Goal: Information Seeking & Learning: Learn about a topic

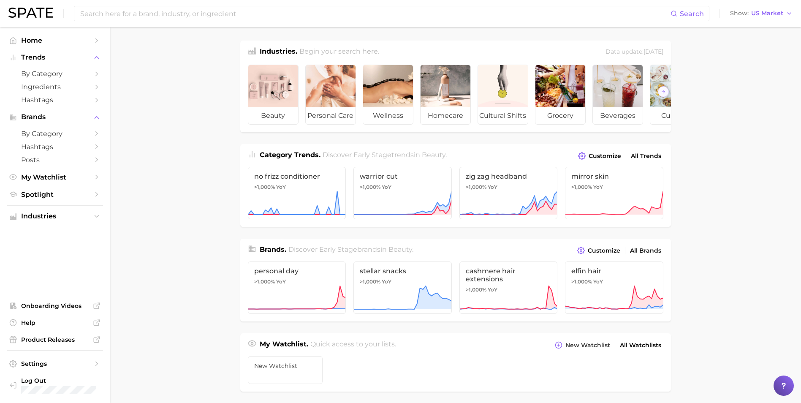
click at [763, 197] on main "Industries. Begin your search here. Data update: [DATE] beauty personal care we…" at bounding box center [455, 356] width 691 height 659
click at [68, 133] on span "by Category" at bounding box center [55, 134] width 68 height 8
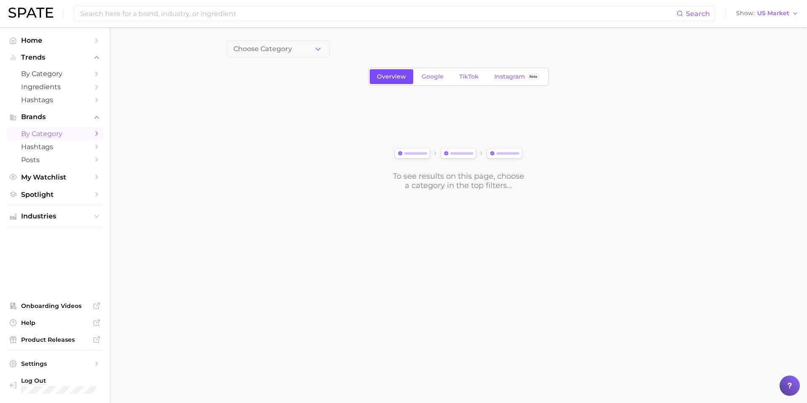
click at [399, 80] on link "Overview" at bounding box center [391, 76] width 43 height 15
click at [280, 49] on span "Choose Category" at bounding box center [262, 49] width 59 height 8
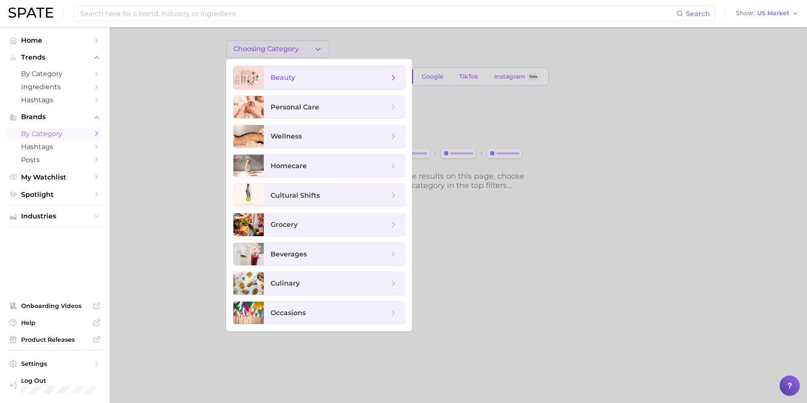
click at [393, 79] on polyline at bounding box center [394, 77] width 2 height 5
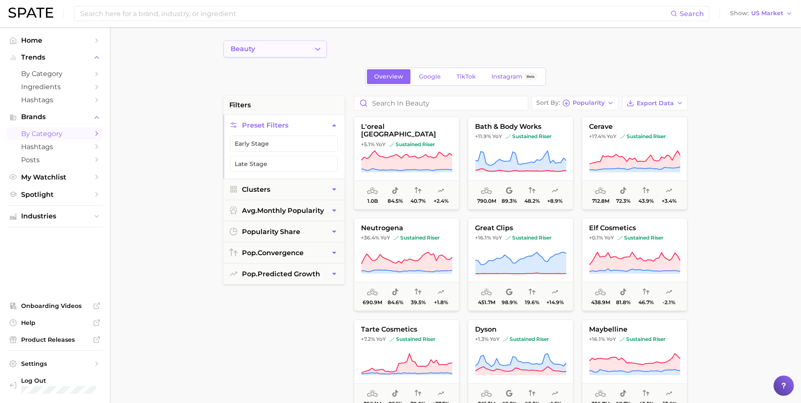
click at [314, 47] on icon "Change Category" at bounding box center [317, 49] width 9 height 9
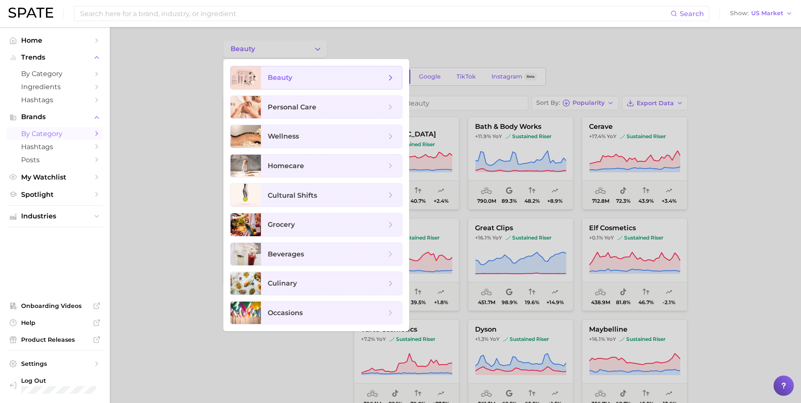
click at [393, 80] on icon at bounding box center [390, 77] width 9 height 9
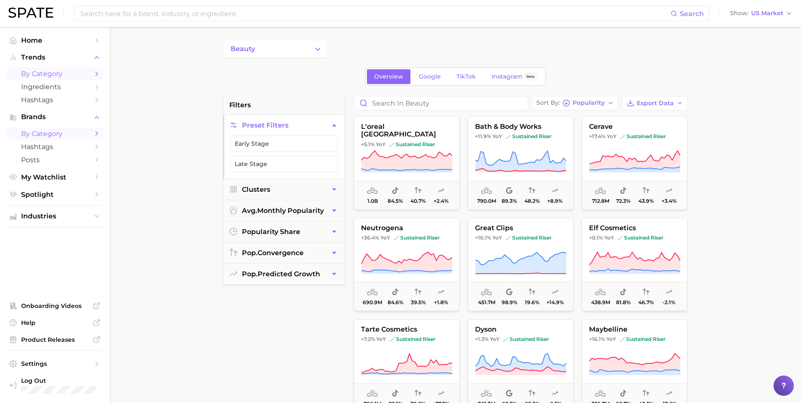
click at [95, 75] on icon "Sidebar" at bounding box center [97, 74] width 8 height 8
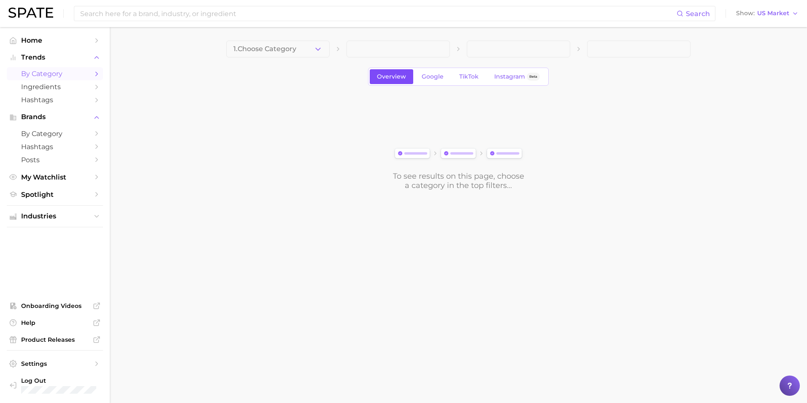
click at [391, 74] on span "Overview" at bounding box center [391, 76] width 29 height 7
click at [312, 47] on button "1. Choose Category" at bounding box center [277, 49] width 103 height 17
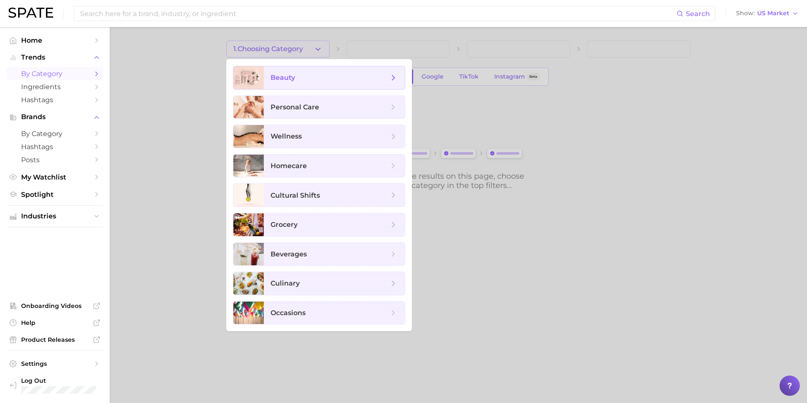
click at [329, 79] on span "beauty" at bounding box center [330, 77] width 118 height 9
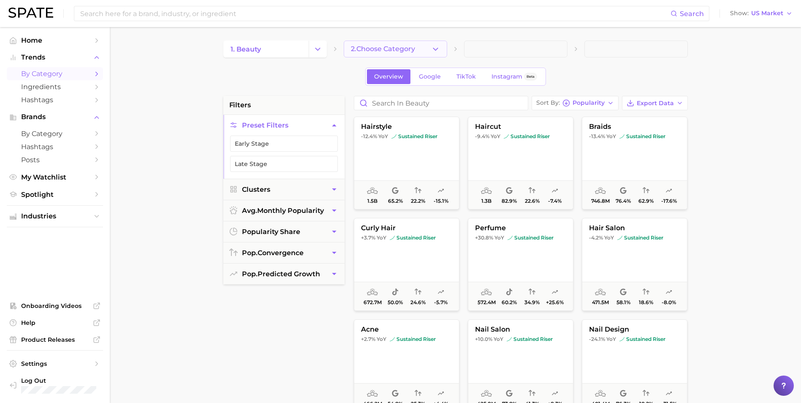
click at [419, 49] on button "2. Choose Category" at bounding box center [395, 49] width 103 height 17
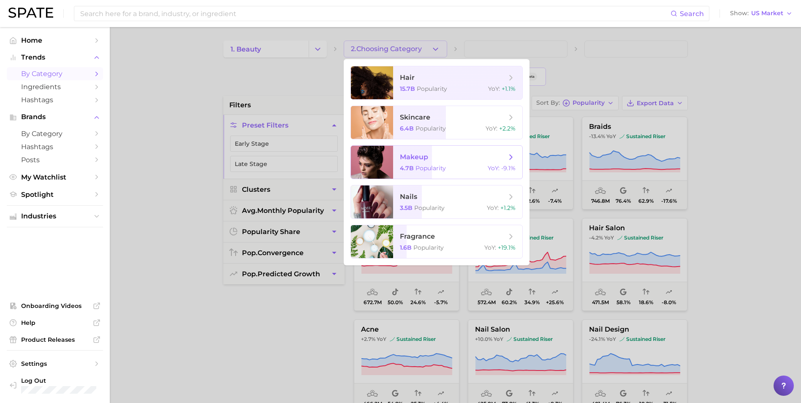
click at [511, 155] on icon at bounding box center [510, 156] width 9 height 9
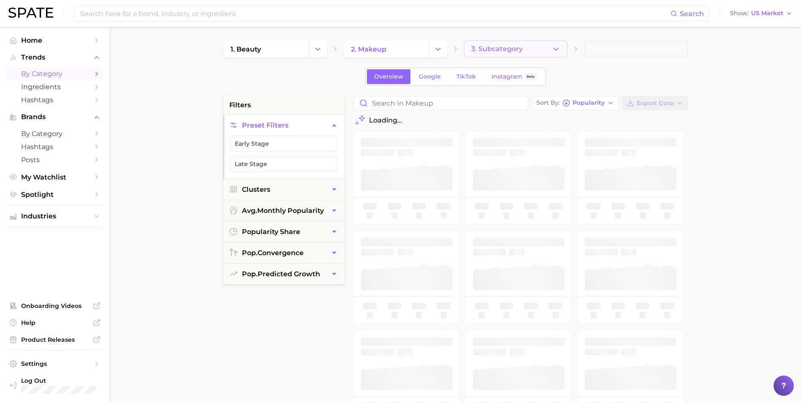
click at [550, 53] on button "3. Subcategory" at bounding box center [515, 49] width 103 height 17
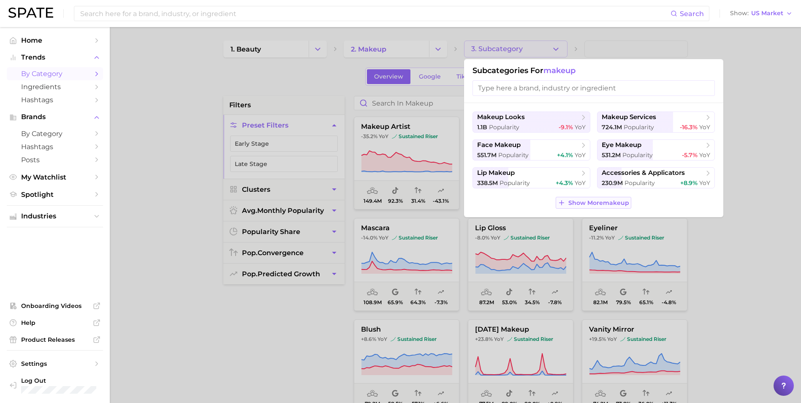
click at [583, 200] on span "Show More makeup" at bounding box center [598, 202] width 61 height 7
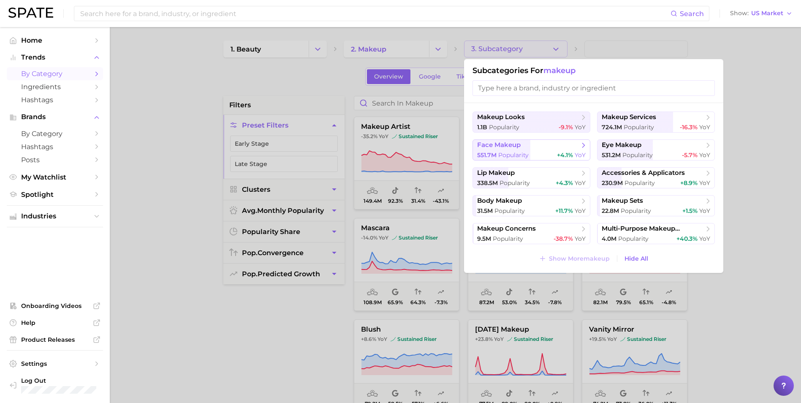
click at [585, 147] on icon at bounding box center [583, 145] width 8 height 8
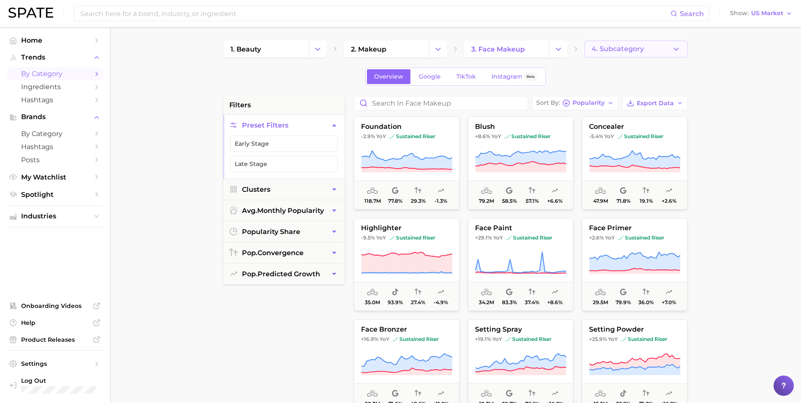
click at [673, 48] on icon "button" at bounding box center [676, 49] width 9 height 9
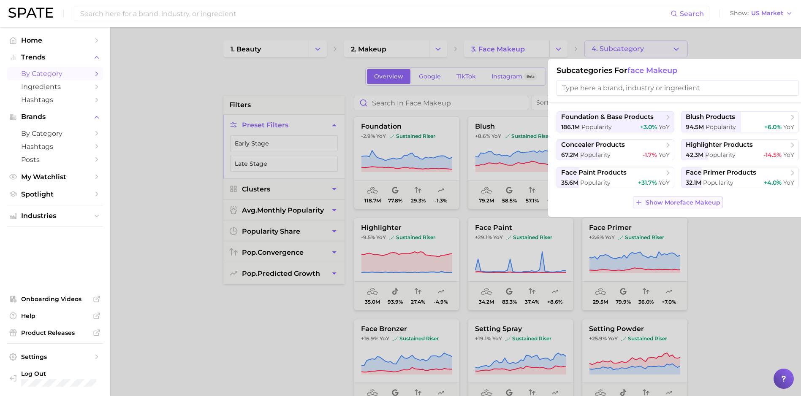
click at [661, 203] on span "Show More face makeup" at bounding box center [682, 202] width 75 height 7
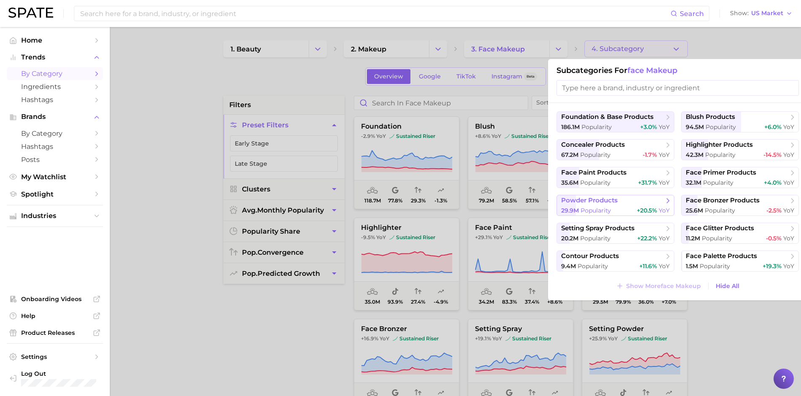
click at [613, 204] on span "powder products" at bounding box center [589, 201] width 57 height 8
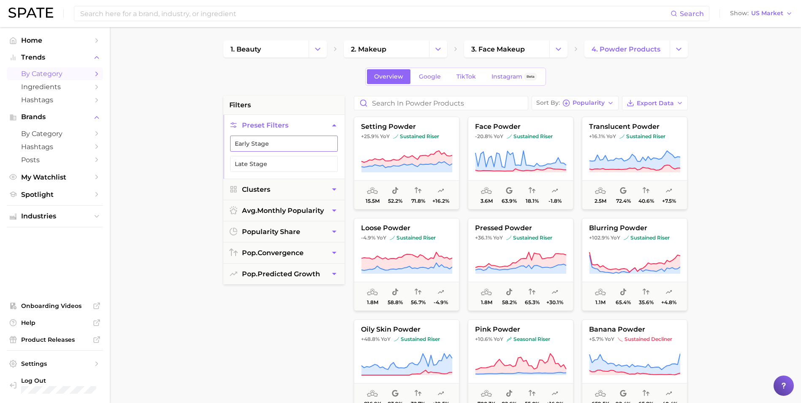
click at [287, 149] on button "Early Stage" at bounding box center [284, 144] width 108 height 16
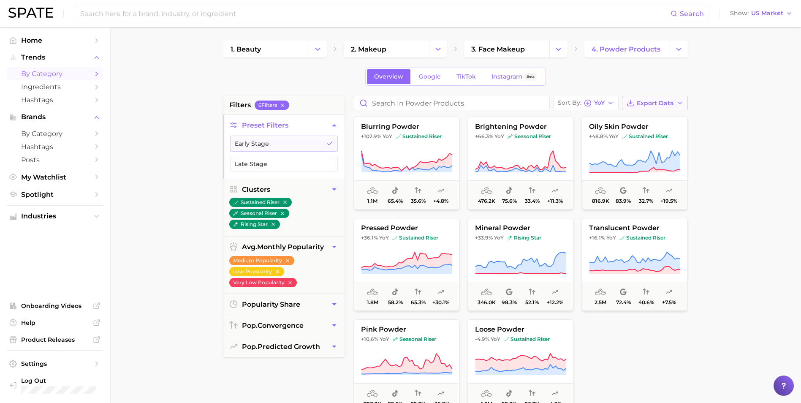
click at [653, 104] on span "Export Data" at bounding box center [655, 103] width 37 height 7
click at [693, 217] on div "blurring powder +102.9% YoY sustained riser 1.1m 65.4% 35.6% +4.8% brightening …" at bounding box center [524, 318] width 349 height 409
click at [284, 164] on button "Late Stage" at bounding box center [284, 164] width 108 height 16
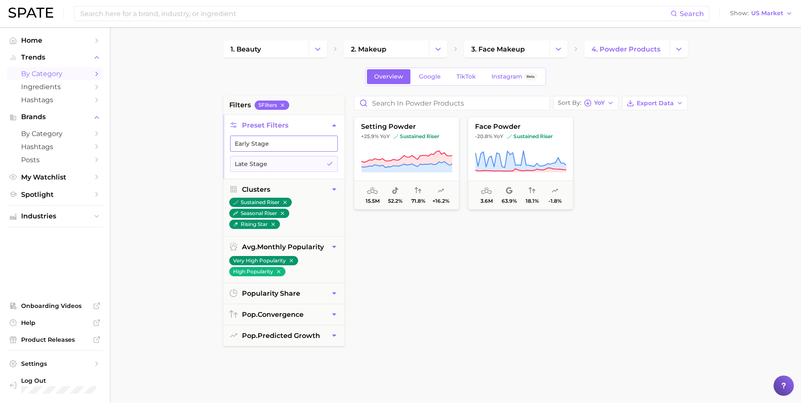
click at [316, 143] on button "Early Stage" at bounding box center [284, 144] width 108 height 16
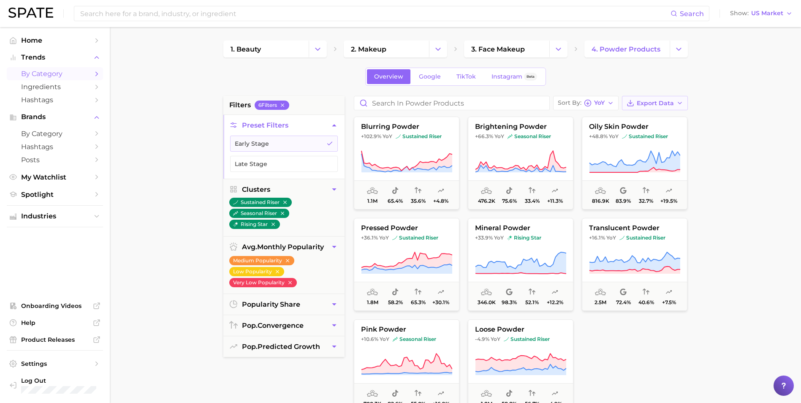
click at [652, 106] on span "Export Data" at bounding box center [655, 103] width 37 height 7
click at [649, 118] on span "Card Data CSV" at bounding box center [631, 118] width 44 height 7
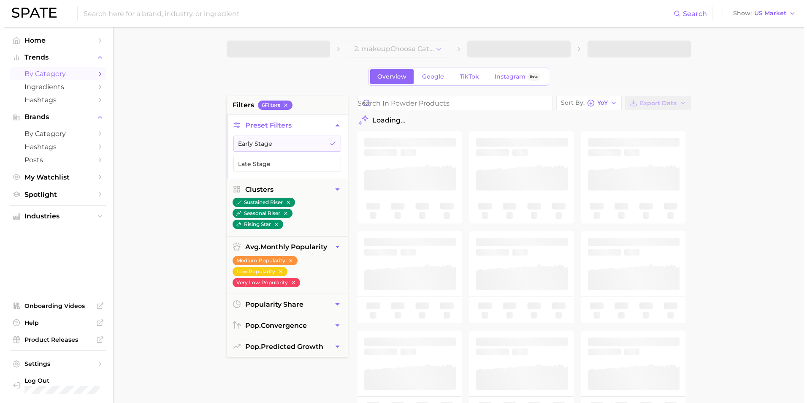
scroll to position [42, 0]
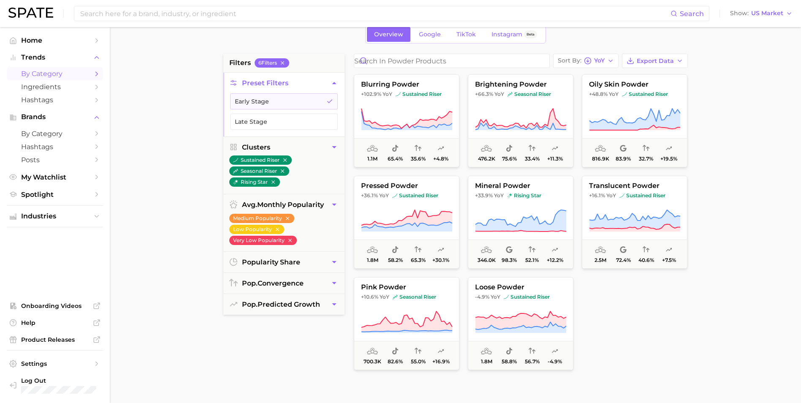
click at [193, 172] on main "1. beauty 2. makeup 3. face makeup 4. powder products Overview Google TikTok In…" at bounding box center [455, 305] width 691 height 640
click at [437, 305] on button "pink powder +10.6% YoY seasonal riser 700.3k 82.6% 55.0% +16.9%" at bounding box center [407, 323] width 106 height 93
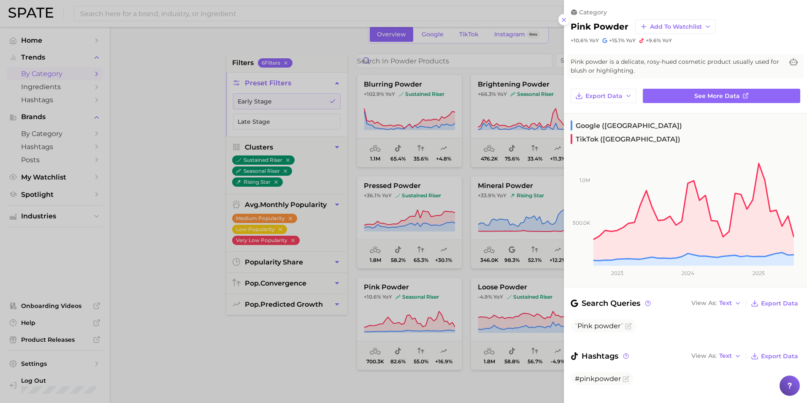
click at [311, 357] on div at bounding box center [403, 201] width 807 height 403
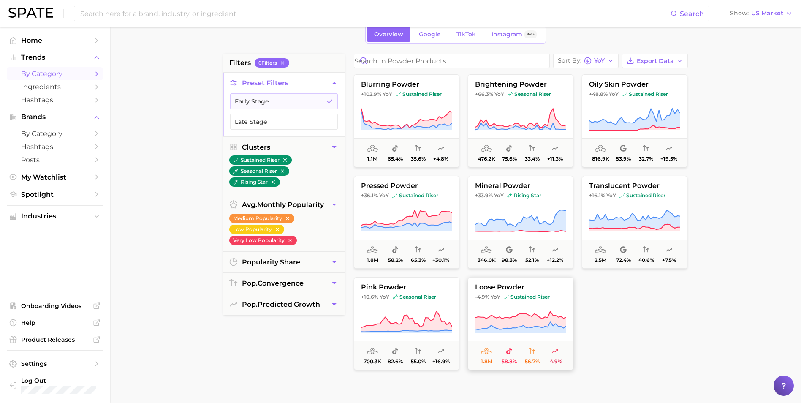
click at [504, 294] on img at bounding box center [506, 296] width 5 height 5
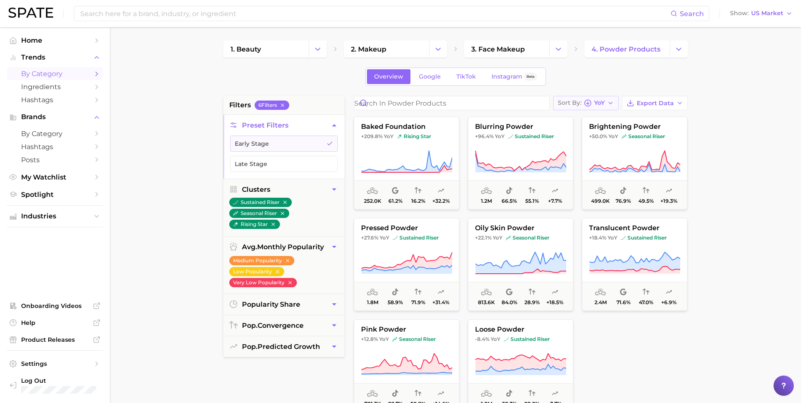
click at [595, 107] on div "Sort By YoY" at bounding box center [581, 103] width 47 height 8
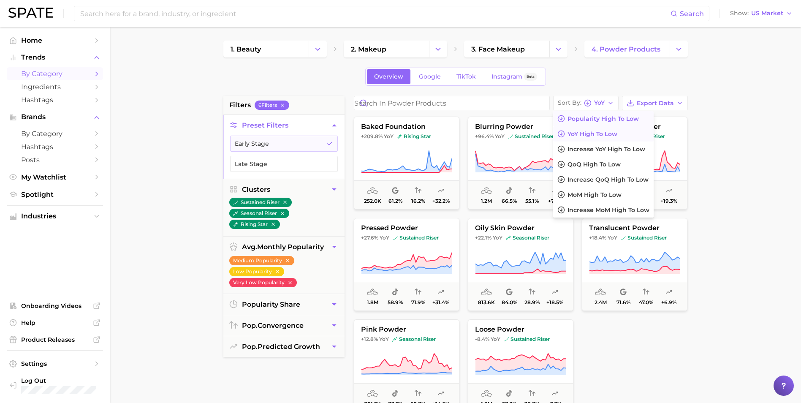
click at [591, 118] on span "Popularity high to low" at bounding box center [602, 118] width 71 height 7
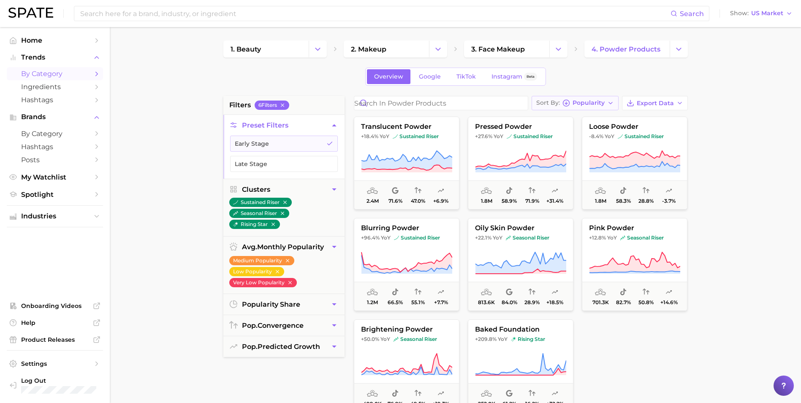
click at [586, 103] on span "Popularity" at bounding box center [588, 102] width 32 height 5
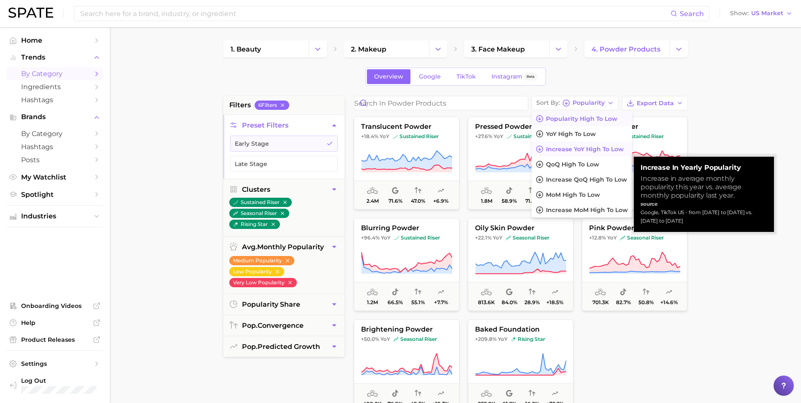
click at [568, 152] on span "Increase YoY high to low" at bounding box center [585, 149] width 78 height 7
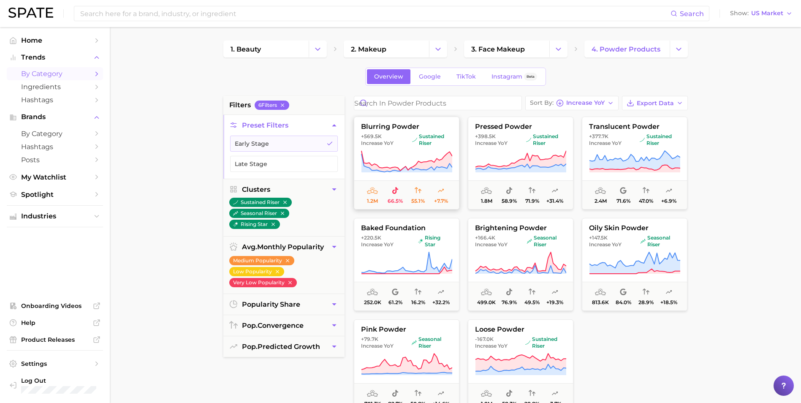
click at [436, 147] on button "blurring powder +569.5k Increase YoY sustained riser 1.2m 66.5% 55.1% +7.7%" at bounding box center [407, 163] width 106 height 93
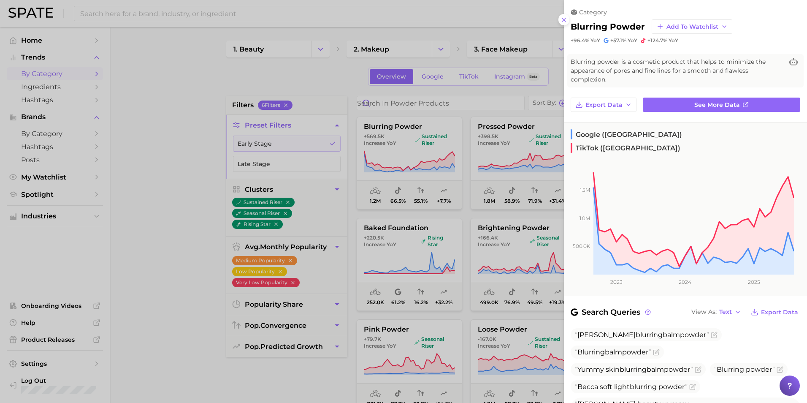
click at [197, 287] on div at bounding box center [403, 201] width 807 height 403
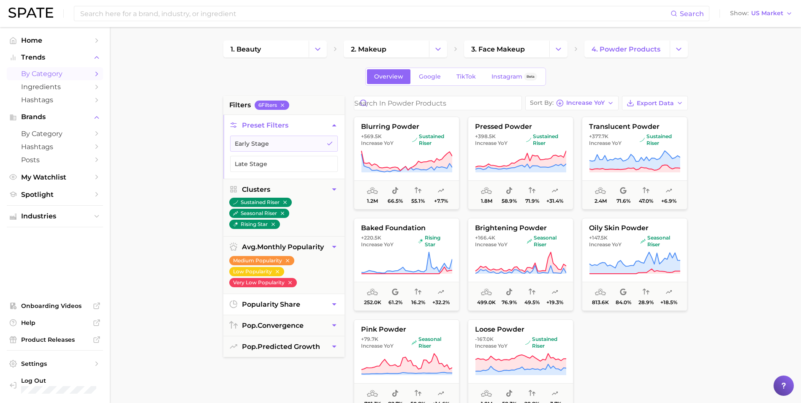
click at [269, 305] on span "popularity share" at bounding box center [271, 304] width 58 height 8
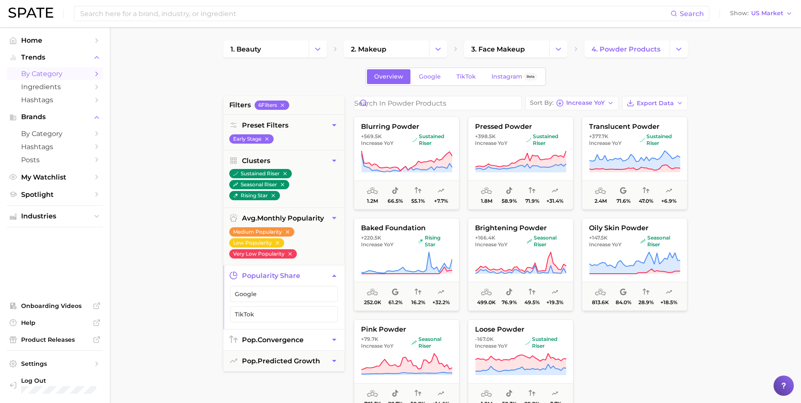
click at [268, 335] on button "pop. convergence" at bounding box center [283, 339] width 121 height 21
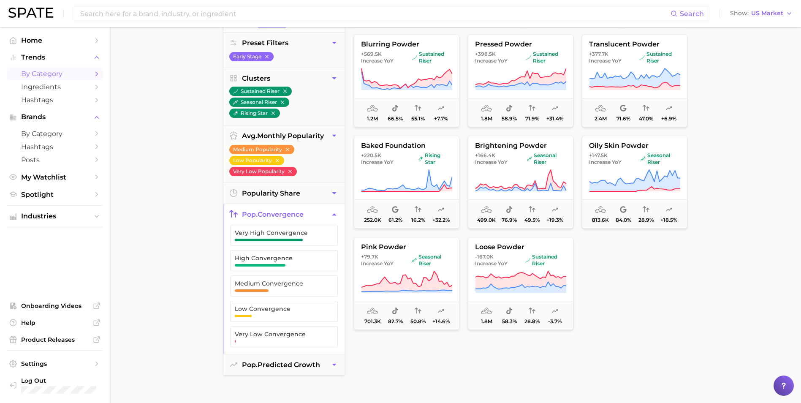
scroll to position [84, 0]
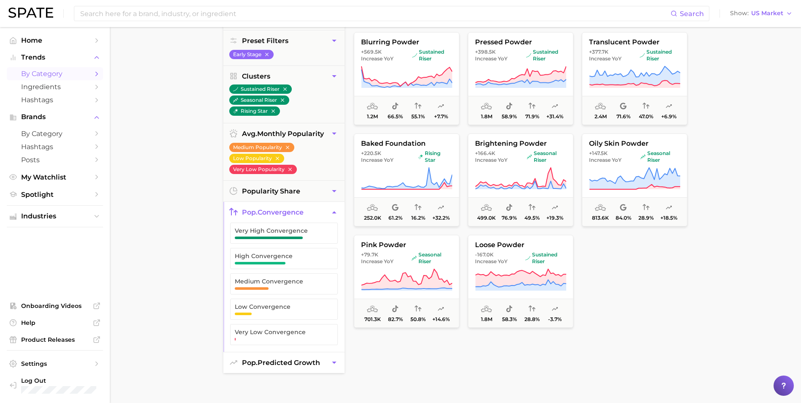
click at [265, 358] on span "pop. predicted growth" at bounding box center [281, 362] width 78 height 8
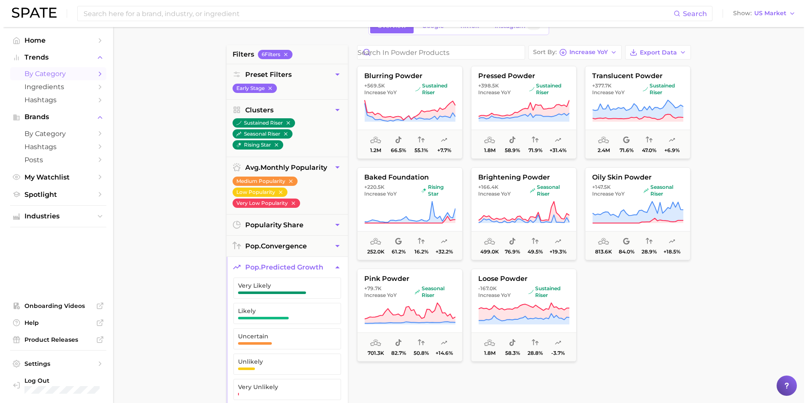
scroll to position [0, 0]
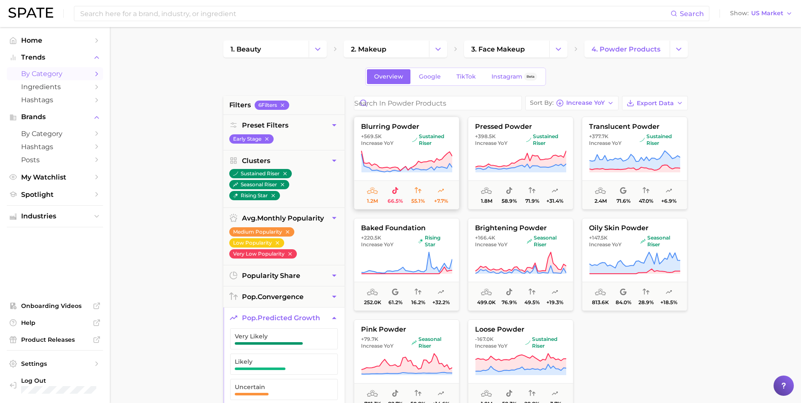
click at [450, 156] on icon at bounding box center [406, 161] width 91 height 21
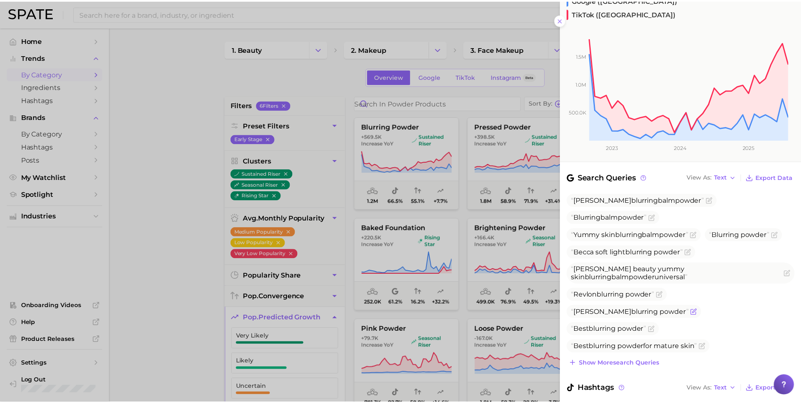
scroll to position [169, 0]
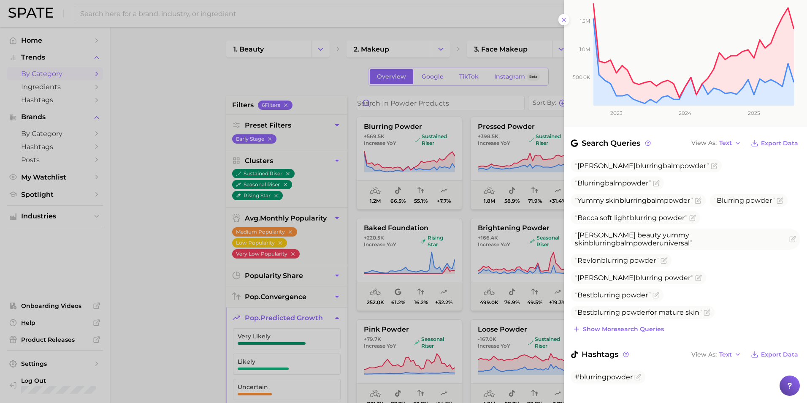
click at [467, 144] on div at bounding box center [403, 201] width 807 height 403
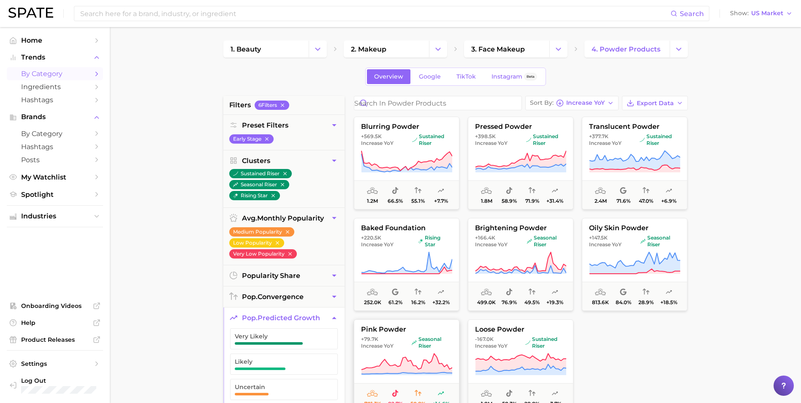
click at [388, 350] on button "pink powder +79.7k Increase YoY seasonal riser 701.3k 82.7% 50.8% +14.6%" at bounding box center [407, 365] width 106 height 93
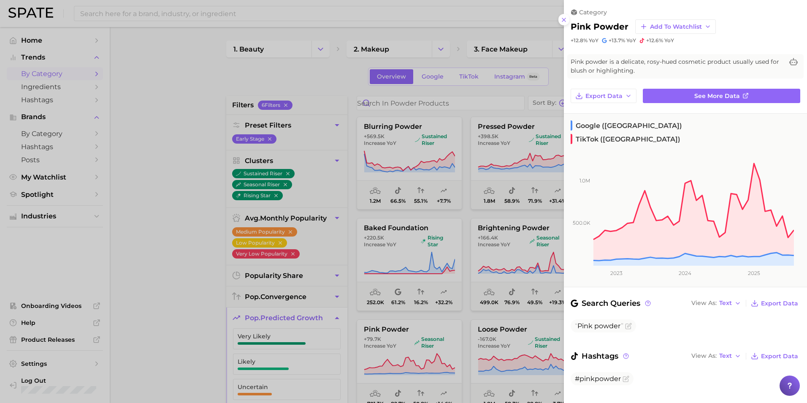
click at [510, 296] on div at bounding box center [403, 201] width 807 height 403
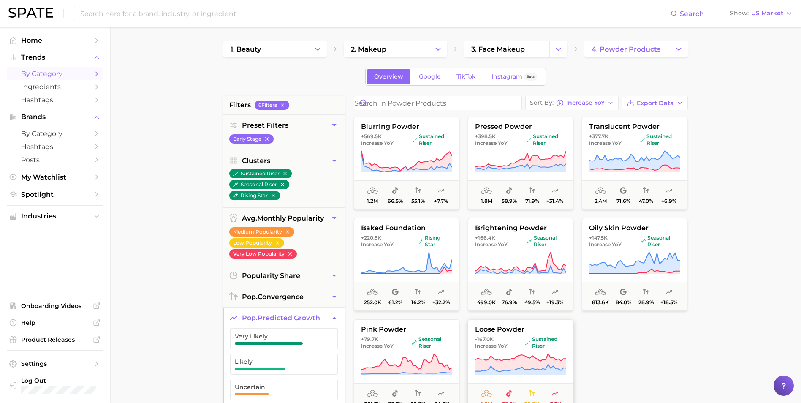
click at [516, 334] on button "loose powder -167.0k Increase YoY sustained riser 1.8m 58.3% 28.8% -3.7%" at bounding box center [521, 365] width 106 height 93
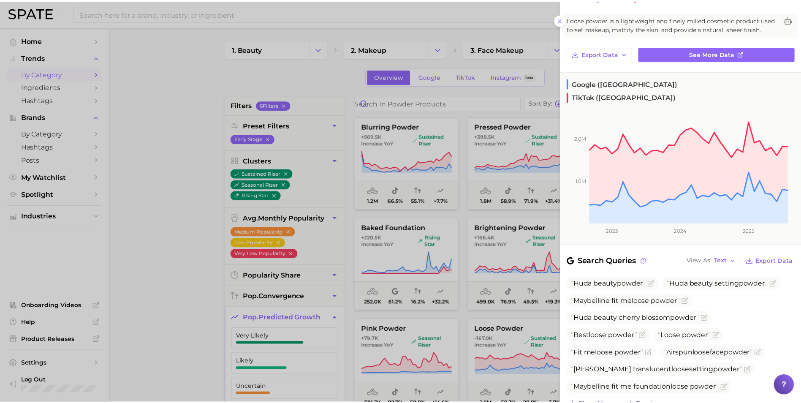
scroll to position [48, 0]
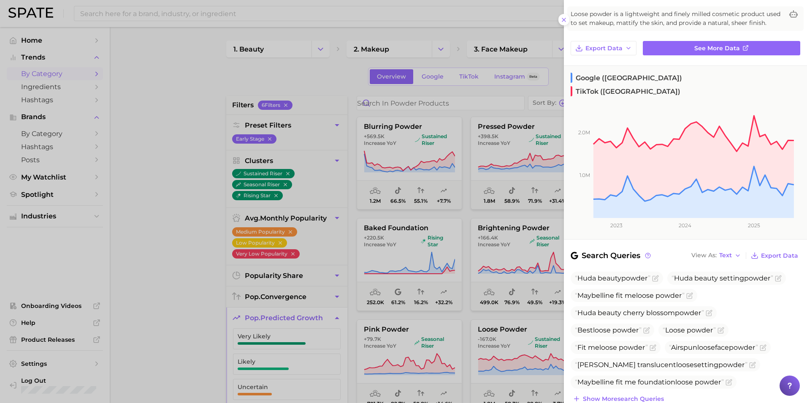
click at [487, 313] on div at bounding box center [403, 201] width 807 height 403
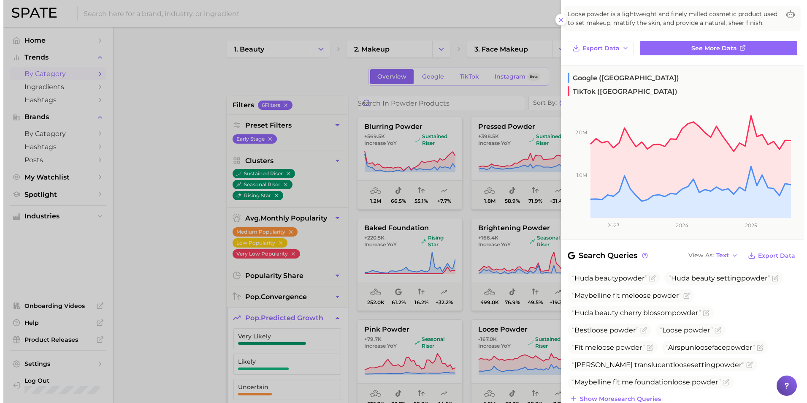
scroll to position [0, 0]
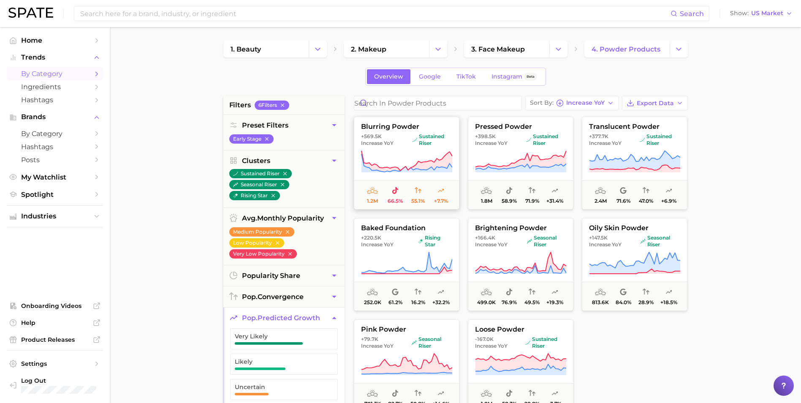
click at [381, 154] on icon at bounding box center [406, 162] width 91 height 24
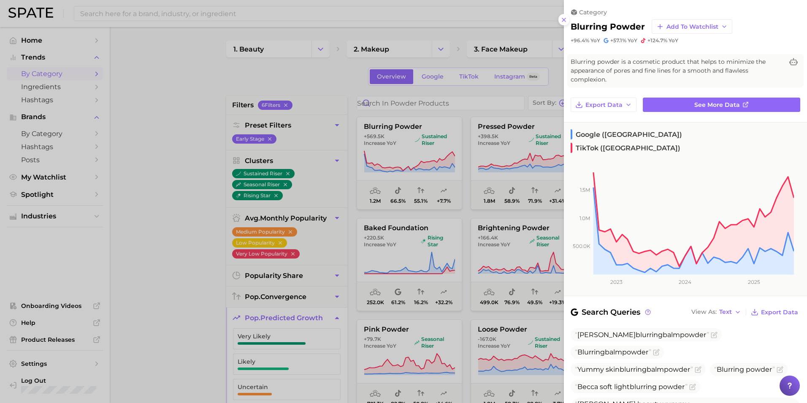
click at [357, 213] on div at bounding box center [403, 201] width 807 height 403
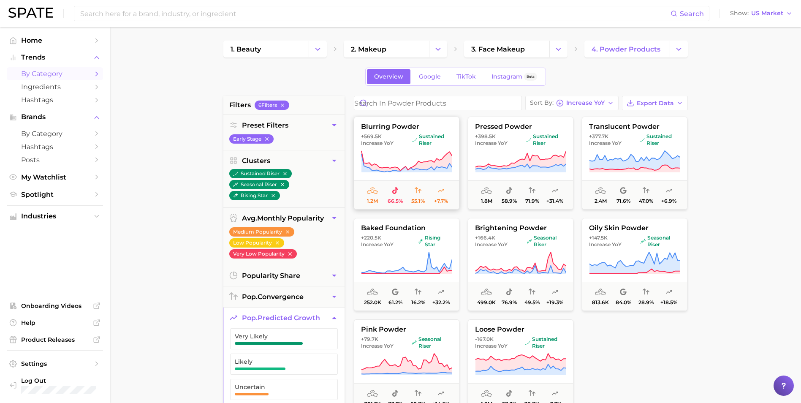
click at [370, 201] on span "1.2m" at bounding box center [372, 201] width 11 height 6
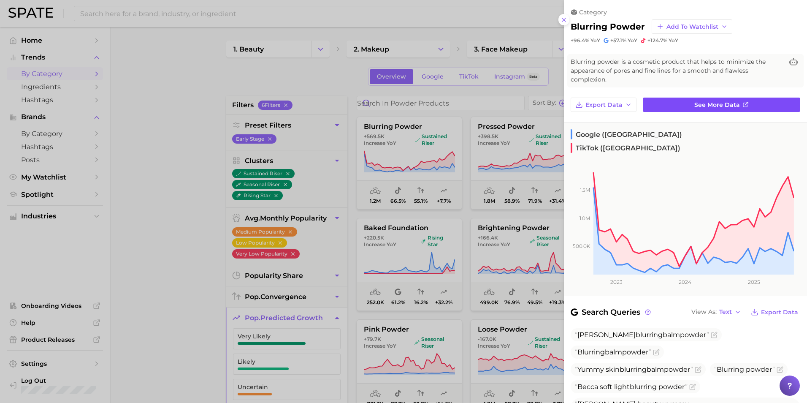
click at [707, 106] on span "See more data" at bounding box center [717, 104] width 46 height 7
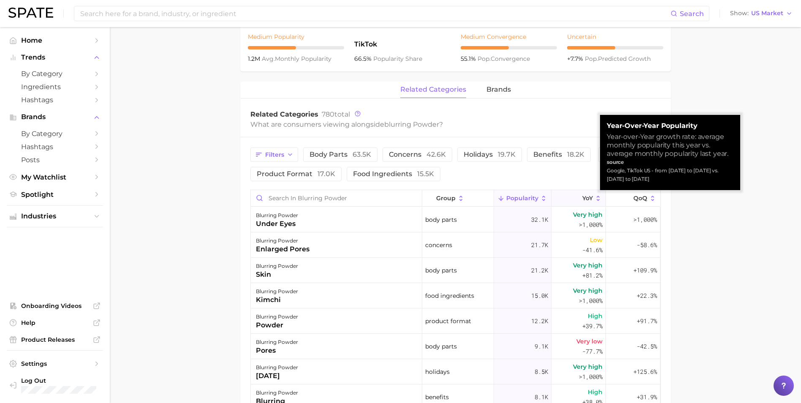
click at [582, 199] on span "YoY" at bounding box center [587, 198] width 11 height 7
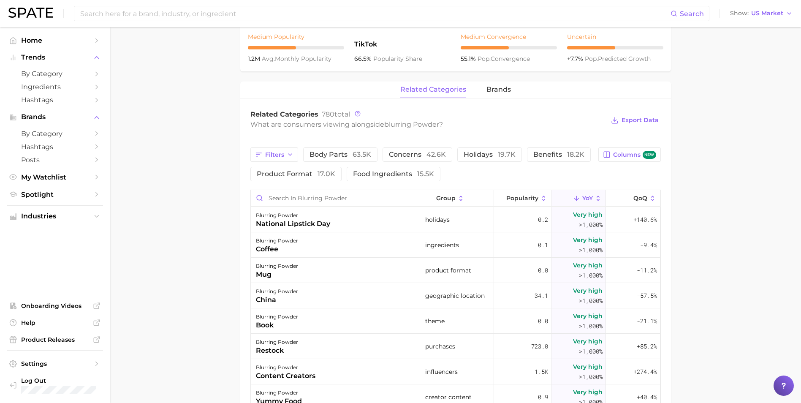
click at [588, 199] on button "YoY" at bounding box center [578, 198] width 54 height 16
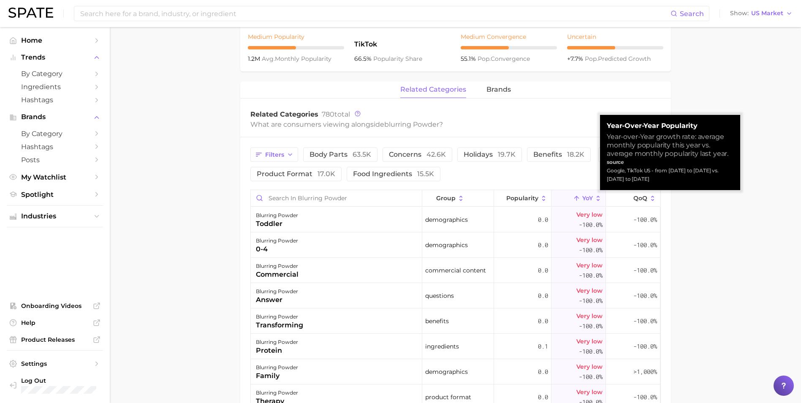
click at [588, 199] on button "YoY" at bounding box center [578, 198] width 54 height 16
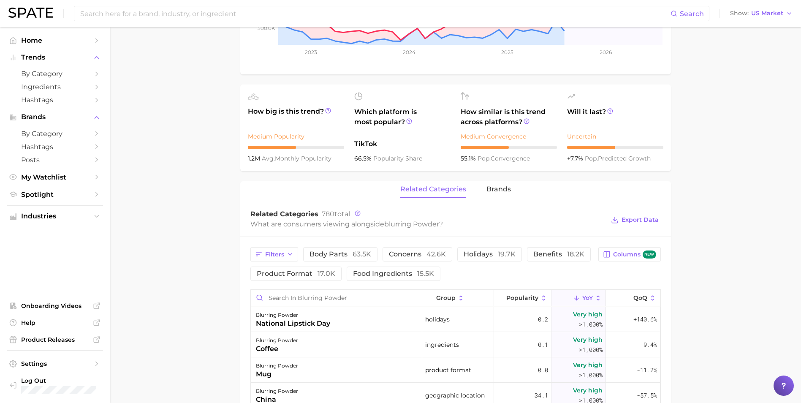
scroll to position [253, 0]
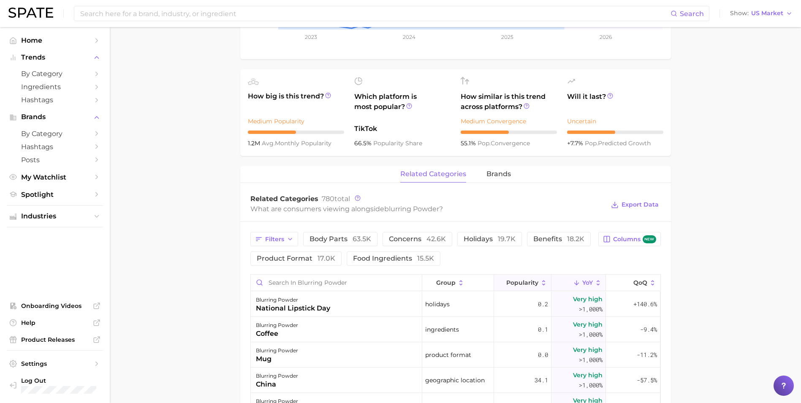
click at [540, 284] on icon at bounding box center [544, 283] width 8 height 8
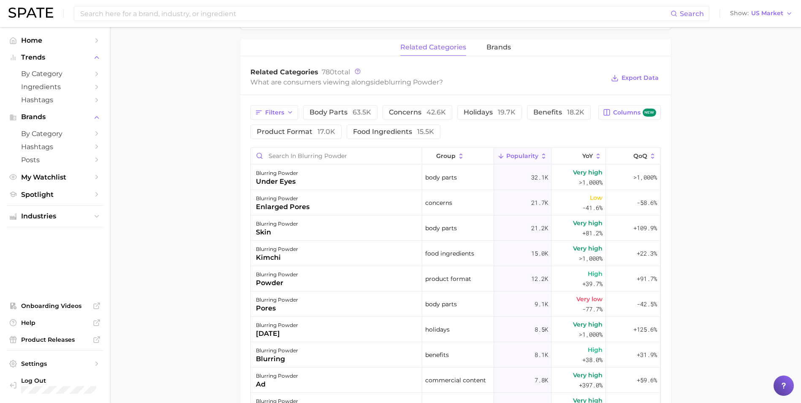
scroll to position [338, 0]
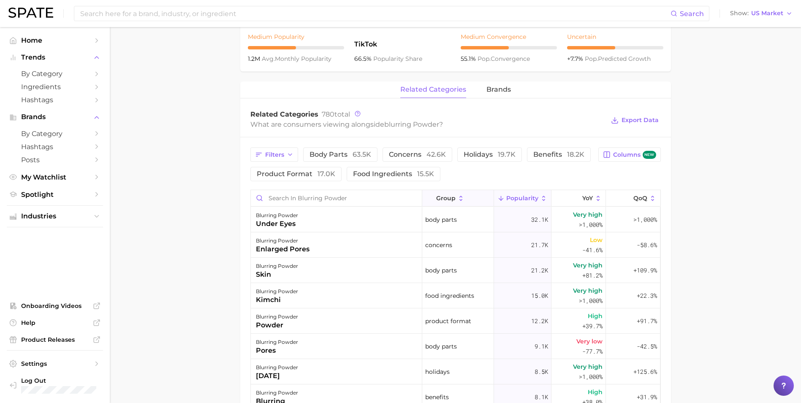
click at [457, 200] on icon at bounding box center [461, 199] width 8 height 8
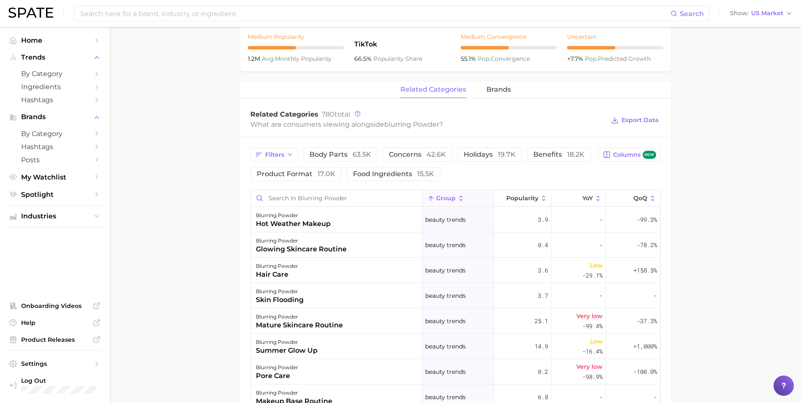
click at [457, 200] on icon at bounding box center [461, 199] width 8 height 8
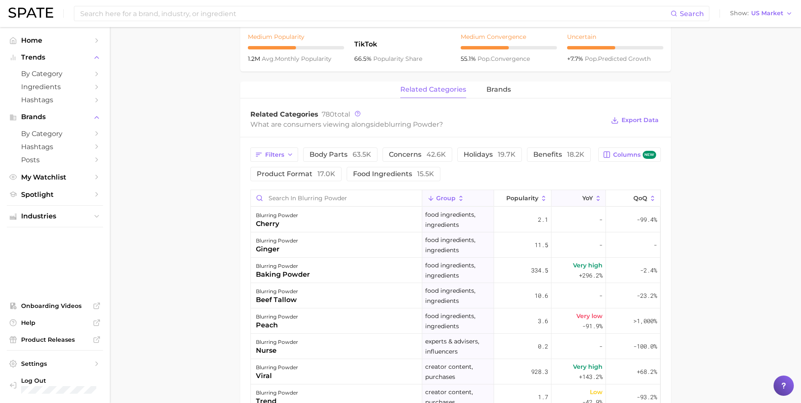
click at [582, 196] on span "YoY" at bounding box center [587, 198] width 11 height 7
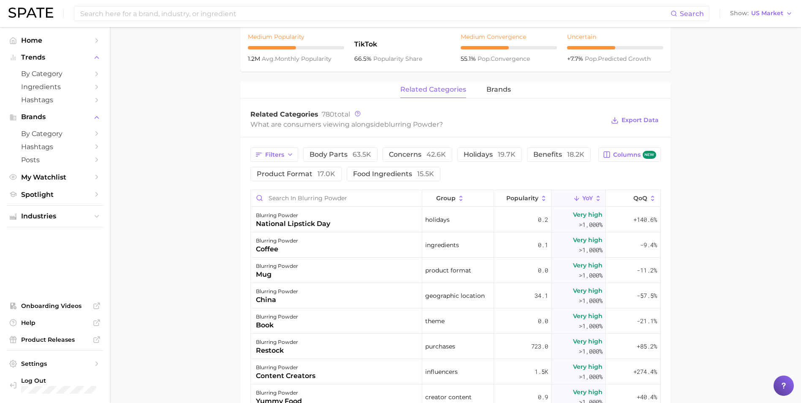
click at [232, 252] on main "1. makeup 2. face makeup 3. powder products 4. blurring powder Overview Google …" at bounding box center [455, 166] width 691 height 955
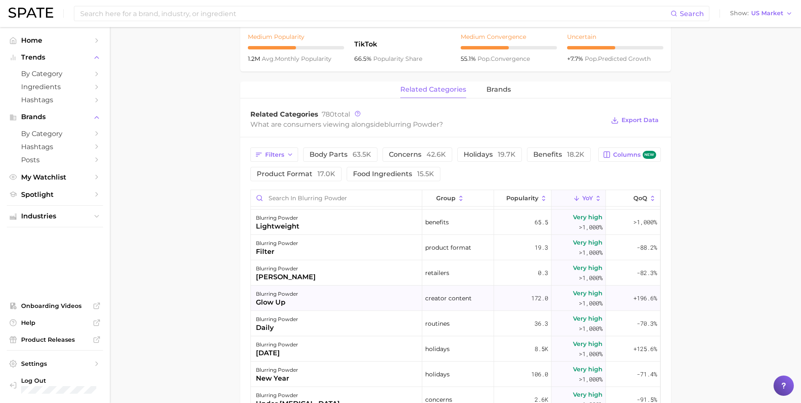
scroll to position [211, 0]
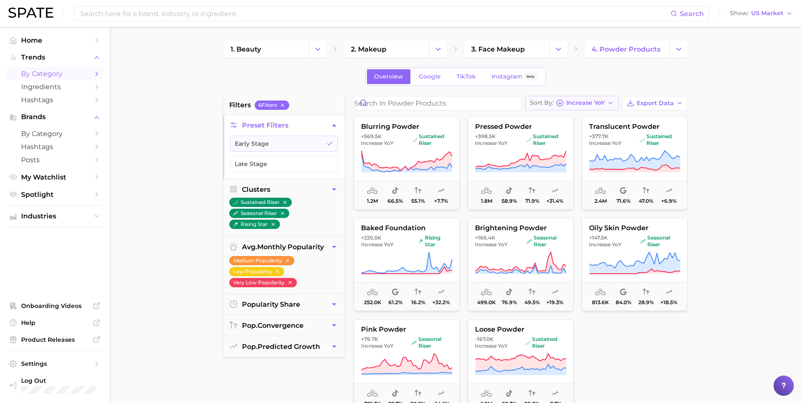
click at [601, 105] on span "Increase YoY" at bounding box center [585, 102] width 38 height 5
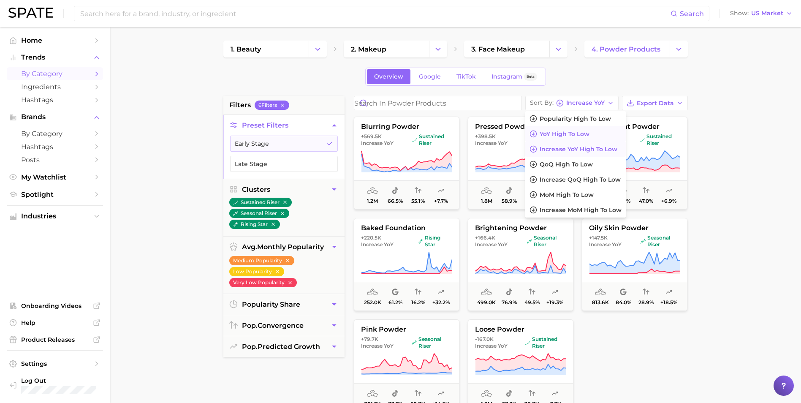
click at [595, 133] on button "YoY high to low" at bounding box center [575, 133] width 100 height 15
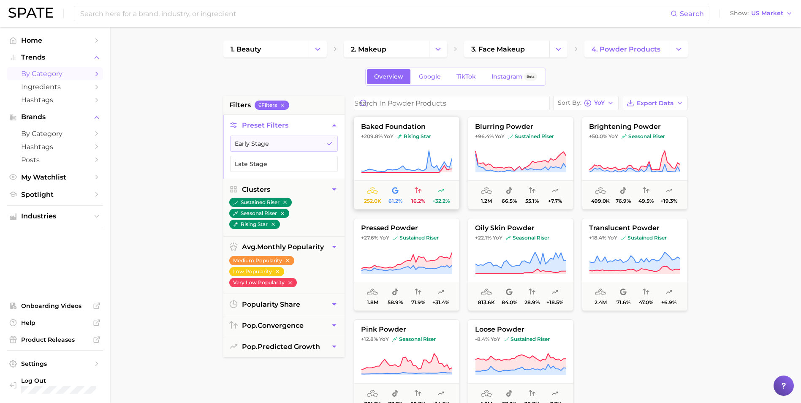
click at [362, 127] on span "baked foundation" at bounding box center [406, 127] width 105 height 8
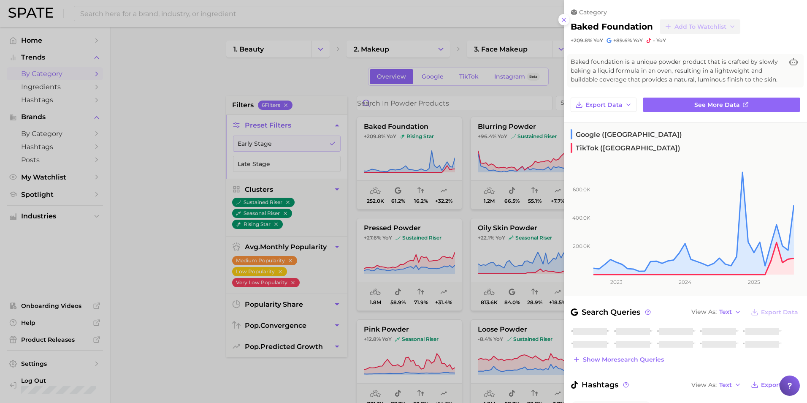
click at [352, 119] on div at bounding box center [403, 201] width 807 height 403
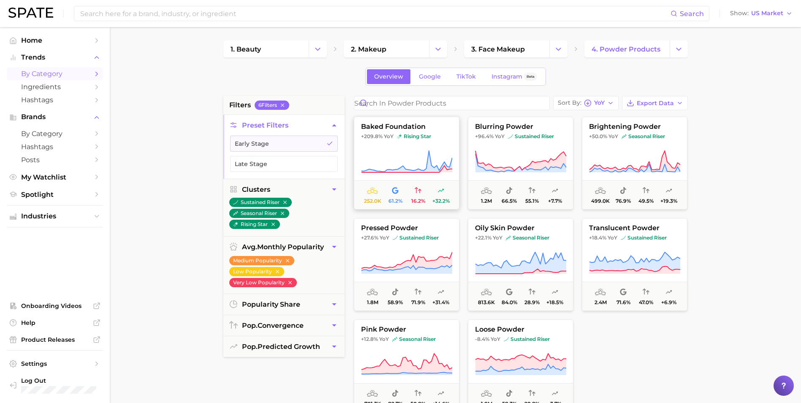
click at [375, 128] on span "baked foundation" at bounding box center [406, 127] width 105 height 8
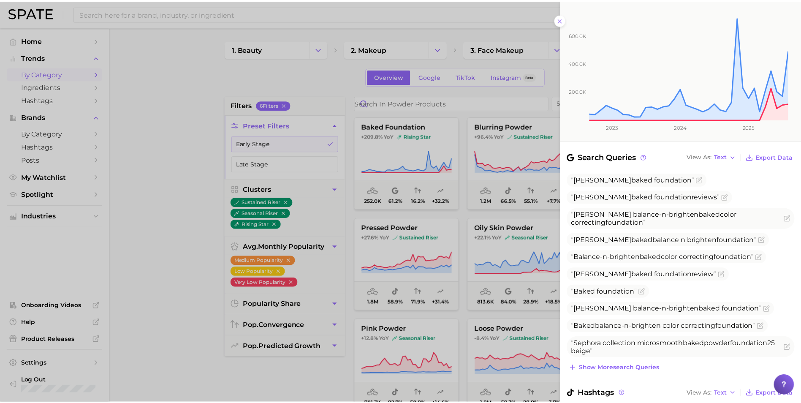
scroll to position [169, 0]
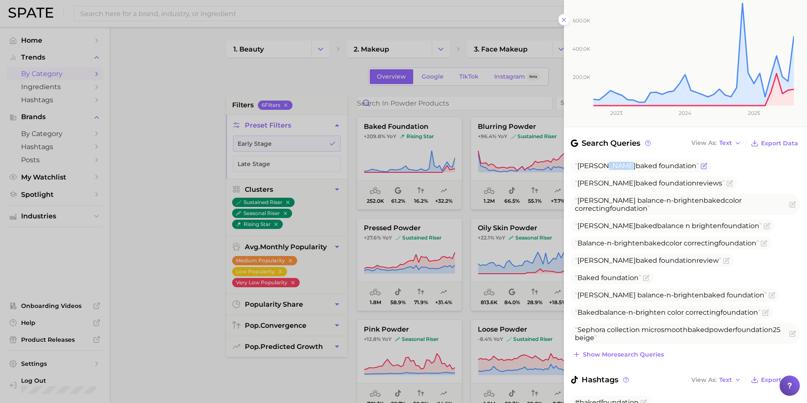
drag, startPoint x: 618, startPoint y: 162, endPoint x: 602, endPoint y: 165, distance: 15.9
click at [602, 165] on span "Laura geller baked foundation" at bounding box center [637, 166] width 124 height 8
drag, startPoint x: 602, startPoint y: 165, endPoint x: 580, endPoint y: 164, distance: 22.4
click at [580, 164] on span "Laura geller baked foundation" at bounding box center [637, 166] width 124 height 8
drag, startPoint x: 577, startPoint y: 162, endPoint x: 686, endPoint y: 162, distance: 109.8
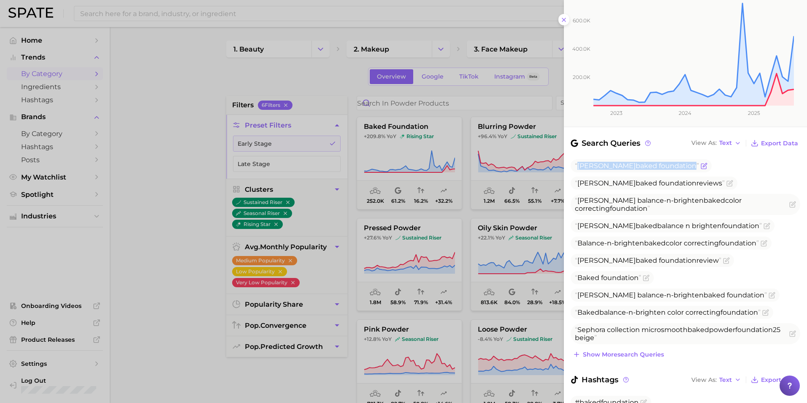
click at [686, 162] on span "Laura geller baked foundation" at bounding box center [641, 165] width 141 height 13
copy span "Laura geller baked foundation"
click at [194, 260] on div at bounding box center [403, 201] width 807 height 403
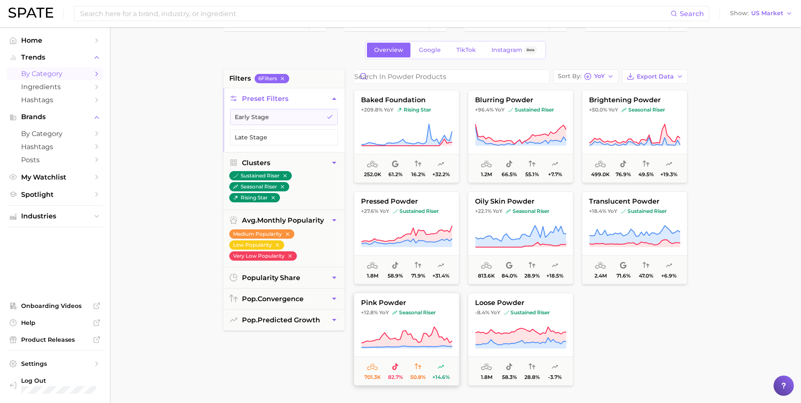
scroll to position [0, 0]
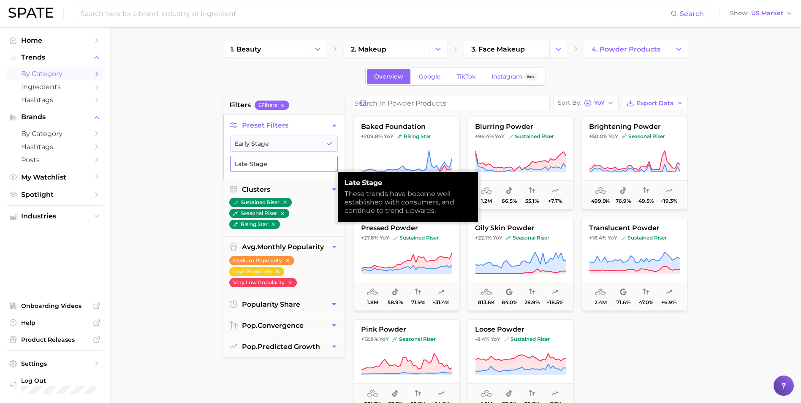
click at [288, 169] on button "Late Stage" at bounding box center [284, 164] width 108 height 16
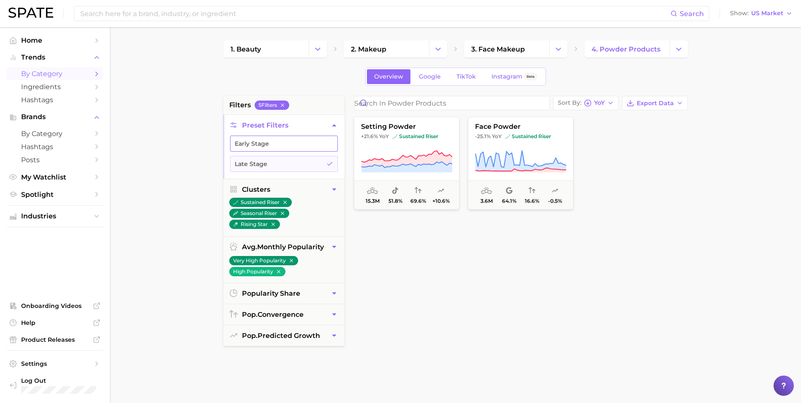
click at [282, 144] on button "Early Stage" at bounding box center [284, 144] width 108 height 16
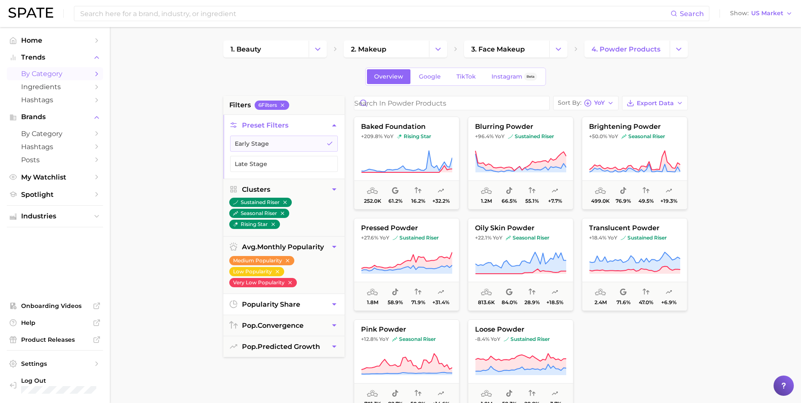
click at [313, 306] on button "popularity share" at bounding box center [283, 304] width 121 height 21
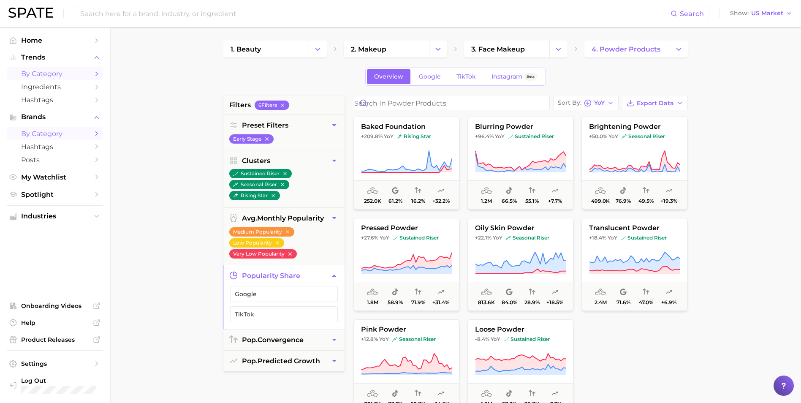
click at [47, 138] on link "by Category" at bounding box center [55, 133] width 96 height 13
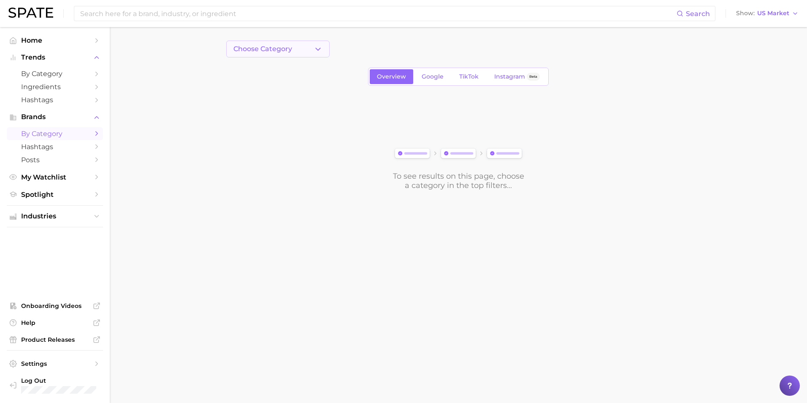
click at [300, 52] on button "Choose Category" at bounding box center [277, 49] width 103 height 17
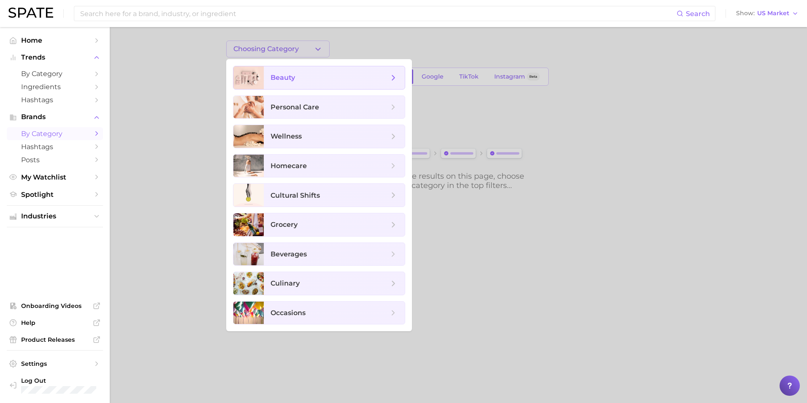
click at [297, 82] on span "beauty" at bounding box center [334, 77] width 141 height 23
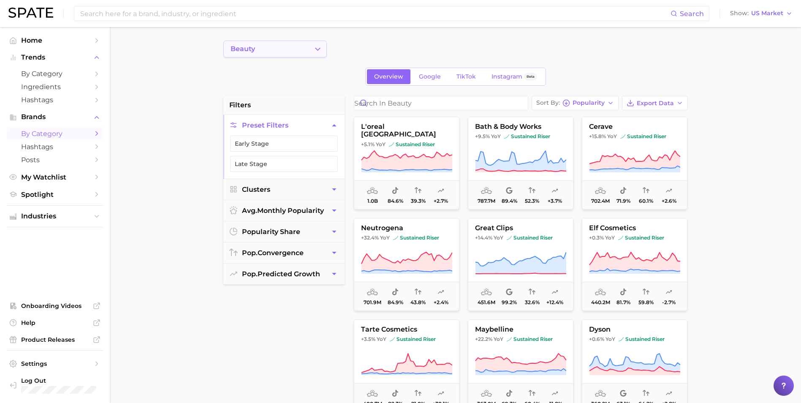
click at [312, 50] on button "beauty" at bounding box center [274, 49] width 103 height 17
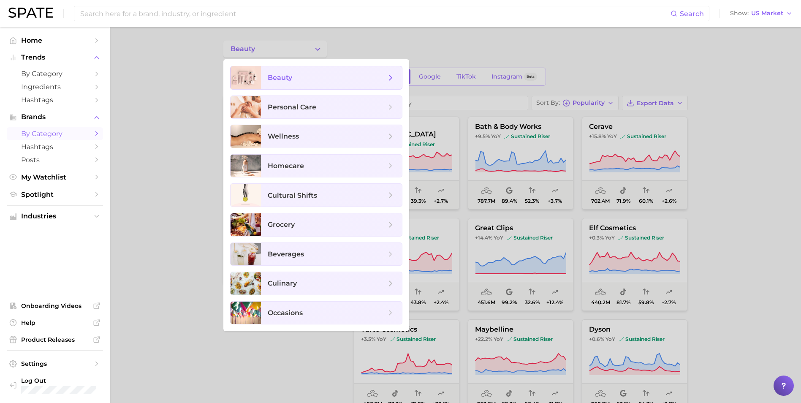
click at [390, 78] on icon at bounding box center [390, 77] width 9 height 9
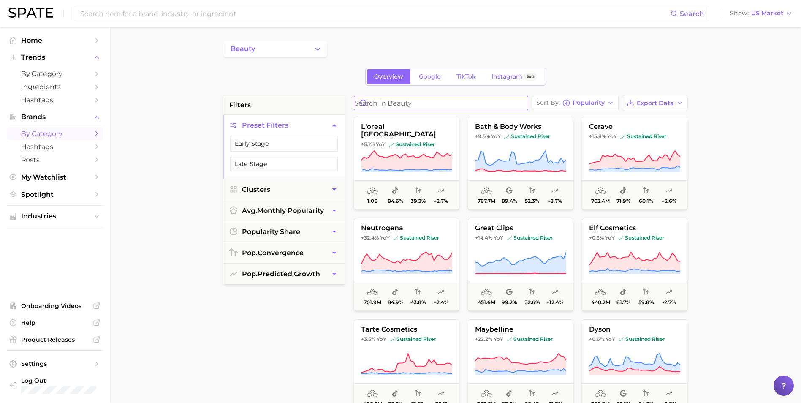
click at [405, 108] on input "Search in beauty" at bounding box center [441, 103] width 174 height 14
click at [310, 187] on button "Clusters" at bounding box center [283, 189] width 121 height 21
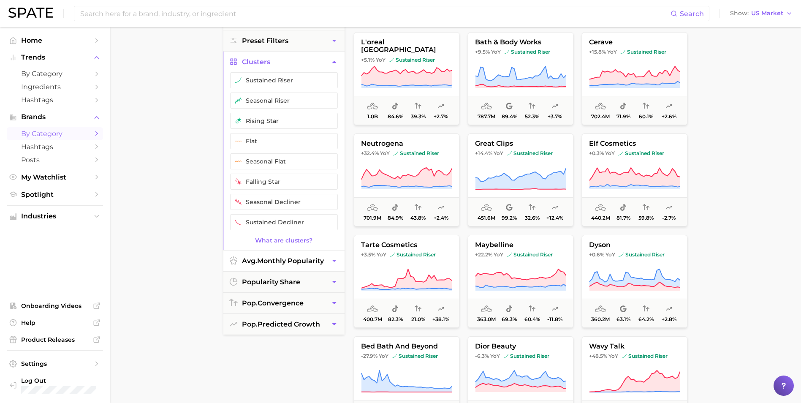
click at [292, 264] on span "avg. monthly popularity" at bounding box center [283, 261] width 82 height 8
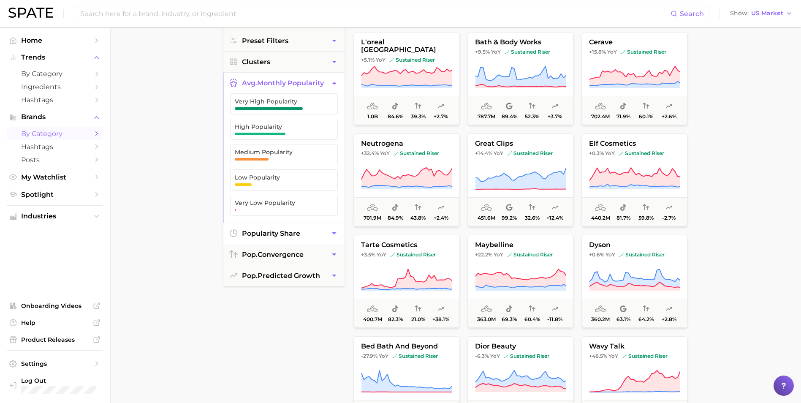
scroll to position [127, 0]
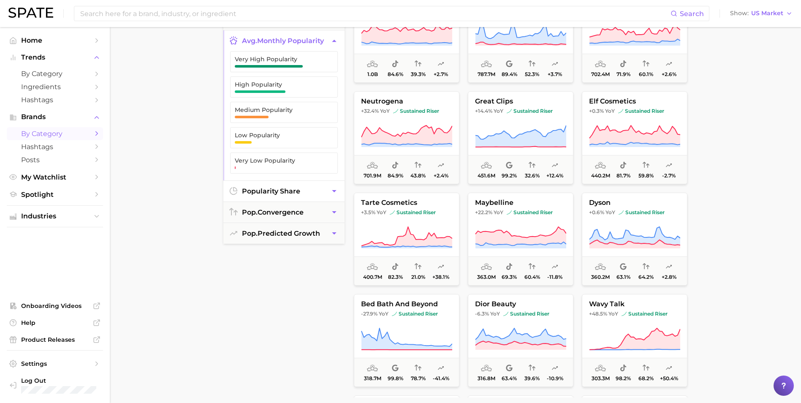
click at [291, 197] on button "popularity share" at bounding box center [283, 191] width 121 height 21
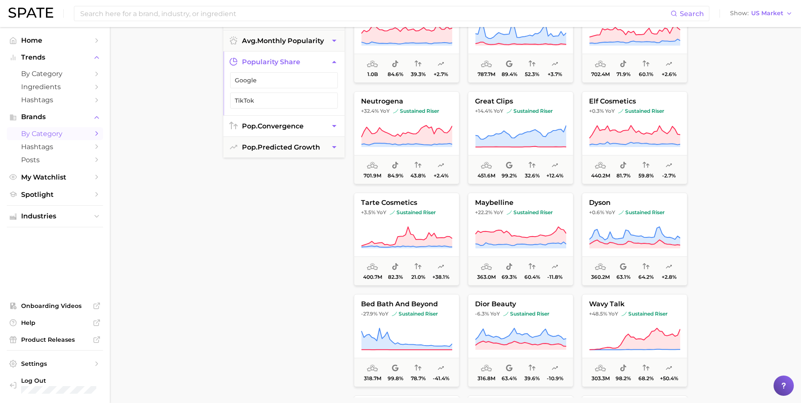
click at [299, 125] on span "pop. convergence" at bounding box center [273, 126] width 62 height 8
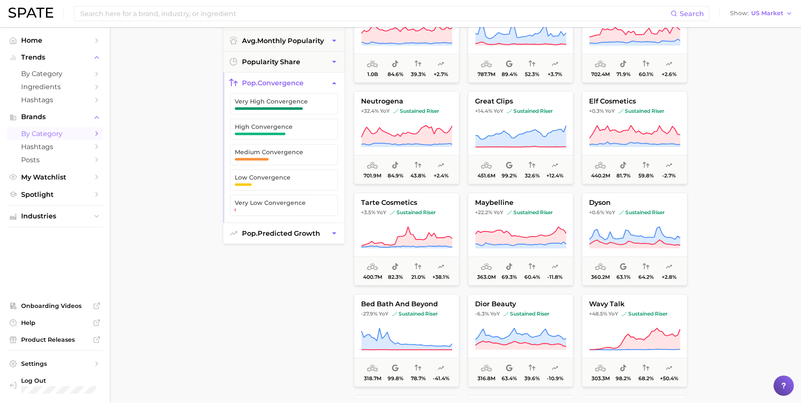
click at [282, 239] on button "pop. predicted growth" at bounding box center [283, 233] width 121 height 21
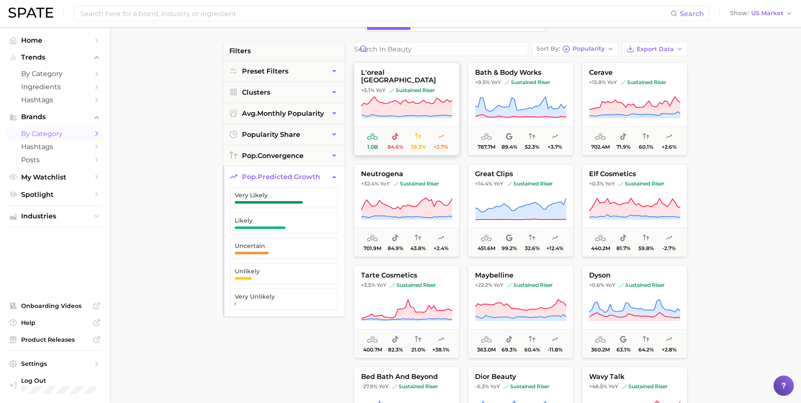
scroll to position [0, 0]
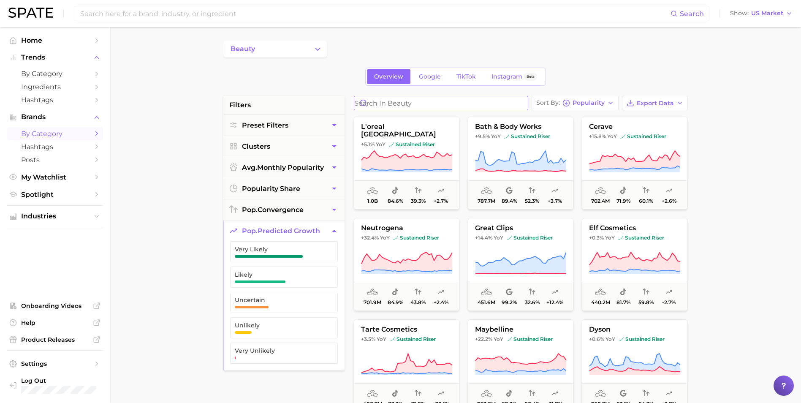
click at [390, 99] on input "Search in beauty" at bounding box center [441, 103] width 174 height 14
type input "Powder"
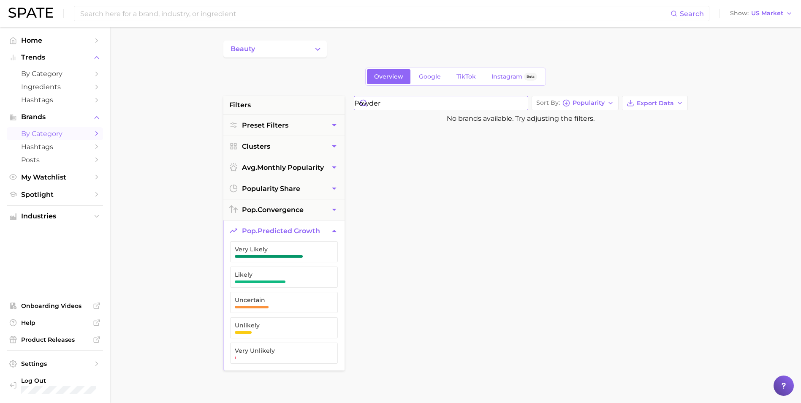
drag, startPoint x: 405, startPoint y: 101, endPoint x: 342, endPoint y: 106, distance: 62.7
click at [342, 106] on div "filters Preset Filters Clusters avg. monthly popularity popularity share pop. c…" at bounding box center [457, 360] width 469 height 529
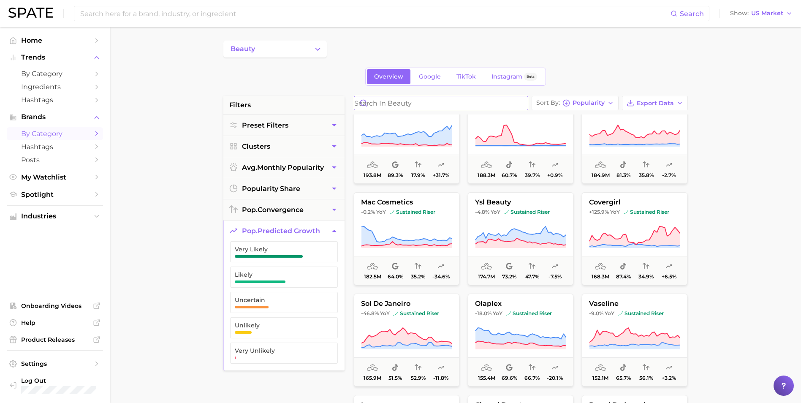
scroll to position [844, 0]
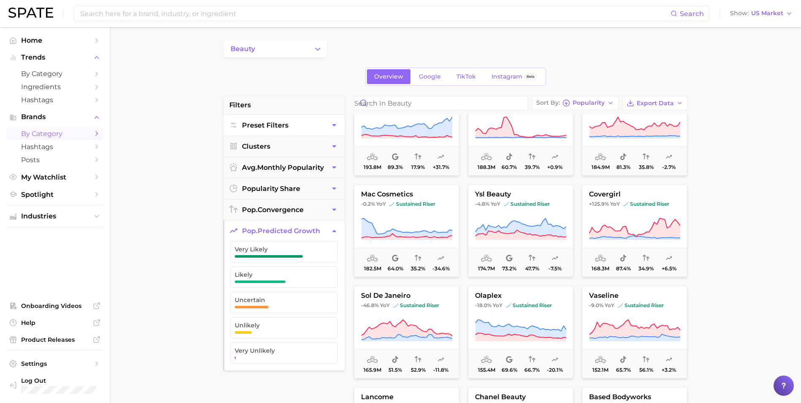
click at [304, 120] on button "Preset Filters" at bounding box center [283, 125] width 121 height 21
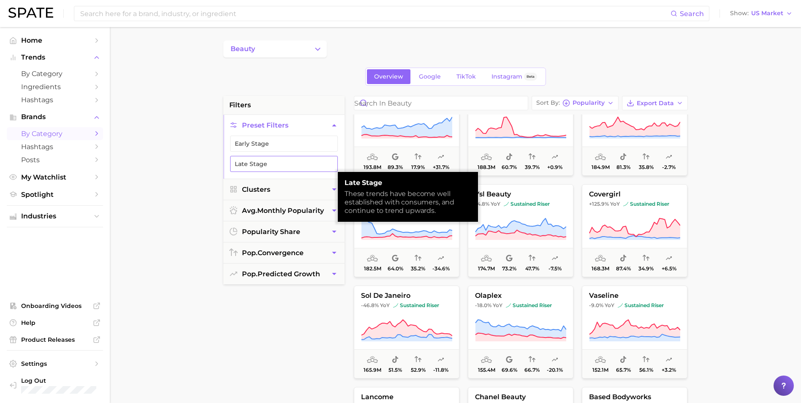
click at [259, 170] on button "Late Stage" at bounding box center [284, 164] width 108 height 16
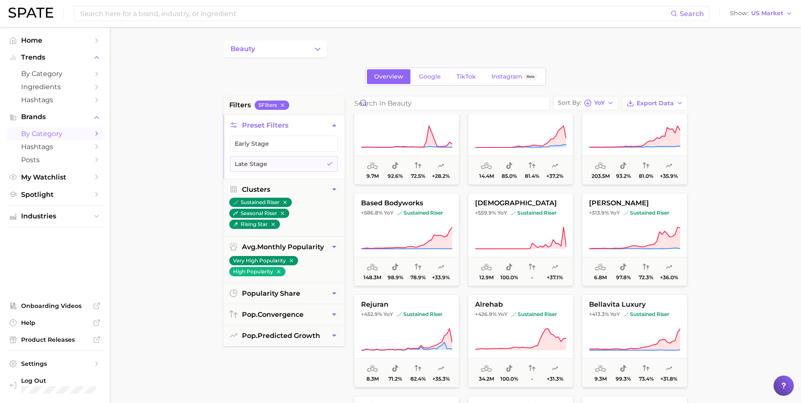
scroll to position [422, 0]
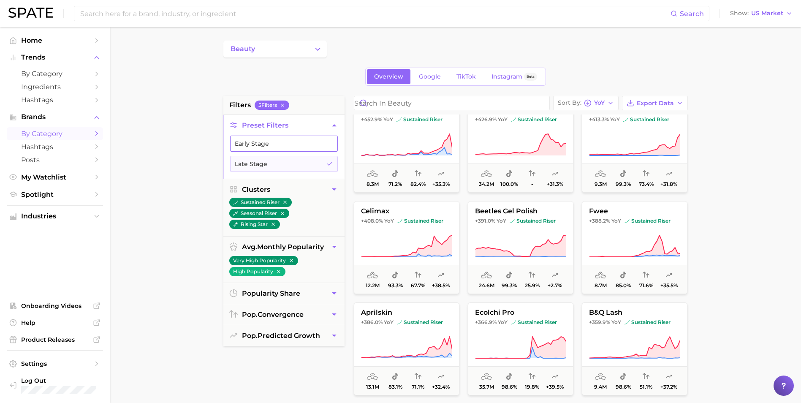
click at [310, 144] on button "Early Stage" at bounding box center [284, 144] width 108 height 16
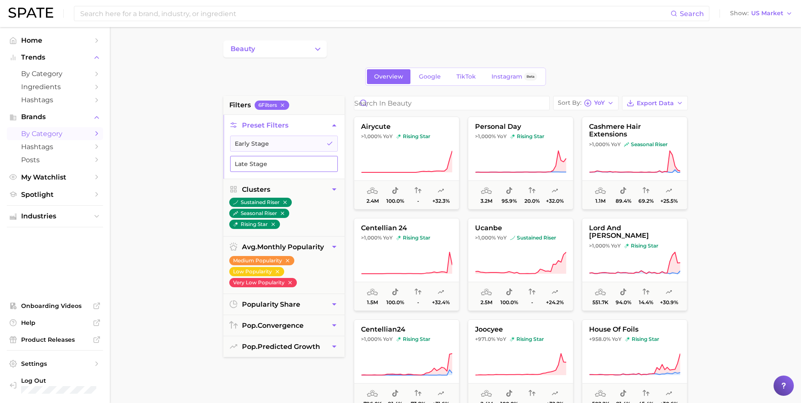
click at [312, 147] on button "Early Stage" at bounding box center [284, 144] width 108 height 16
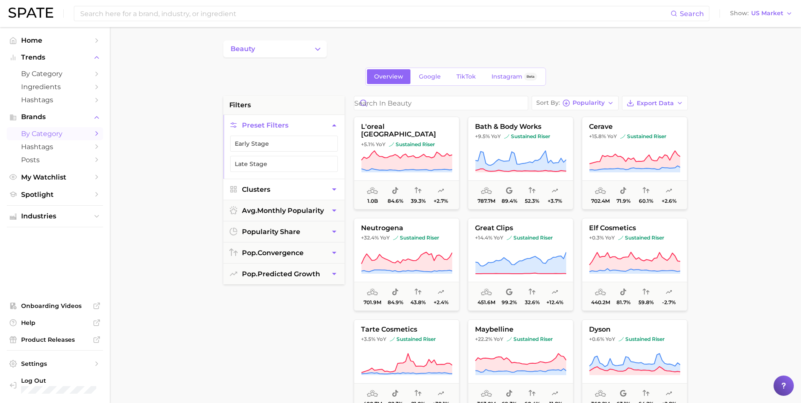
click at [269, 191] on span "Clusters" at bounding box center [256, 189] width 28 height 8
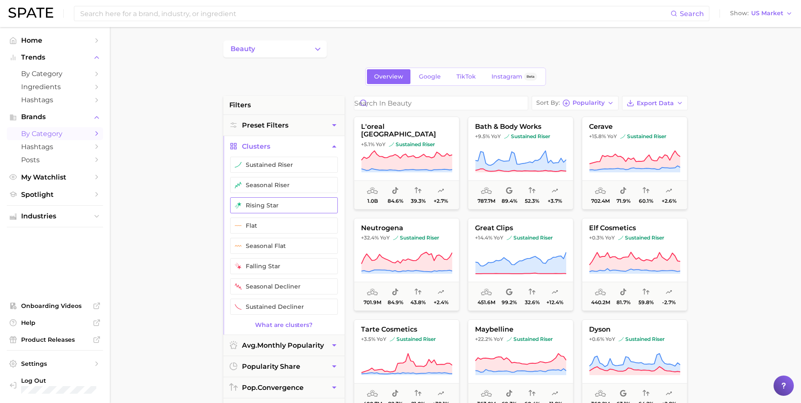
click at [272, 206] on button "rising star" at bounding box center [284, 205] width 108 height 16
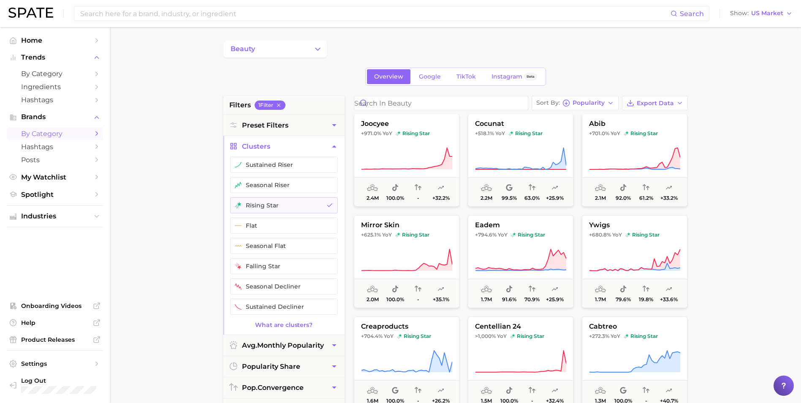
scroll to position [422, 0]
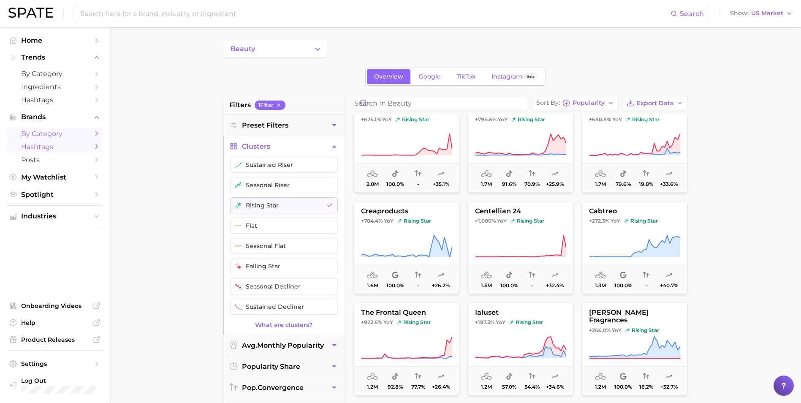
click at [31, 151] on link "Hashtags" at bounding box center [55, 146] width 96 height 13
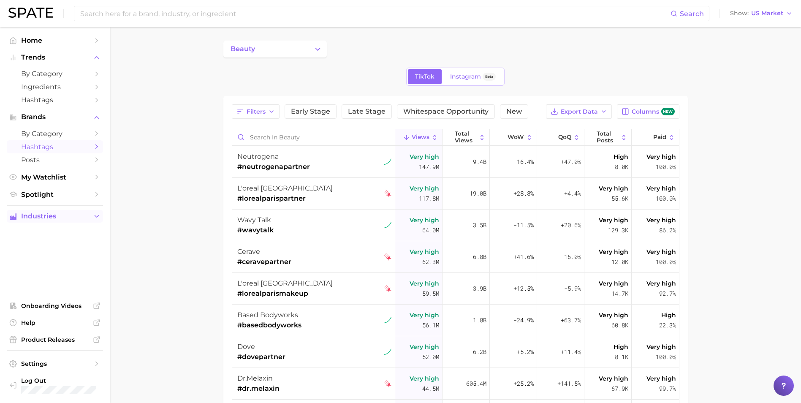
click at [52, 214] on span "Industries" at bounding box center [55, 216] width 68 height 8
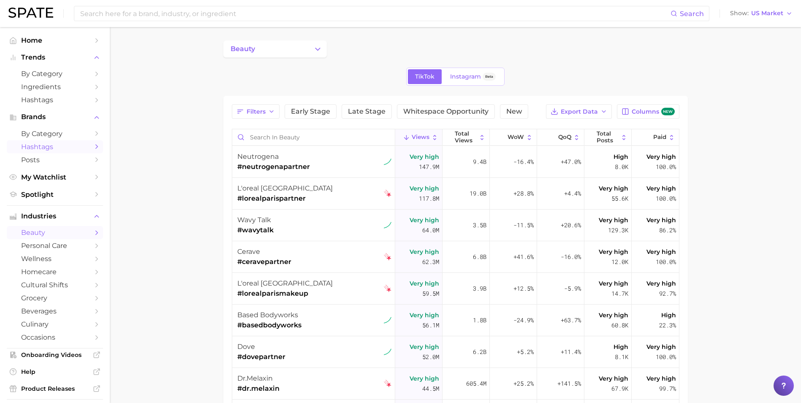
click at [96, 233] on polyline "Sidebar" at bounding box center [97, 232] width 2 height 4
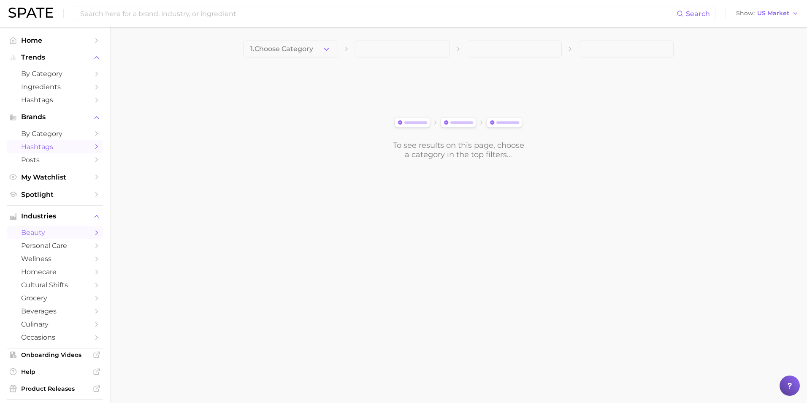
click at [50, 145] on span "Hashtags" at bounding box center [55, 147] width 68 height 8
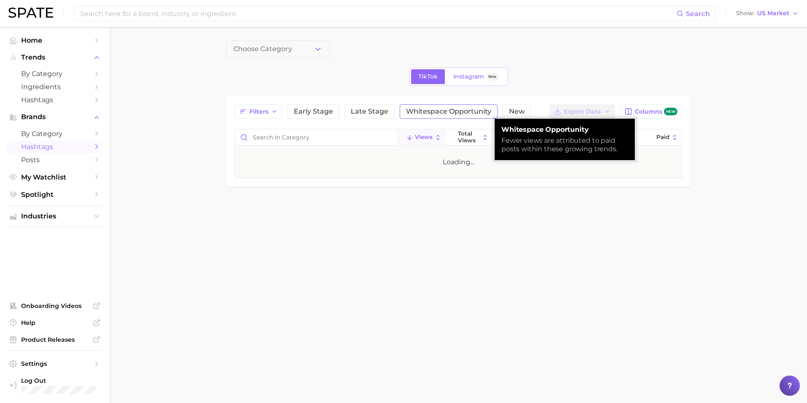
click at [456, 112] on span "Whitespace Opportunity" at bounding box center [448, 111] width 85 height 7
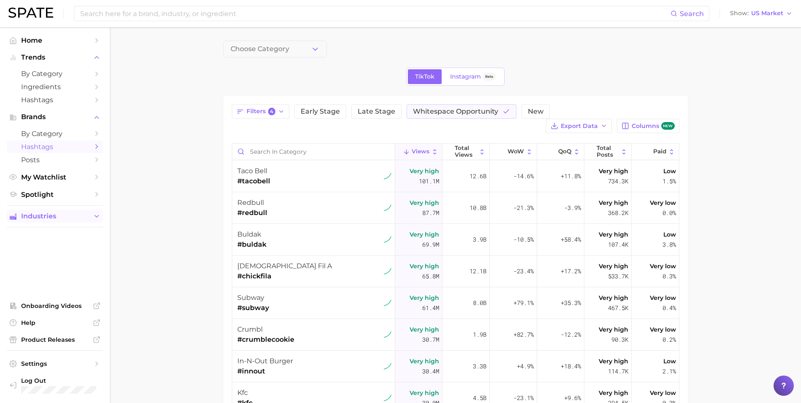
click at [55, 222] on ul "Industries" at bounding box center [55, 216] width 96 height 22
click at [55, 218] on span "Industries" at bounding box center [55, 216] width 68 height 8
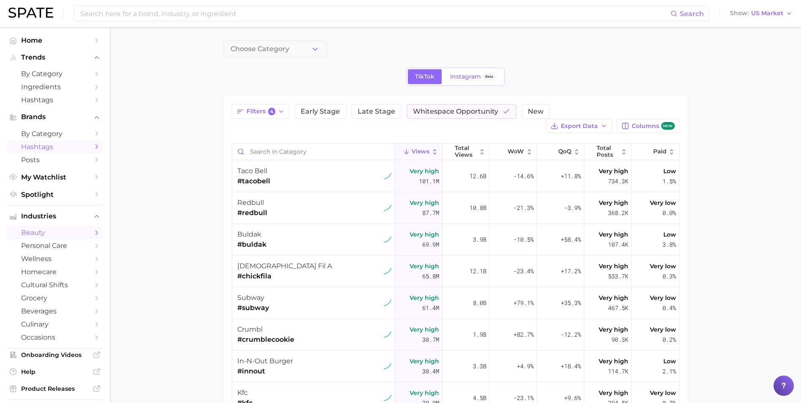
click at [61, 229] on span "beauty" at bounding box center [55, 232] width 68 height 8
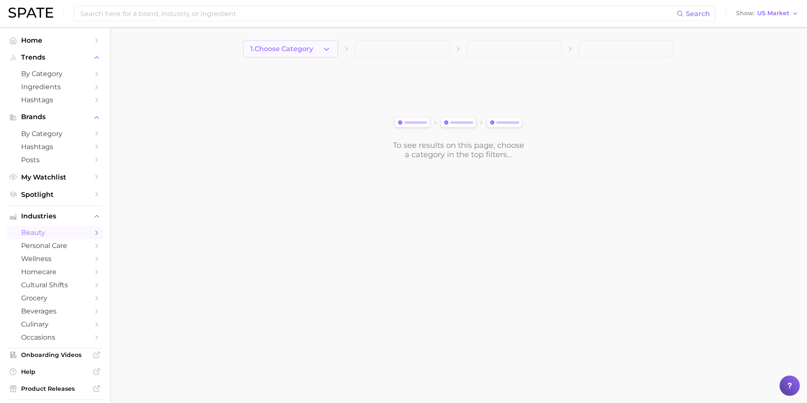
click at [320, 51] on button "1. Choose Category" at bounding box center [290, 49] width 95 height 17
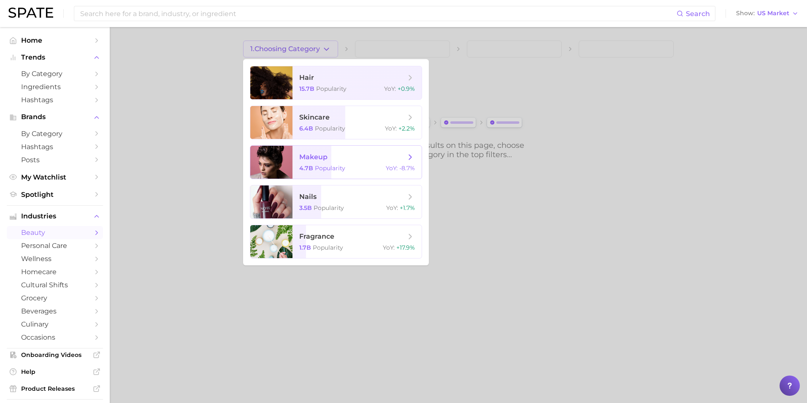
click at [364, 163] on span "makeup 4.7b Popularity YoY : -8.7%" at bounding box center [357, 162] width 129 height 33
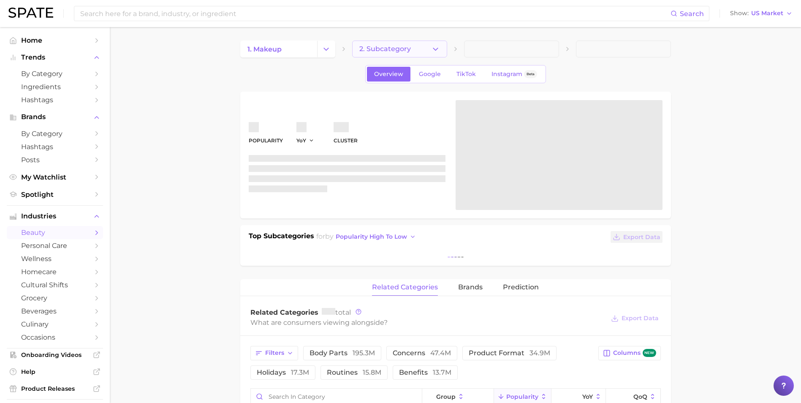
click at [427, 45] on button "2. Subcategory" at bounding box center [399, 49] width 95 height 17
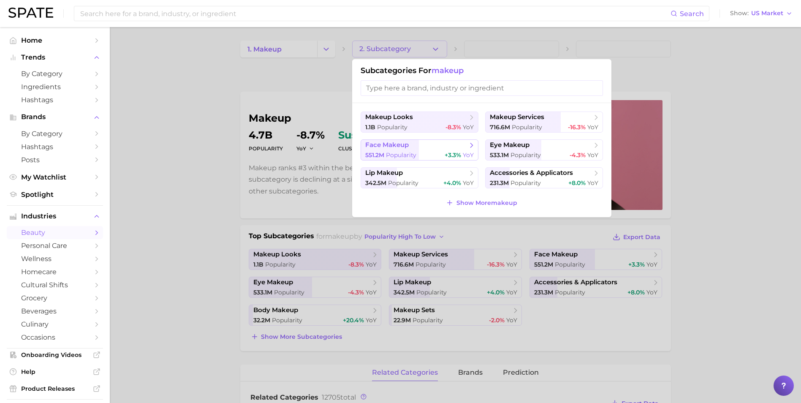
click at [466, 148] on span "face makeup" at bounding box center [416, 145] width 103 height 8
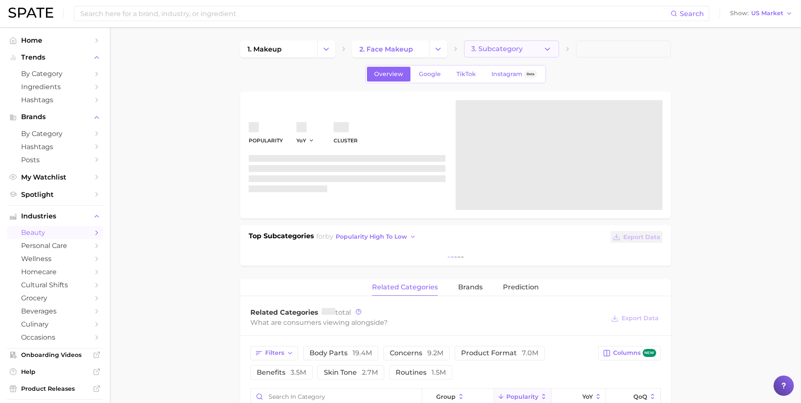
click at [512, 53] on span "3. Subcategory" at bounding box center [497, 49] width 52 height 8
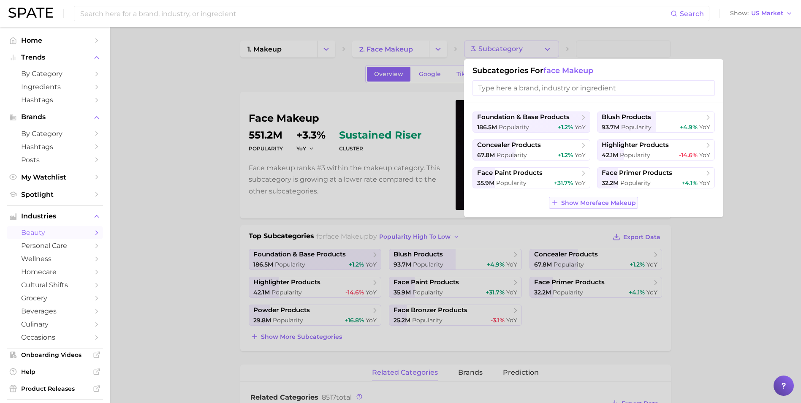
click at [566, 203] on span "Show More face makeup" at bounding box center [598, 202] width 75 height 7
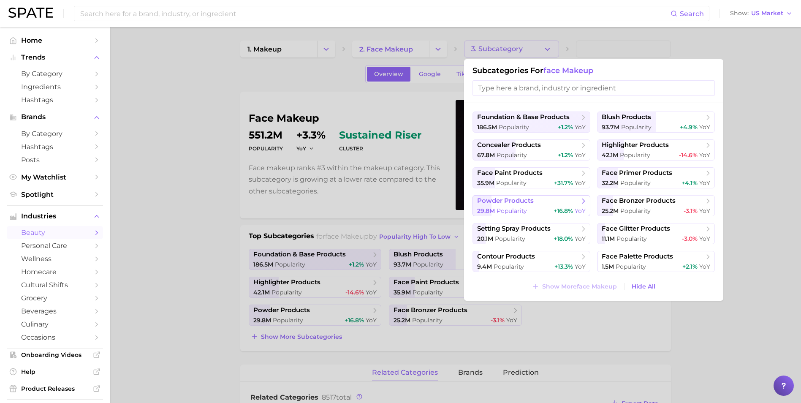
click at [539, 201] on span "powder products" at bounding box center [528, 201] width 103 height 8
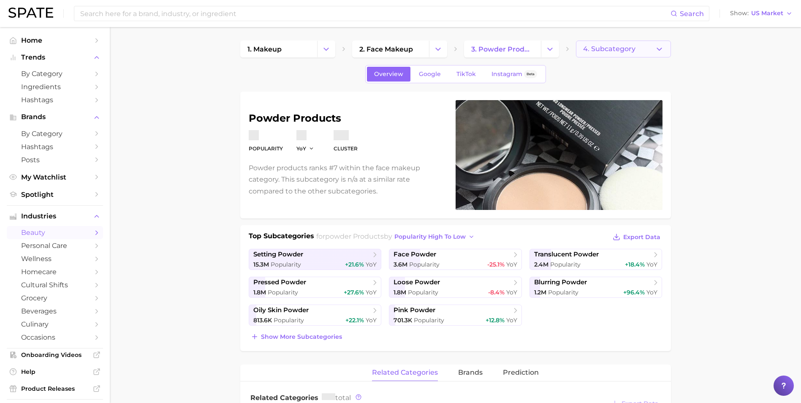
click at [620, 49] on span "4. Subcategory" at bounding box center [609, 49] width 52 height 8
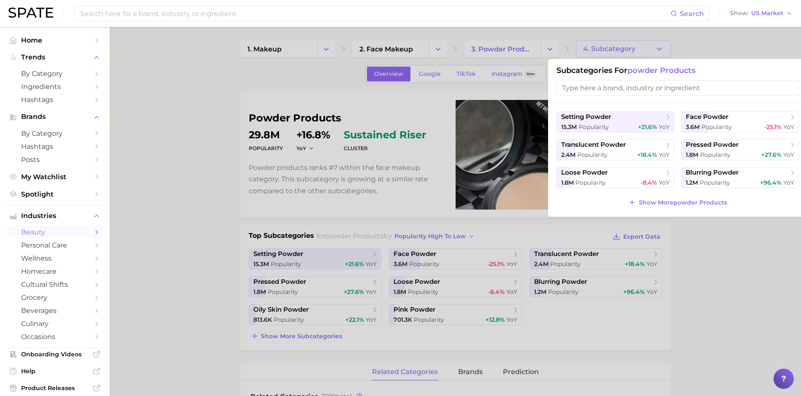
click at [672, 267] on div at bounding box center [400, 198] width 801 height 396
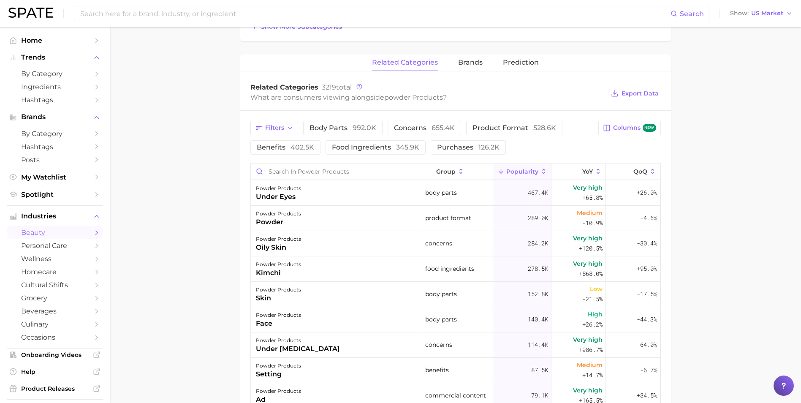
scroll to position [338, 0]
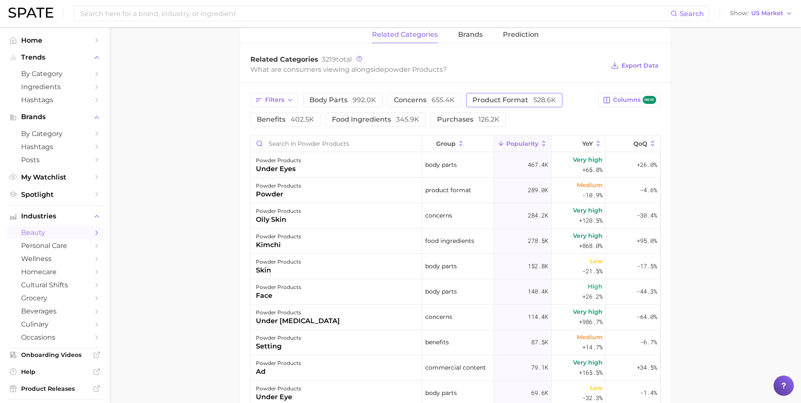
click at [493, 101] on span "product format 528.6k" at bounding box center [514, 100] width 84 height 7
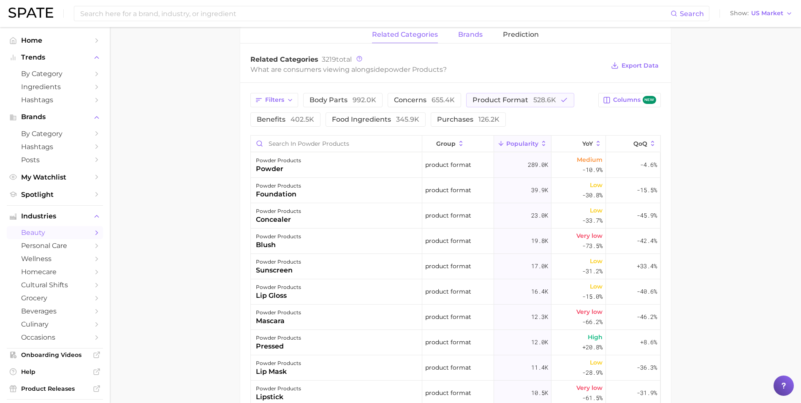
click at [458, 38] on span "brands" at bounding box center [470, 35] width 24 height 8
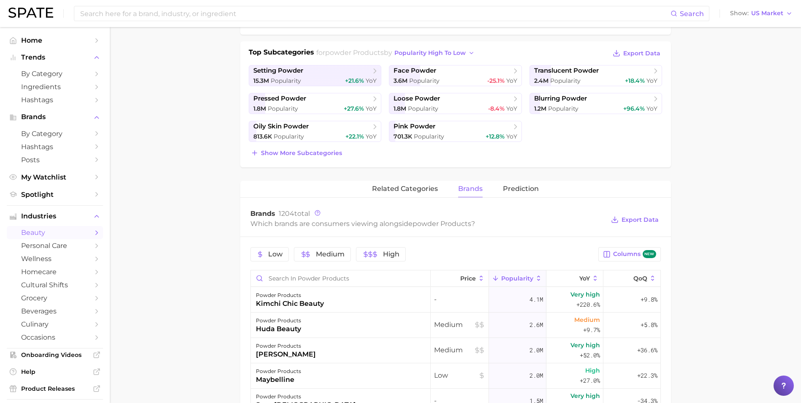
scroll to position [169, 0]
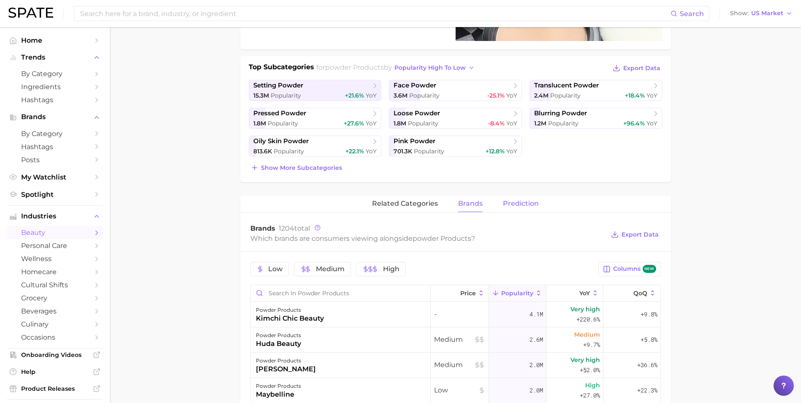
click at [513, 211] on button "Prediction" at bounding box center [521, 203] width 36 height 16
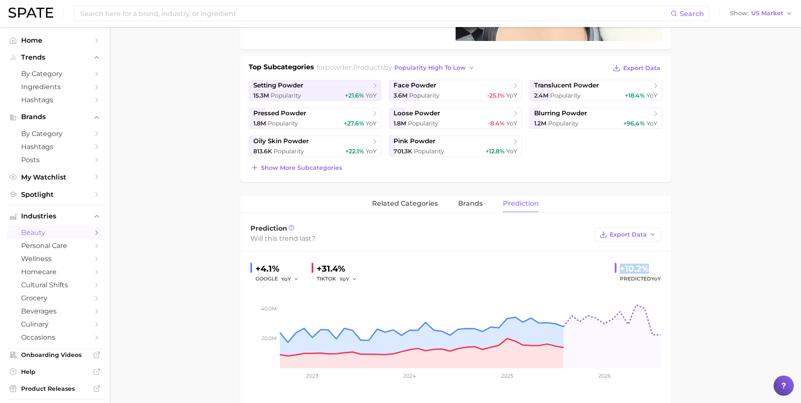
drag, startPoint x: 619, startPoint y: 268, endPoint x: 651, endPoint y: 267, distance: 32.1
click at [651, 267] on div "+10.2%" at bounding box center [640, 269] width 41 height 14
click at [415, 129] on link "loose powder 1.8m Popularity -8.4% YoY" at bounding box center [455, 118] width 133 height 21
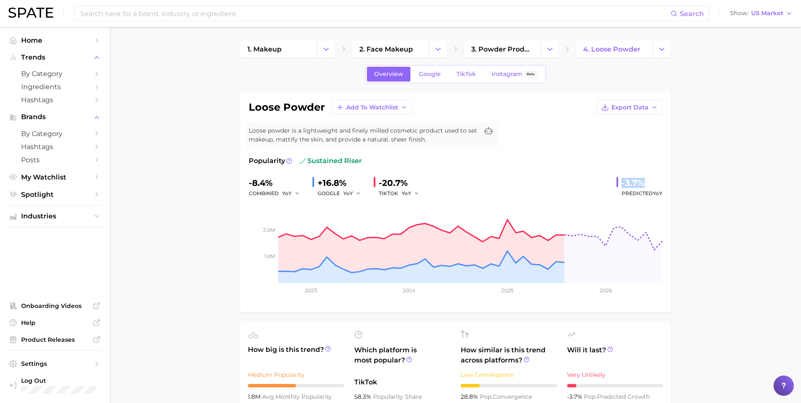
drag, startPoint x: 619, startPoint y: 182, endPoint x: 646, endPoint y: 185, distance: 27.2
click at [646, 185] on div "-3.7% Predicted YoY" at bounding box center [639, 187] width 46 height 22
click at [659, 54] on button "Change Category" at bounding box center [662, 49] width 18 height 17
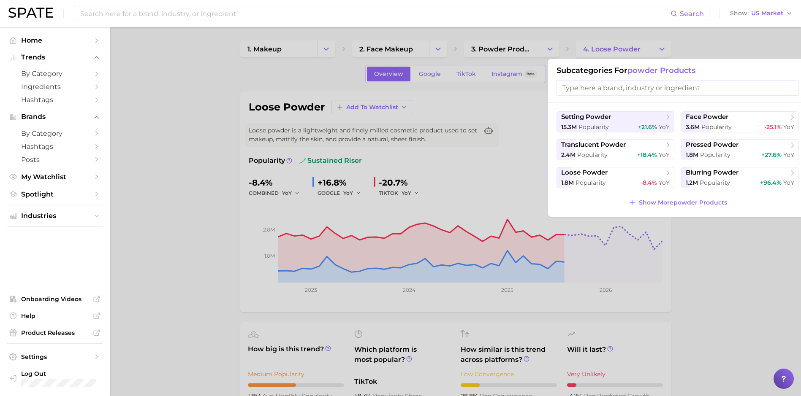
click at [342, 149] on div at bounding box center [400, 198] width 801 height 396
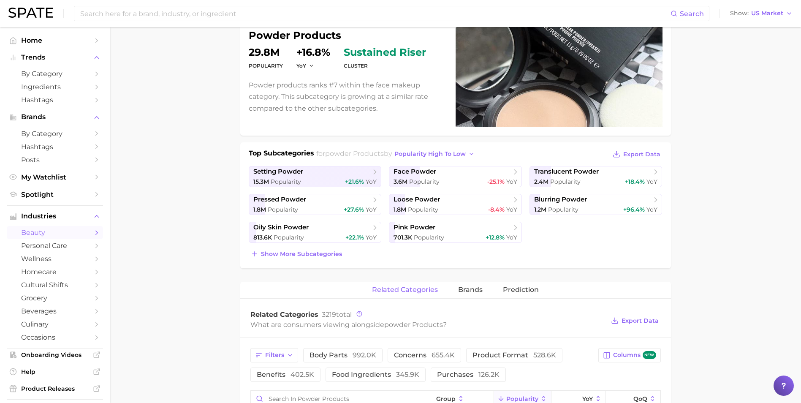
scroll to position [84, 0]
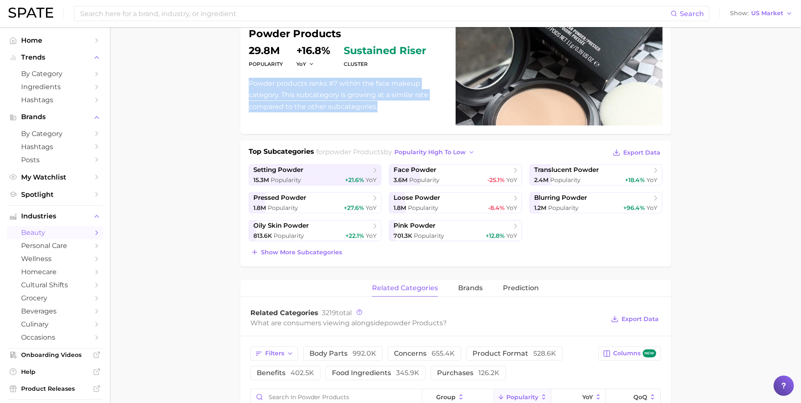
drag, startPoint x: 249, startPoint y: 85, endPoint x: 384, endPoint y: 111, distance: 137.6
click at [384, 111] on div "powder products Popularity 29.8m YoY +16.8% cluster sustained riser Powder prod…" at bounding box center [455, 70] width 431 height 127
drag, startPoint x: 384, startPoint y: 111, endPoint x: 359, endPoint y: 96, distance: 28.8
click at [359, 96] on p "Powder products ranks #7 within the face makeup category. This subcategory is g…" at bounding box center [347, 95] width 197 height 35
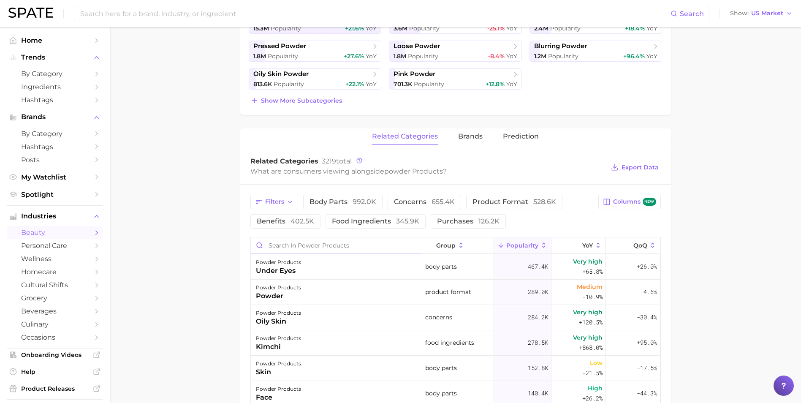
scroll to position [338, 0]
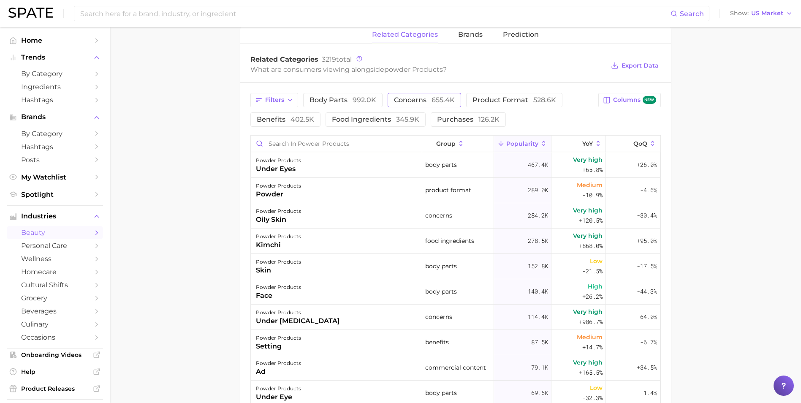
click at [426, 99] on span "concerns 655.4k" at bounding box center [424, 100] width 61 height 7
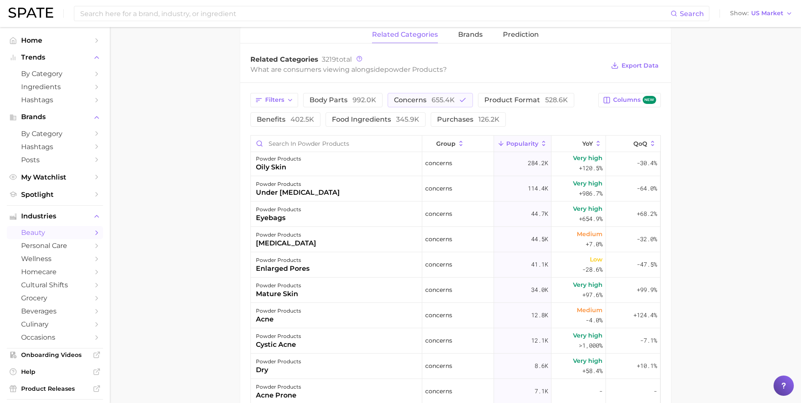
scroll to position [0, 0]
click at [293, 117] on span "402.5k" at bounding box center [302, 119] width 24 height 8
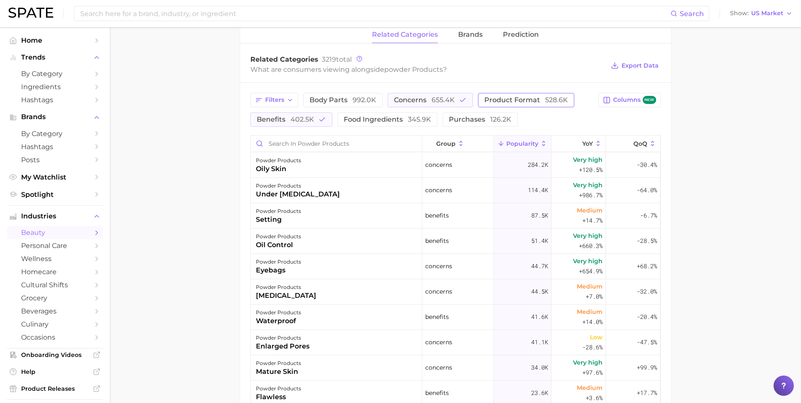
drag, startPoint x: 500, startPoint y: 102, endPoint x: 490, endPoint y: 100, distance: 10.0
click at [500, 102] on span "product format 528.6k" at bounding box center [526, 100] width 84 height 7
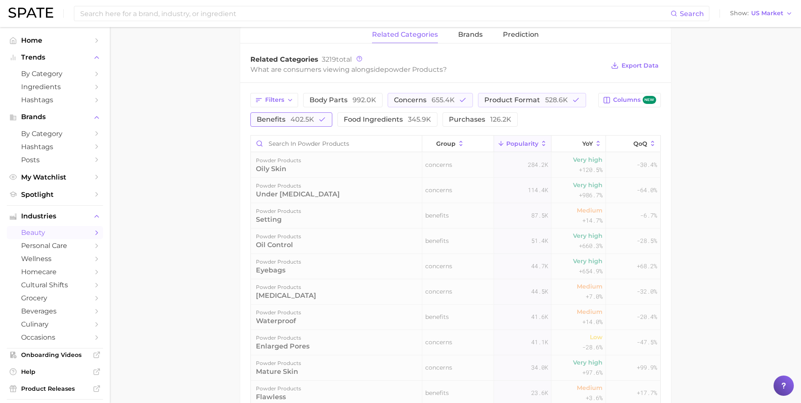
click at [300, 122] on span "402.5k" at bounding box center [302, 119] width 24 height 8
click at [415, 97] on span "concerns 655.4k" at bounding box center [424, 100] width 61 height 7
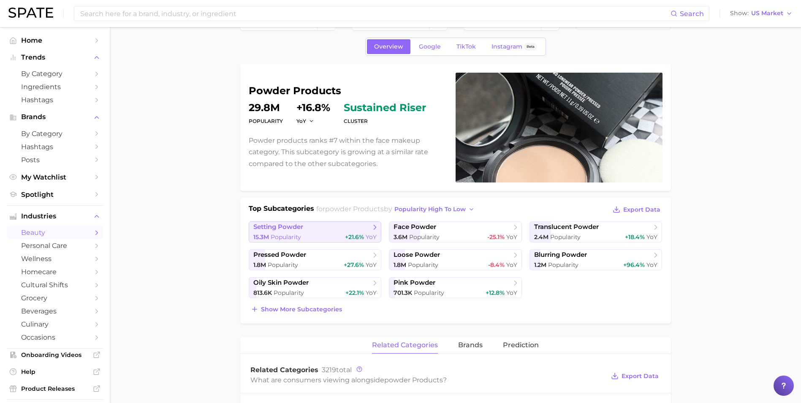
scroll to position [42, 0]
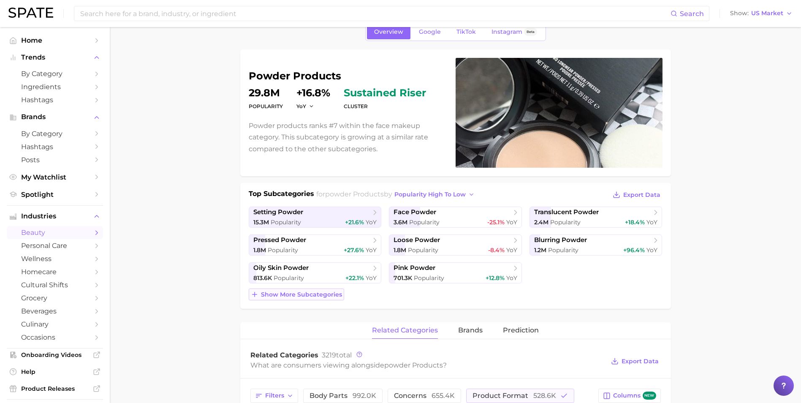
click at [307, 293] on span "Show more subcategories" at bounding box center [301, 294] width 81 height 7
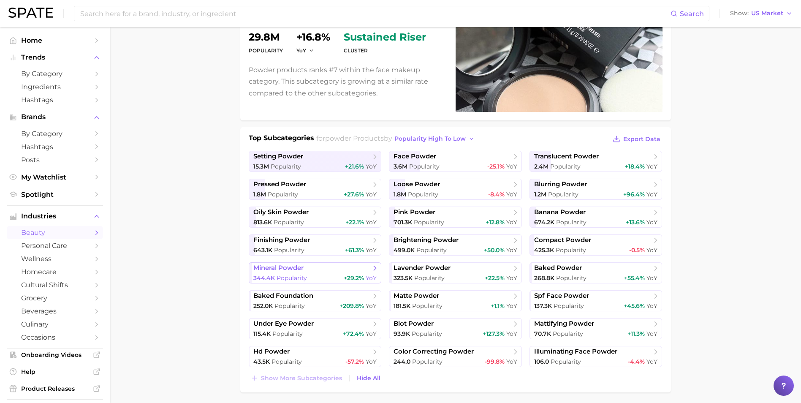
scroll to position [84, 0]
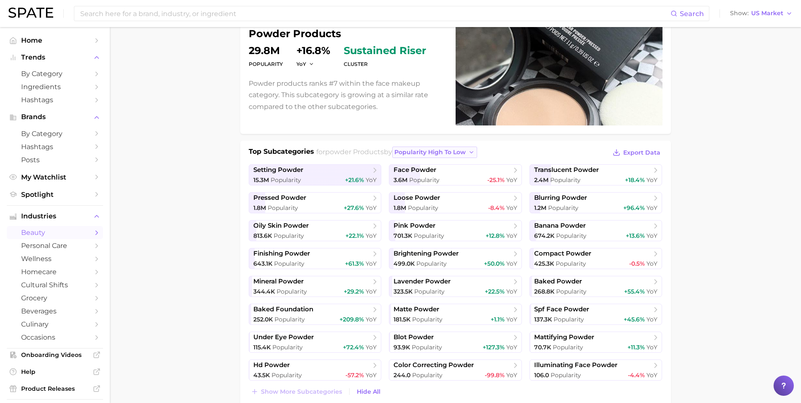
click at [429, 151] on span "popularity high to low" at bounding box center [429, 152] width 71 height 7
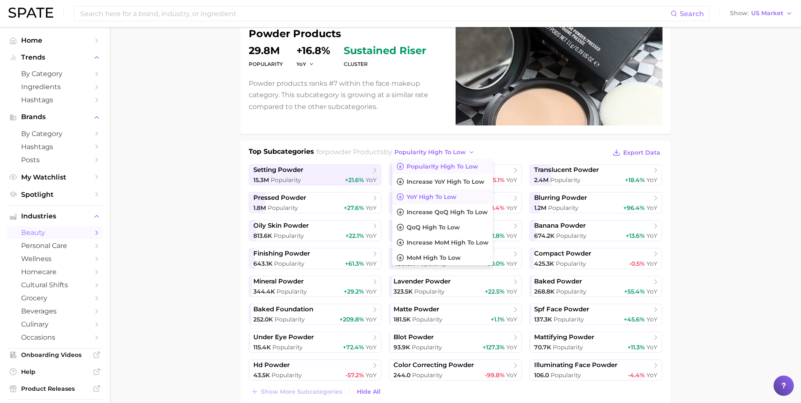
click at [455, 197] on span "YoY high to low" at bounding box center [432, 196] width 50 height 7
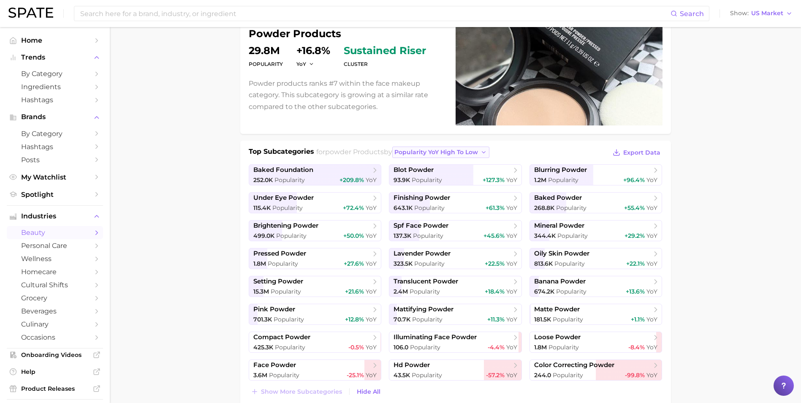
click at [471, 155] on span "Popularity YoY high to low" at bounding box center [436, 152] width 84 height 7
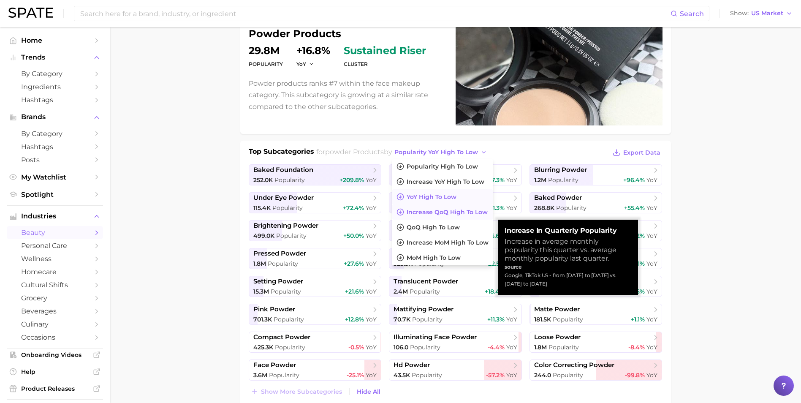
click at [418, 212] on span "Increase QoQ high to low" at bounding box center [447, 212] width 81 height 7
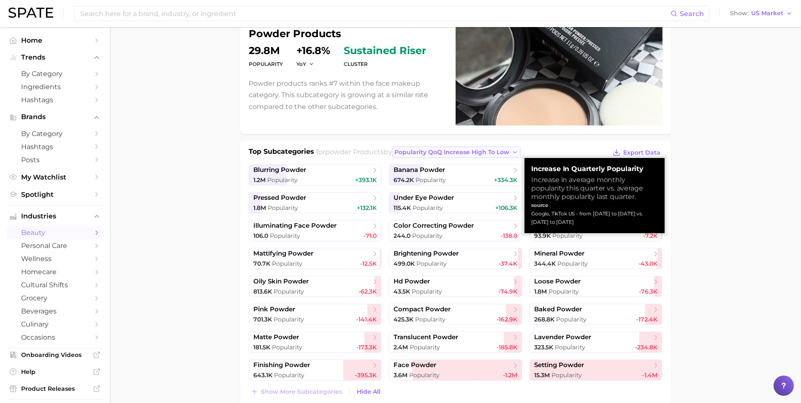
click at [438, 150] on span "Popularity QoQ increase high to low" at bounding box center [451, 152] width 115 height 7
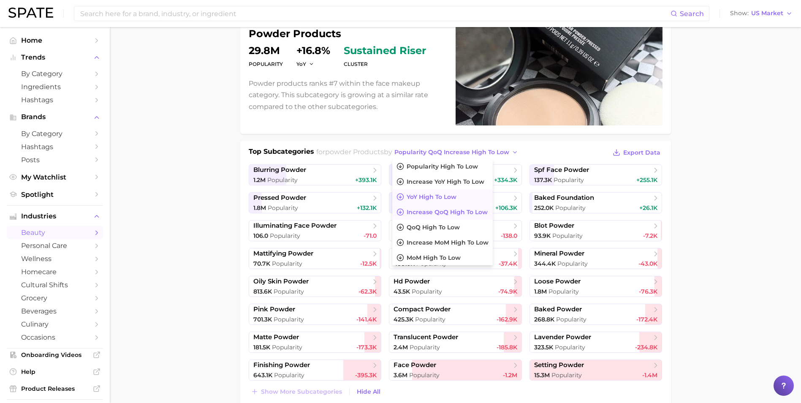
click at [424, 200] on span "YoY high to low" at bounding box center [432, 196] width 50 height 7
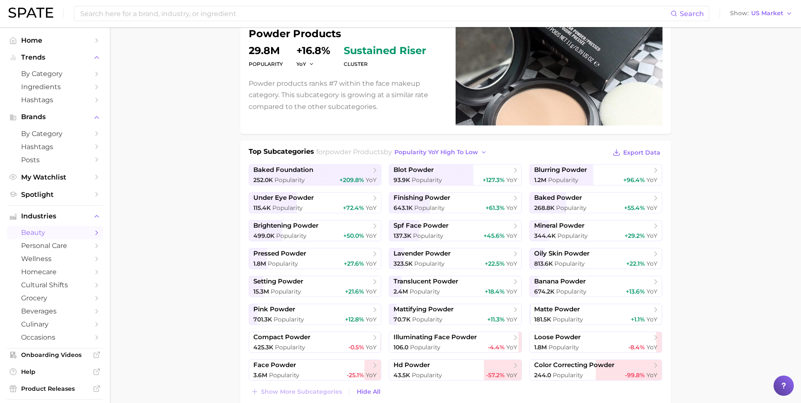
click at [249, 189] on ul "baked foundation 252.0k Popularity +209.8% YoY blot powder 93.9k Popularity +12…" at bounding box center [456, 272] width 414 height 216
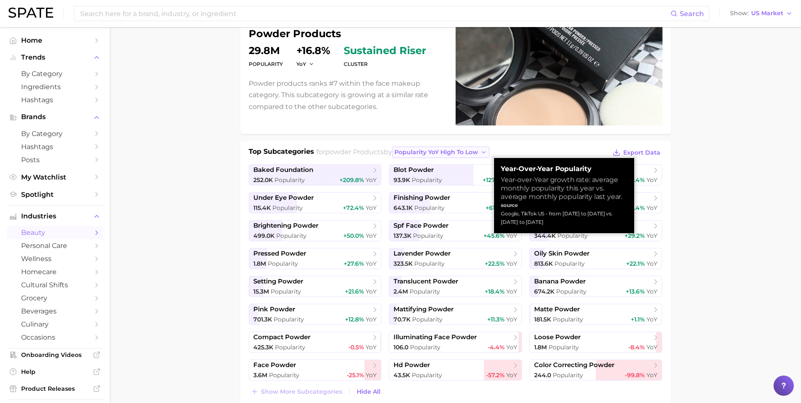
click at [454, 153] on span "Popularity YoY high to low" at bounding box center [436, 152] width 84 height 7
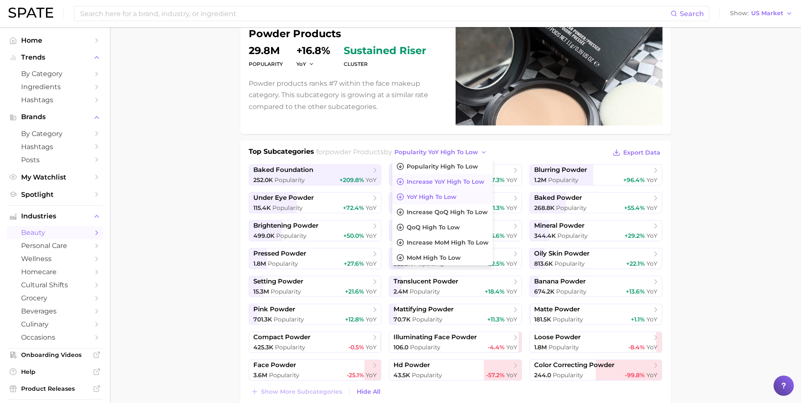
click at [428, 182] on span "Increase YoY high to low" at bounding box center [446, 181] width 78 height 7
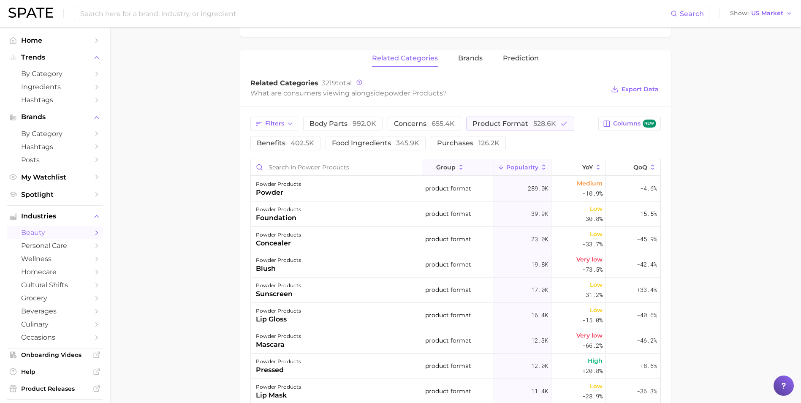
scroll to position [464, 0]
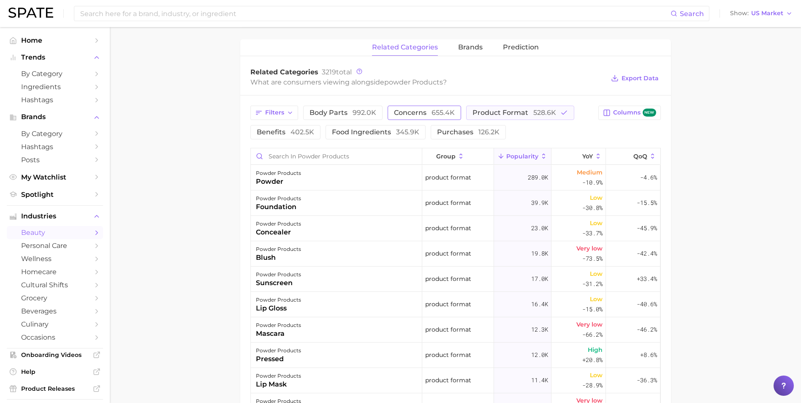
click at [403, 109] on span "concerns 655.4k" at bounding box center [424, 112] width 61 height 7
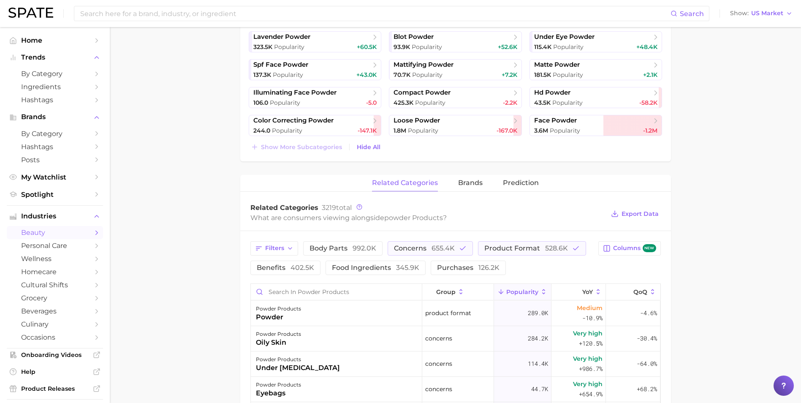
scroll to position [338, 0]
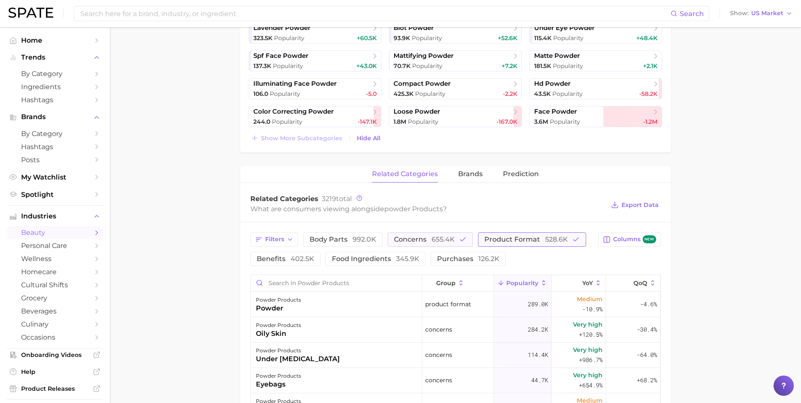
click at [563, 238] on span "528.6k" at bounding box center [556, 239] width 23 height 8
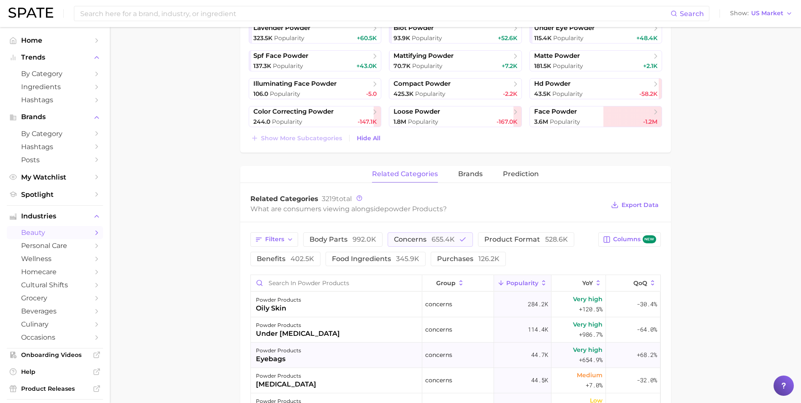
scroll to position [127, 0]
click at [437, 233] on button "concerns 655.4k" at bounding box center [430, 239] width 85 height 14
click at [283, 260] on span "benefits 402.5k" at bounding box center [285, 258] width 57 height 7
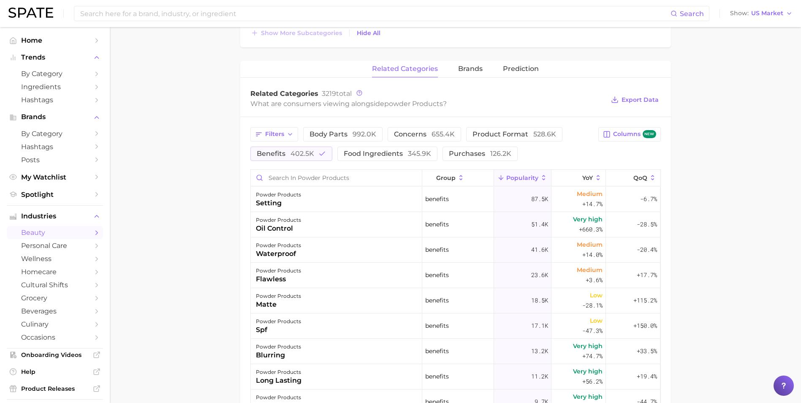
scroll to position [464, 0]
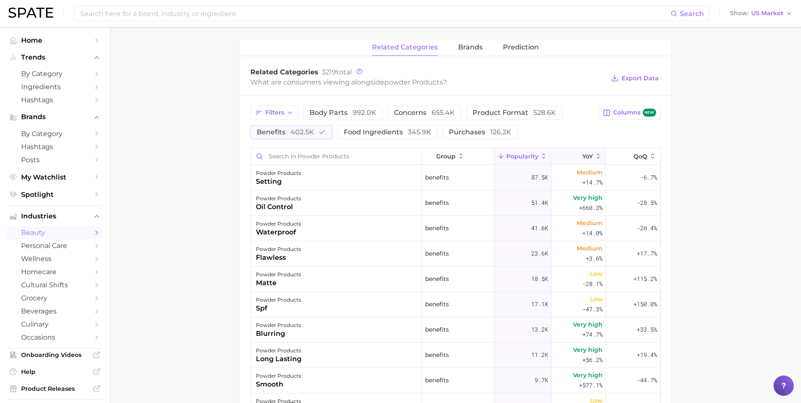
click at [594, 152] on icon at bounding box center [598, 156] width 8 height 8
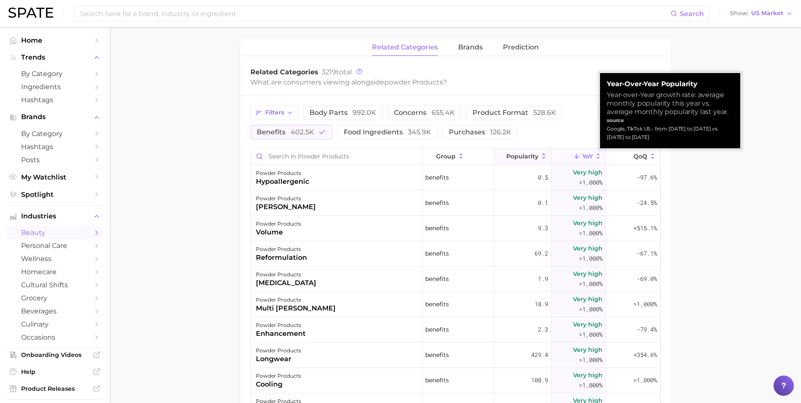
click at [518, 159] on span "Popularity" at bounding box center [522, 156] width 32 height 7
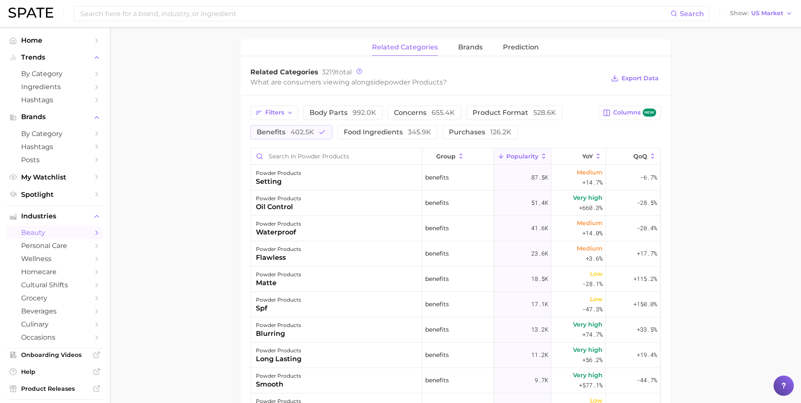
click at [540, 157] on icon at bounding box center [544, 156] width 8 height 8
click at [527, 156] on span "Popularity" at bounding box center [522, 156] width 32 height 7
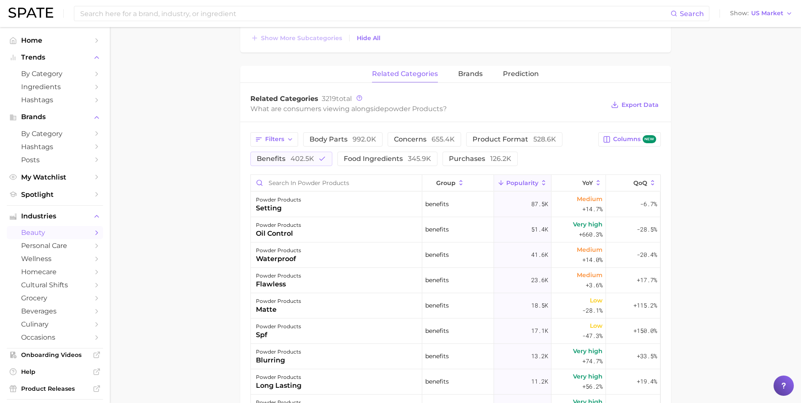
scroll to position [411, 0]
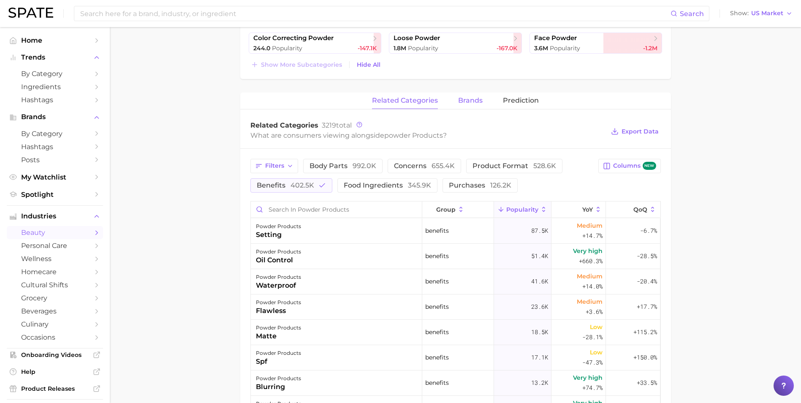
click at [460, 103] on span "brands" at bounding box center [470, 101] width 24 height 8
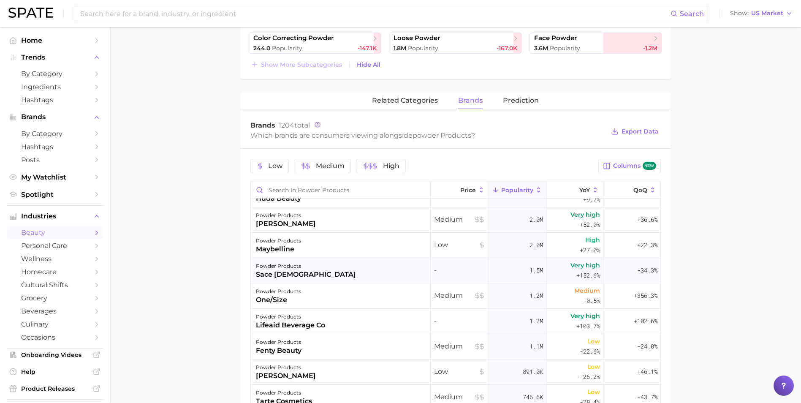
scroll to position [0, 0]
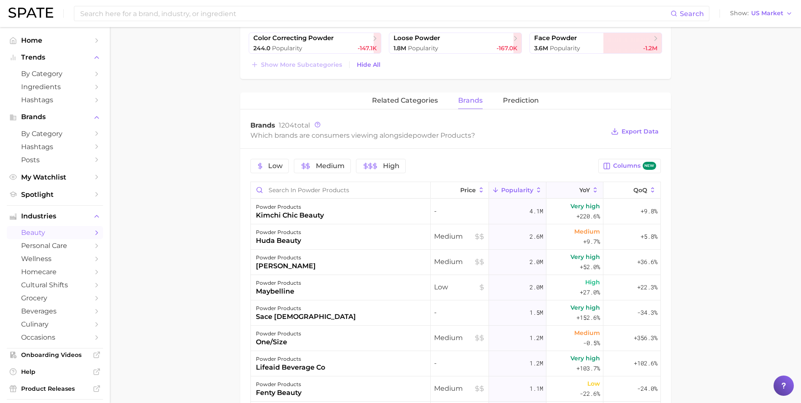
click at [579, 187] on span "YoY" at bounding box center [584, 190] width 11 height 7
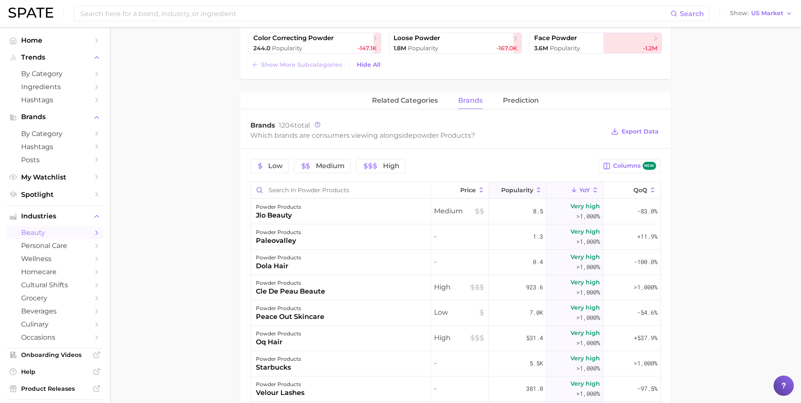
click at [517, 194] on button "Popularity" at bounding box center [517, 190] width 57 height 16
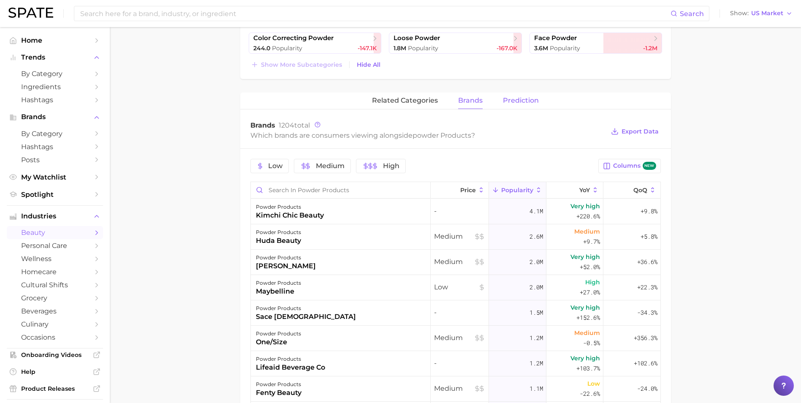
click at [505, 108] on button "Prediction" at bounding box center [521, 100] width 36 height 16
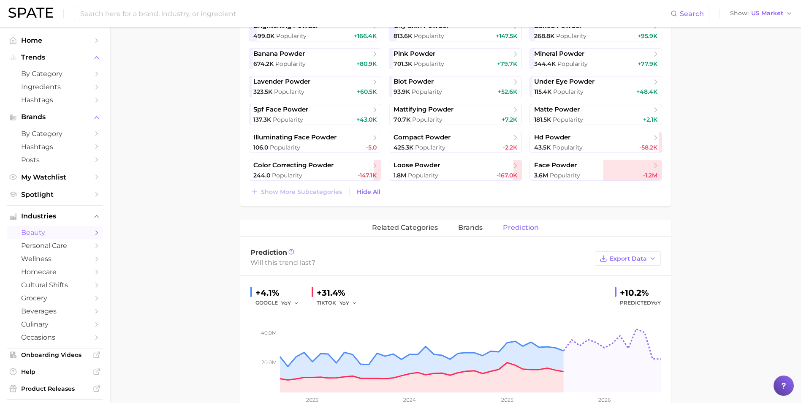
scroll to position [285, 0]
drag, startPoint x: 620, startPoint y: 295, endPoint x: 646, endPoint y: 290, distance: 27.1
click at [646, 290] on div "+10.2%" at bounding box center [640, 292] width 41 height 14
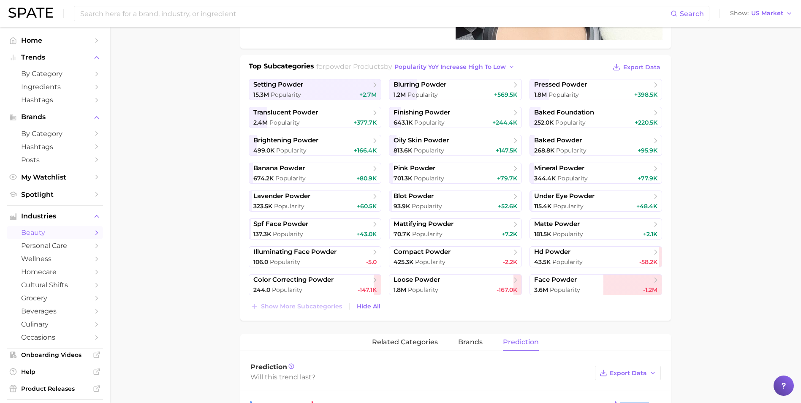
scroll to position [169, 0]
click at [319, 94] on div "15.3m Popularity +2.7m" at bounding box center [315, 96] width 124 height 8
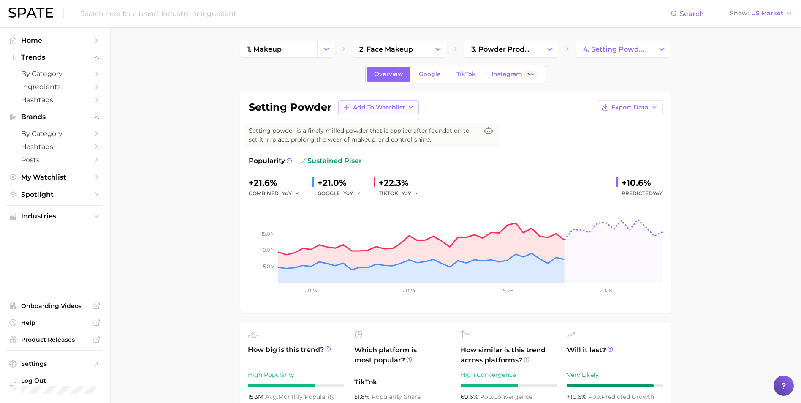
click at [353, 108] on span "Add to Watchlist" at bounding box center [379, 107] width 52 height 7
click at [359, 126] on span "New Watchlist" at bounding box center [374, 122] width 45 height 7
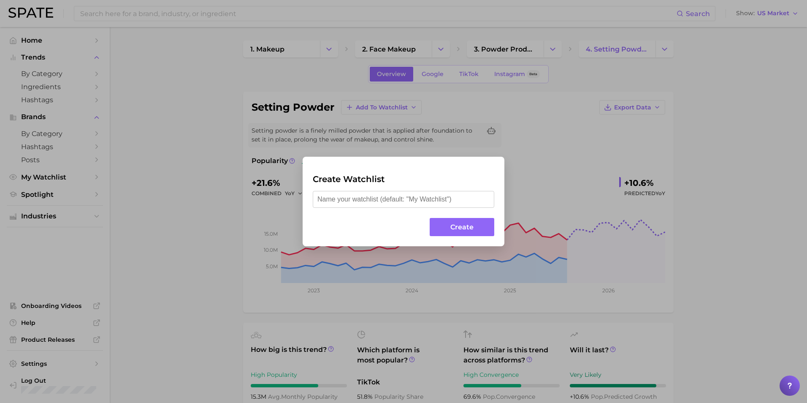
click at [516, 149] on div "Create Watchlist Create" at bounding box center [403, 201] width 807 height 403
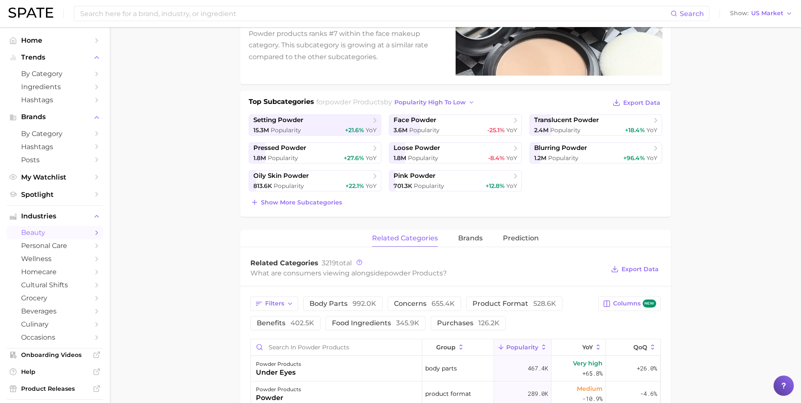
scroll to position [42, 0]
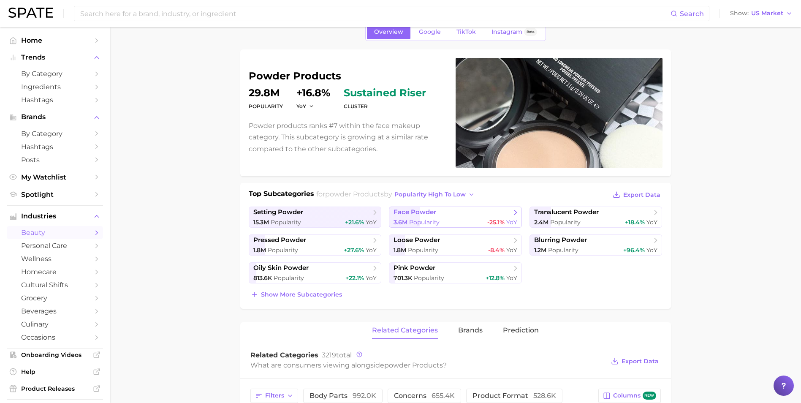
click at [461, 219] on div "3.6m Popularity -25.1% YoY" at bounding box center [455, 222] width 124 height 8
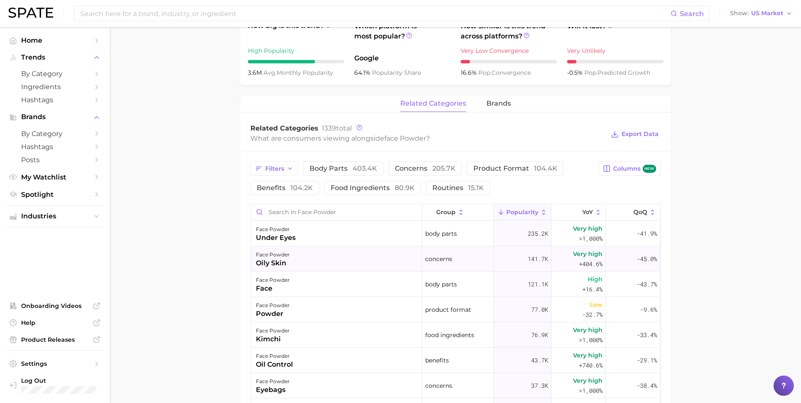
scroll to position [338, 0]
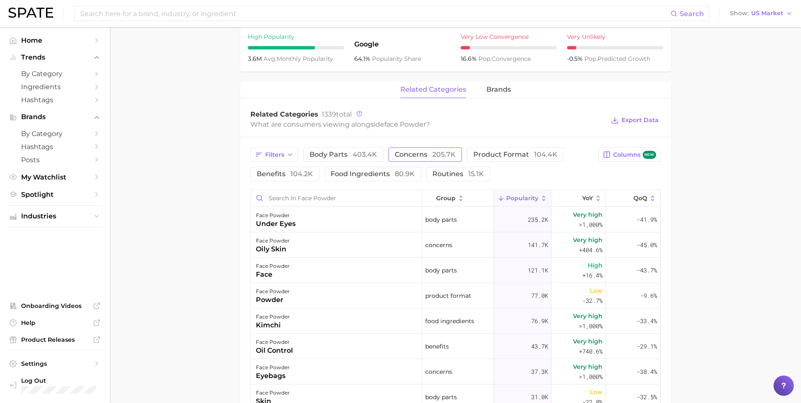
click at [423, 152] on span "concerns 205.7k" at bounding box center [425, 154] width 61 height 7
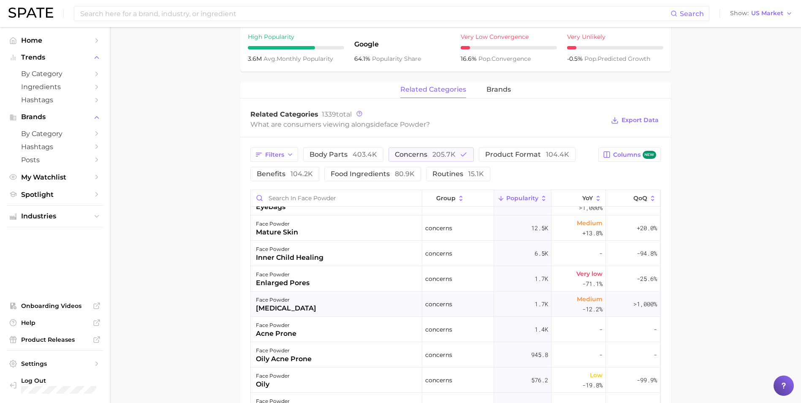
scroll to position [0, 0]
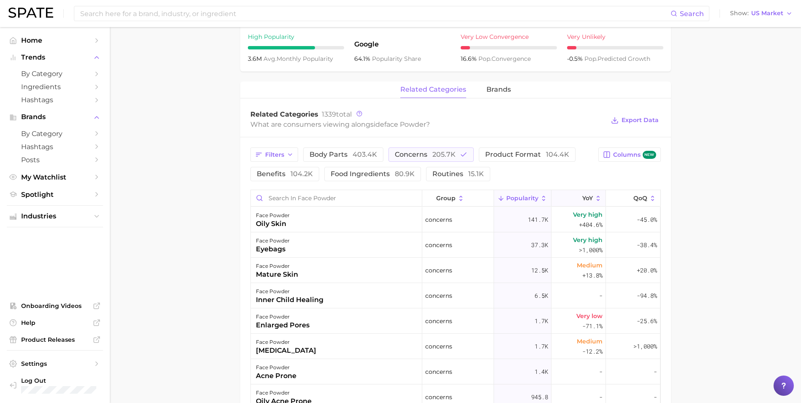
click at [573, 201] on icon at bounding box center [577, 199] width 8 height 8
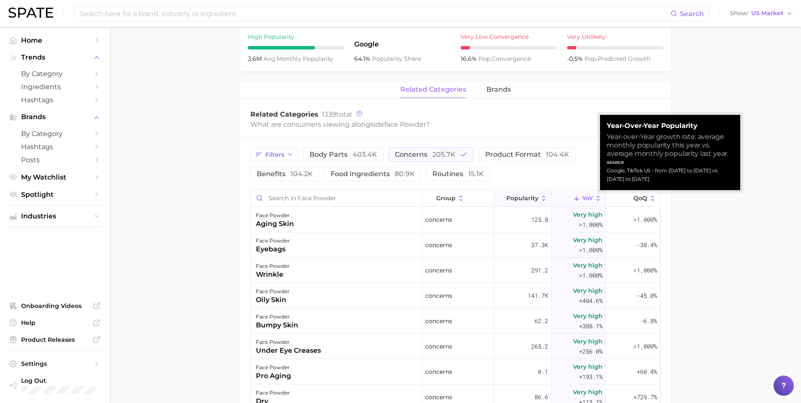
click at [516, 198] on span "Popularity" at bounding box center [522, 198] width 32 height 7
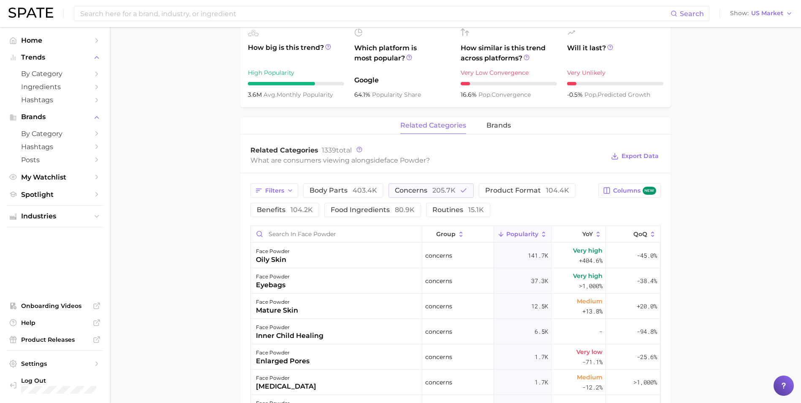
scroll to position [338, 0]
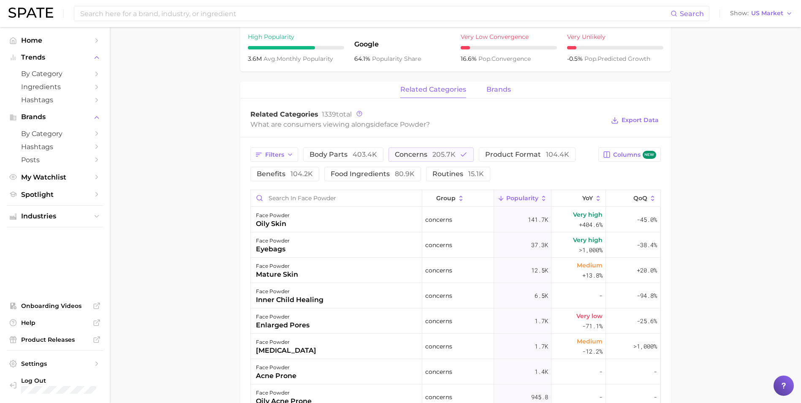
click at [486, 97] on button "brands" at bounding box center [498, 89] width 24 height 16
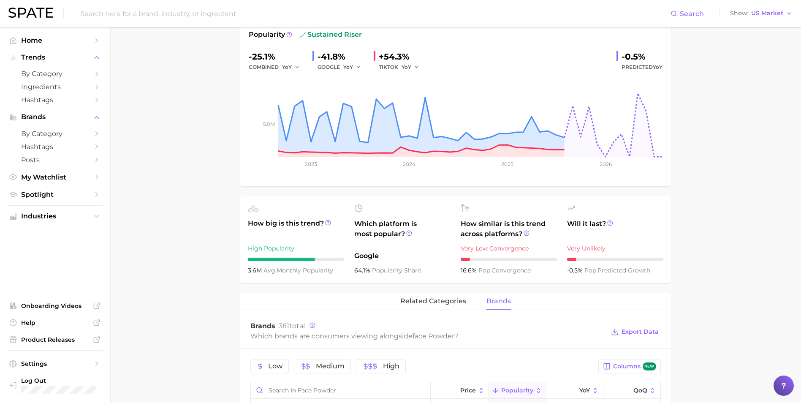
scroll to position [127, 0]
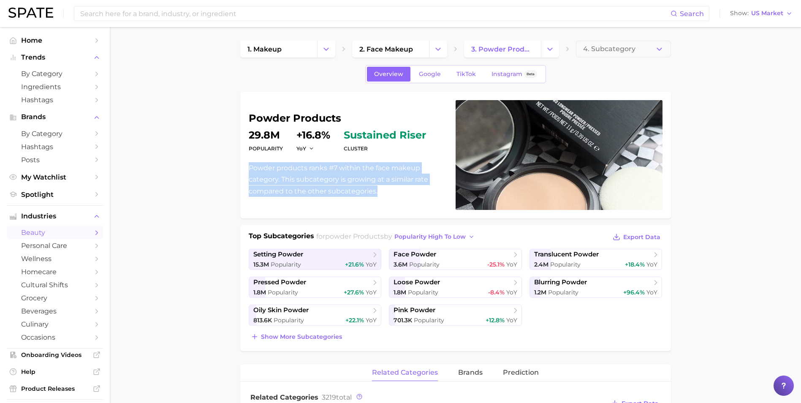
drag, startPoint x: 249, startPoint y: 168, endPoint x: 382, endPoint y: 195, distance: 135.2
click at [382, 195] on p "Powder products ranks #7 within the face makeup category. This subcategory is g…" at bounding box center [347, 179] width 197 height 35
copy p "Powder products ranks #7 within the face makeup category. This subcategory is g…"
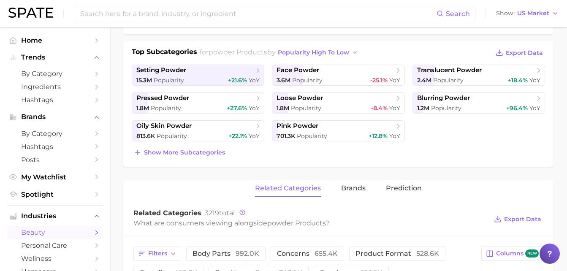
scroll to position [169, 0]
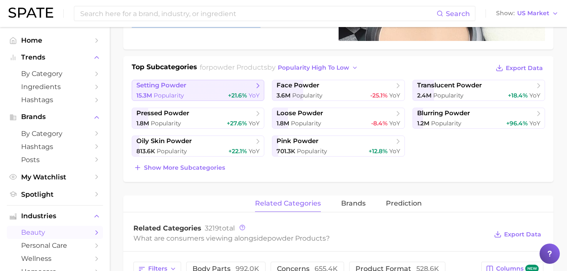
click at [191, 89] on span "setting powder" at bounding box center [194, 85] width 117 height 8
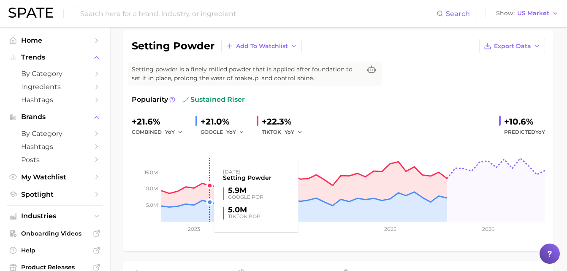
scroll to position [42, 0]
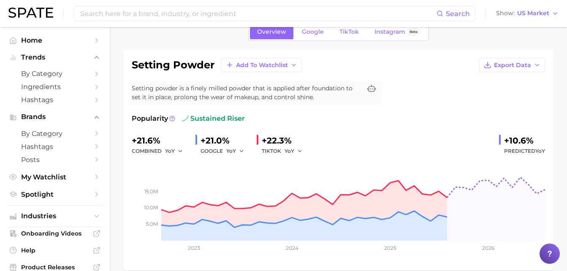
scroll to position [169, 0]
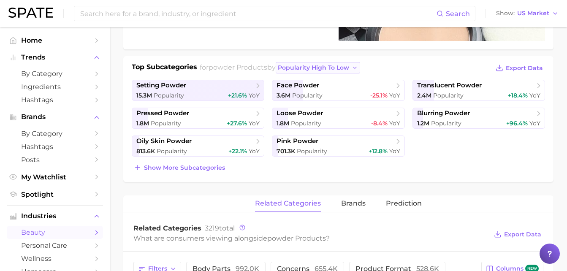
click at [331, 69] on span "popularity high to low" at bounding box center [313, 67] width 71 height 7
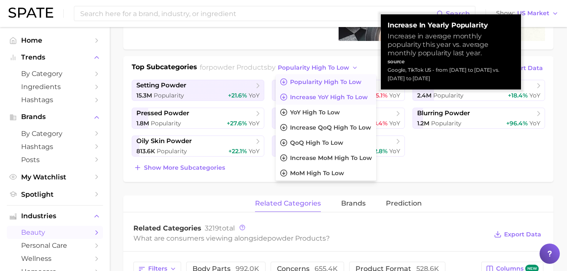
click at [324, 95] on span "Increase YoY high to low" at bounding box center [329, 97] width 78 height 7
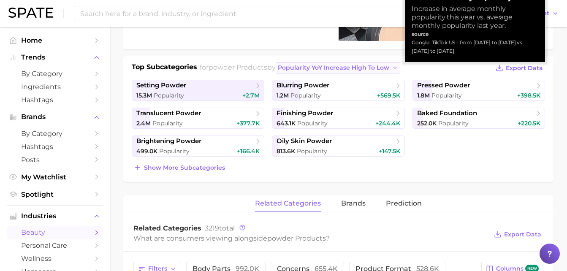
click at [374, 72] on button "Popularity YoY increase high to low" at bounding box center [338, 67] width 125 height 11
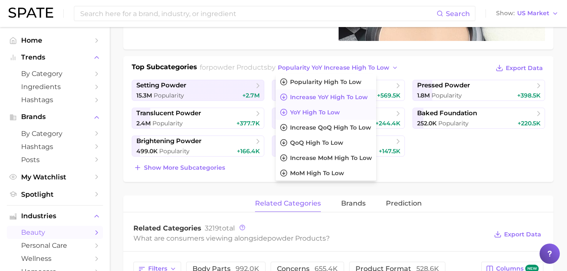
click at [340, 113] on span "YoY high to low" at bounding box center [315, 112] width 50 height 7
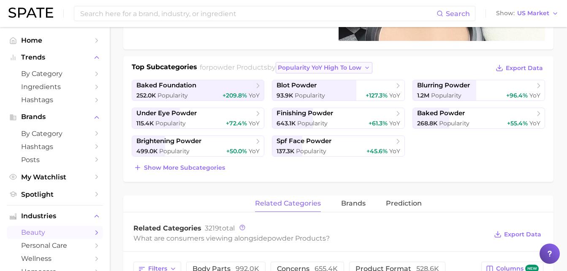
click at [355, 68] on span "Popularity YoY high to low" at bounding box center [320, 67] width 84 height 7
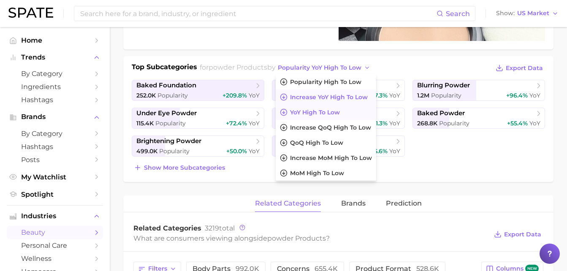
click at [328, 101] on button "Increase YoY high to low" at bounding box center [326, 96] width 100 height 15
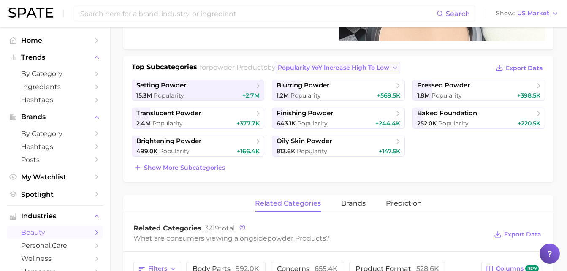
click at [349, 67] on span "Popularity YoY increase high to low" at bounding box center [333, 67] width 111 height 7
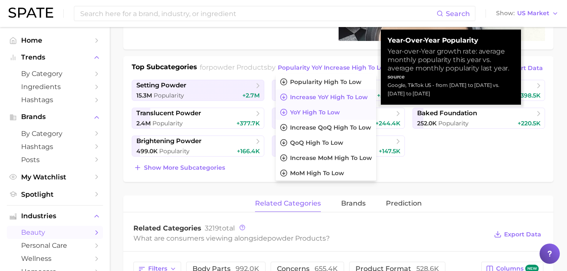
click at [323, 113] on span "YoY high to low" at bounding box center [315, 112] width 50 height 7
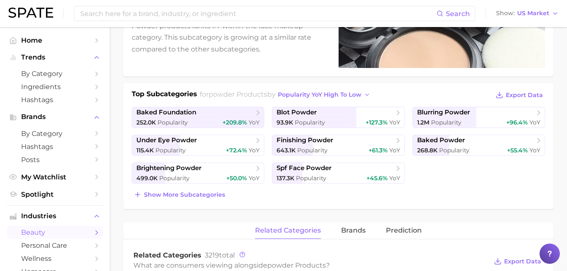
scroll to position [127, 0]
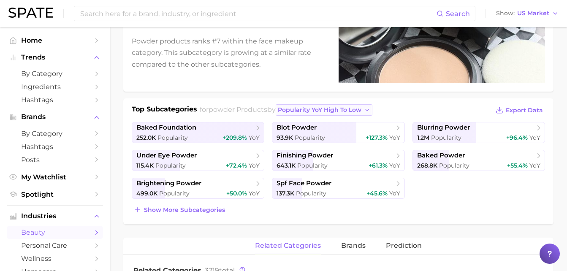
click at [327, 109] on span "Popularity YoY high to low" at bounding box center [320, 109] width 84 height 7
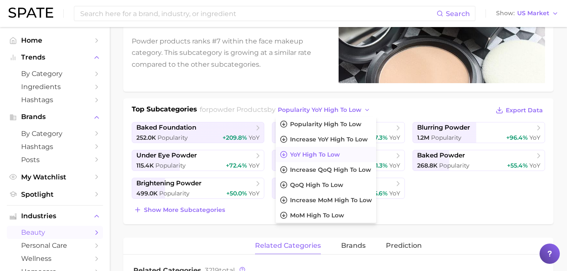
click at [321, 157] on span "YoY high to low" at bounding box center [315, 154] width 50 height 7
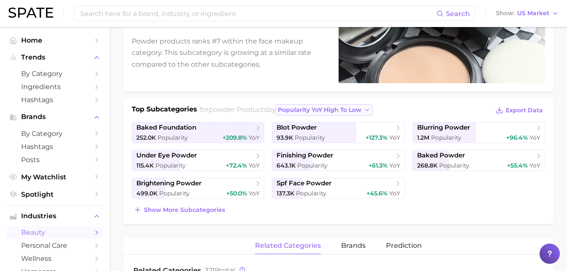
click at [352, 111] on span "Popularity YoY high to low" at bounding box center [320, 109] width 84 height 7
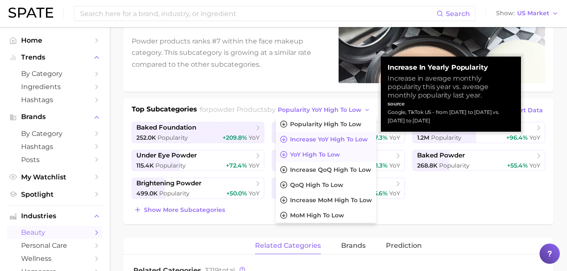
click at [332, 143] on span "Increase YoY high to low" at bounding box center [329, 139] width 78 height 7
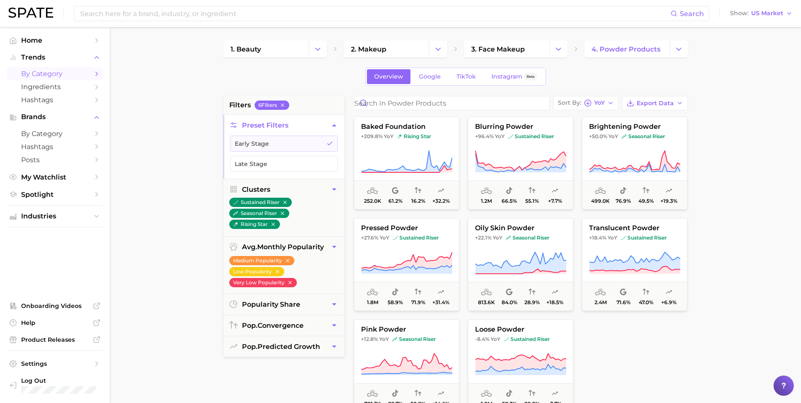
click at [703, 125] on main "1. beauty 2. makeup 3. face makeup 4. powder products Overview Google TikTok In…" at bounding box center [455, 347] width 691 height 640
click at [679, 48] on icon "Change Category" at bounding box center [678, 49] width 9 height 9
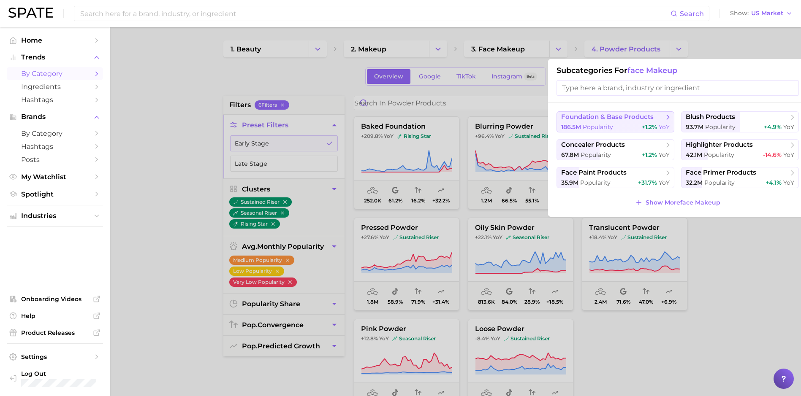
click at [597, 122] on button "foundation & base products 186.5m Popularity +1.2% YoY" at bounding box center [615, 121] width 118 height 21
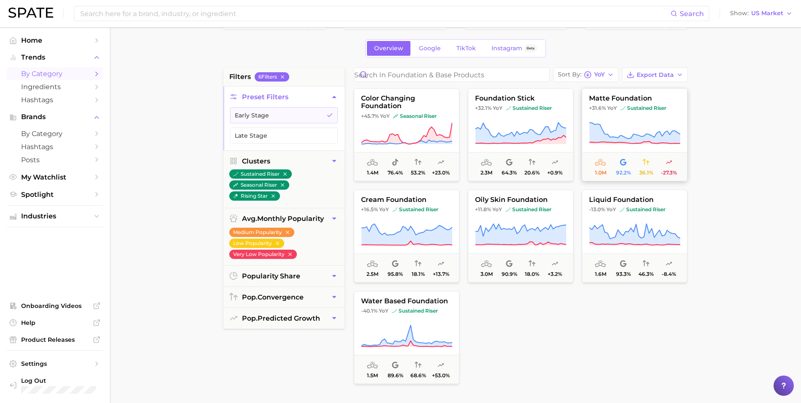
scroll to position [42, 0]
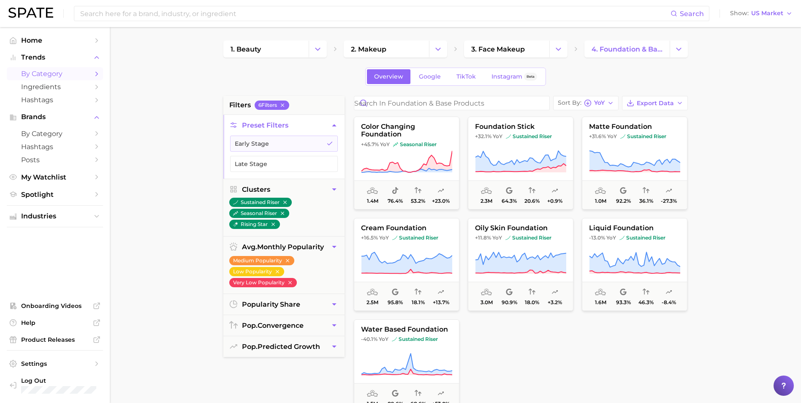
scroll to position [42, 0]
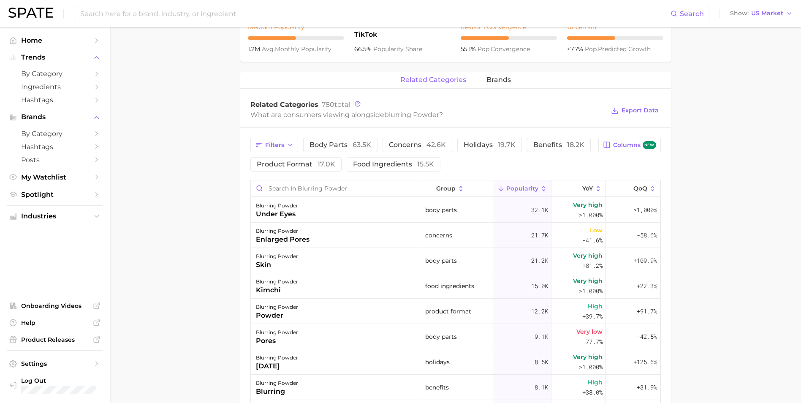
scroll to position [338, 0]
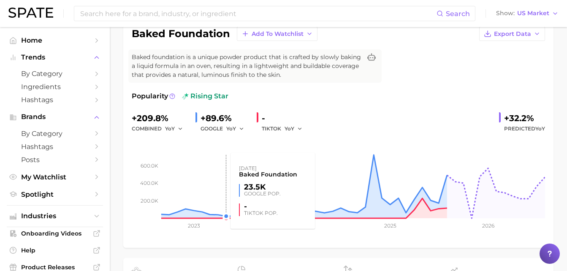
scroll to position [84, 0]
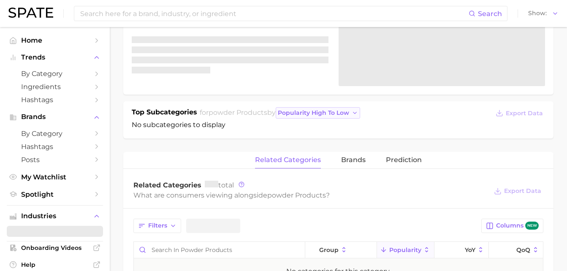
scroll to position [124, 0]
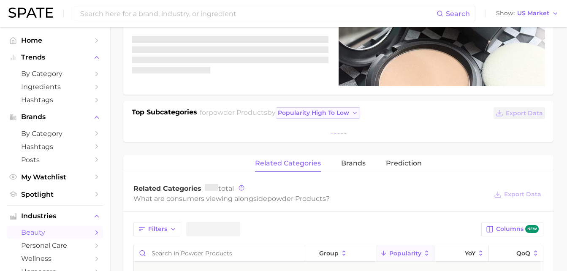
click at [306, 112] on span "popularity high to low" at bounding box center [313, 112] width 71 height 7
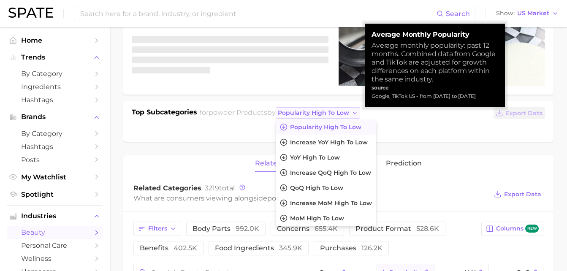
scroll to position [127, 0]
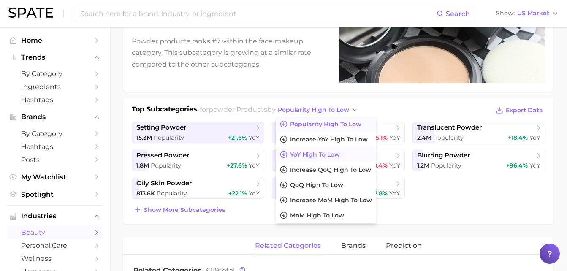
click at [316, 155] on span "YoY high to low" at bounding box center [315, 154] width 50 height 7
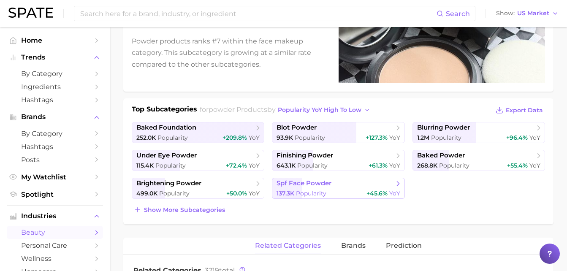
click at [291, 188] on link "spf face powder 137.3k Popularity +45.6% YoY" at bounding box center [338, 188] width 133 height 21
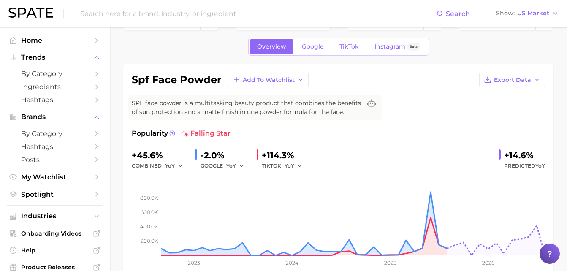
scroll to position [42, 0]
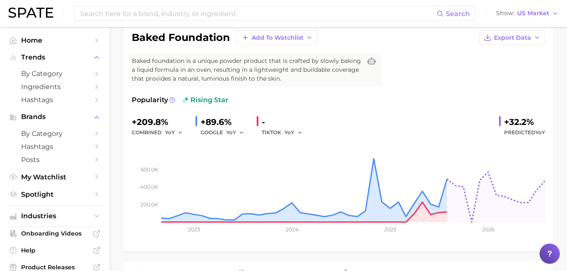
scroll to position [84, 0]
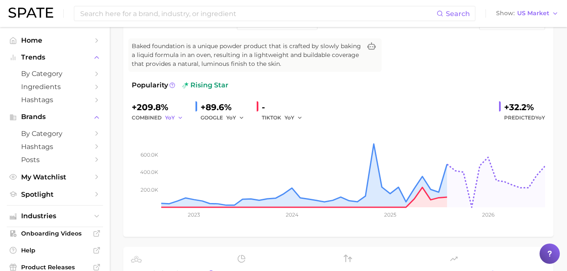
click at [171, 116] on span "YoY" at bounding box center [170, 117] width 10 height 7
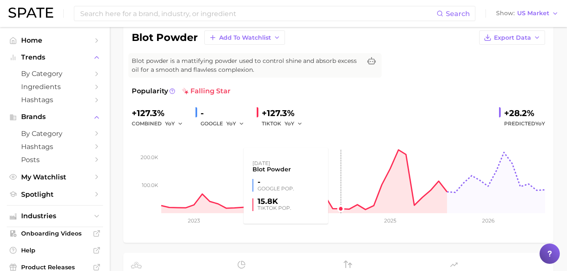
scroll to position [84, 0]
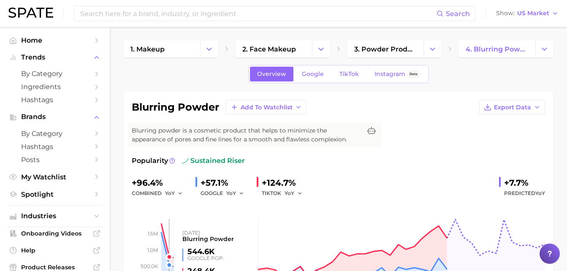
scroll to position [42, 0]
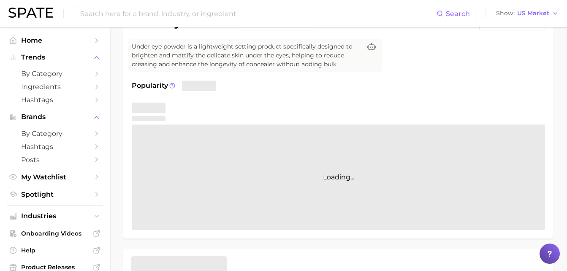
scroll to position [84, 0]
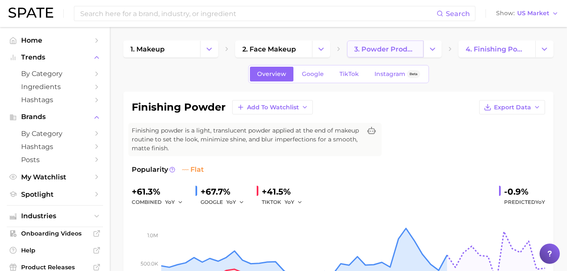
click at [407, 49] on span "3. powder products" at bounding box center [385, 49] width 62 height 8
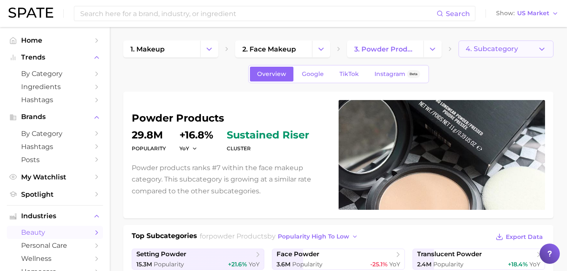
click at [529, 53] on button "4. Subcategory" at bounding box center [505, 49] width 95 height 17
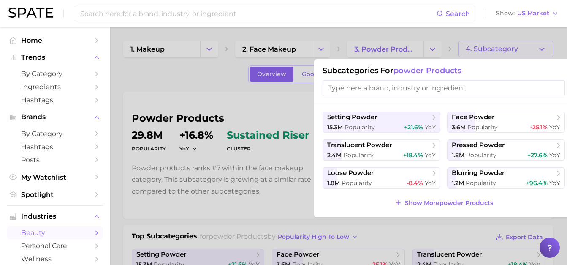
click at [217, 230] on div at bounding box center [283, 132] width 567 height 265
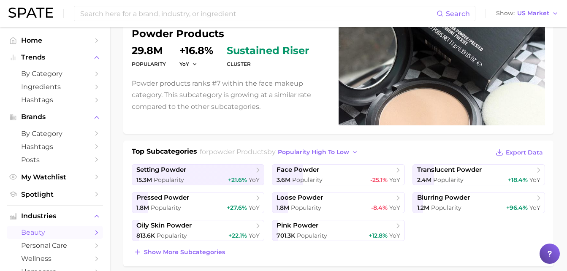
scroll to position [127, 0]
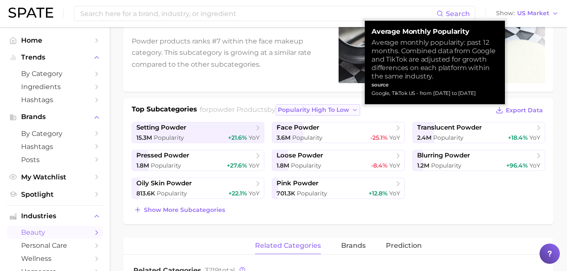
click at [333, 106] on span "popularity high to low" at bounding box center [313, 109] width 71 height 7
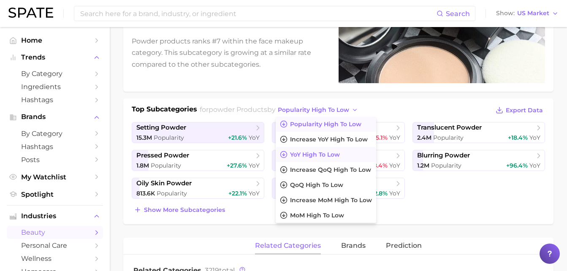
click at [328, 156] on span "YoY high to low" at bounding box center [315, 154] width 50 height 7
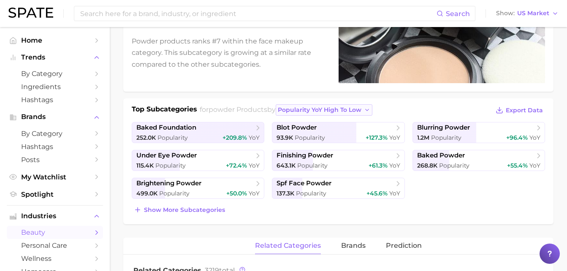
click at [328, 106] on span "Popularity YoY high to low" at bounding box center [320, 109] width 84 height 7
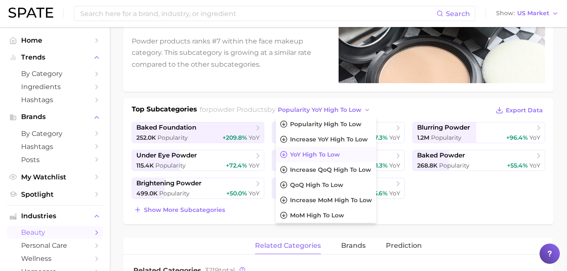
click at [320, 154] on span "YoY high to low" at bounding box center [315, 154] width 50 height 7
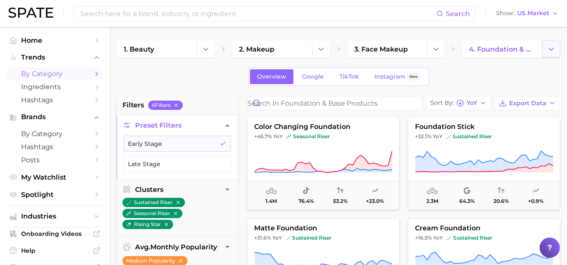
click at [548, 54] on button "Change Category" at bounding box center [551, 49] width 18 height 17
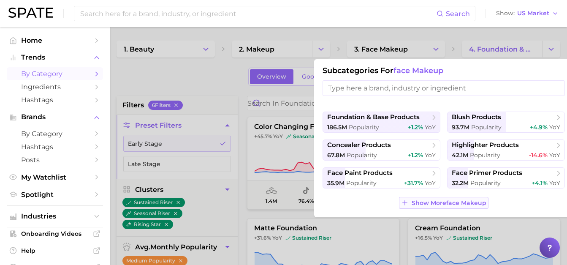
click at [438, 198] on button "Show More face makeup" at bounding box center [443, 203] width 89 height 12
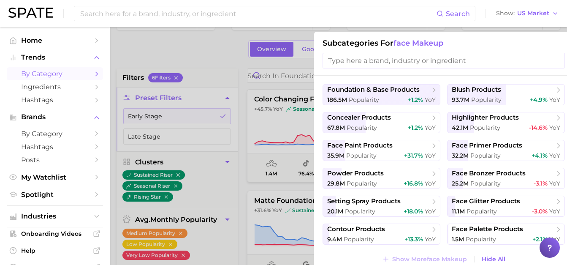
scroll to position [42, 0]
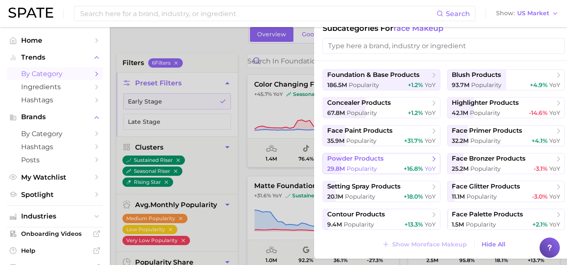
click at [380, 164] on button "powder products 29.8m Popularity +16.8% YoY" at bounding box center [382, 163] width 118 height 21
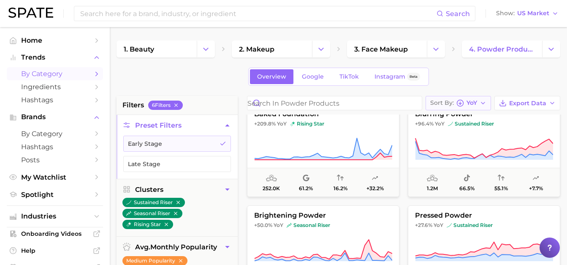
click at [472, 103] on span "YoY" at bounding box center [471, 102] width 11 height 5
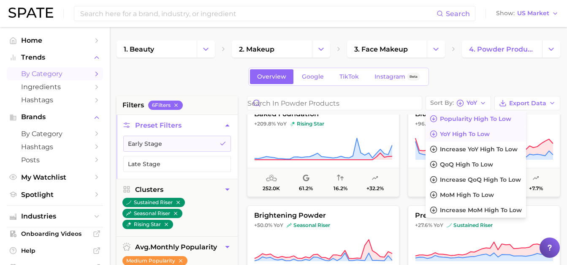
click at [475, 116] on span "Popularity high to low" at bounding box center [475, 118] width 71 height 7
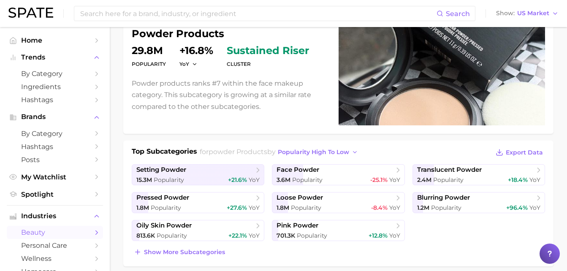
scroll to position [127, 0]
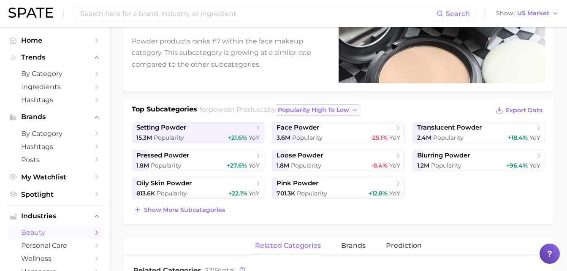
click at [315, 110] on span "popularity high to low" at bounding box center [313, 109] width 71 height 7
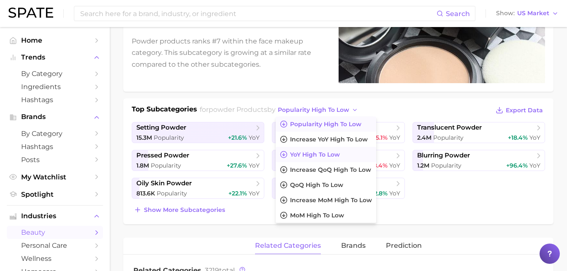
click at [330, 154] on span "YoY high to low" at bounding box center [315, 154] width 50 height 7
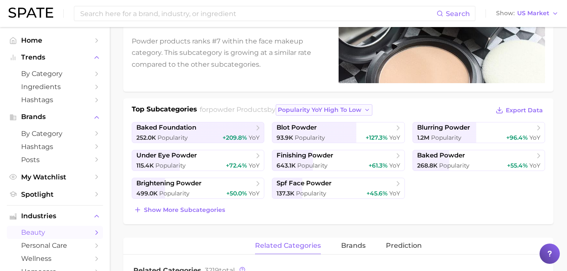
click at [361, 108] on span "Popularity YoY high to low" at bounding box center [320, 109] width 84 height 7
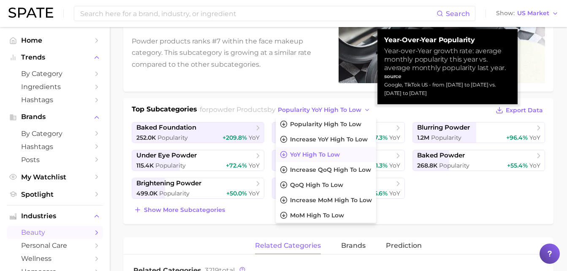
click at [340, 152] on span "YoY high to low" at bounding box center [315, 154] width 50 height 7
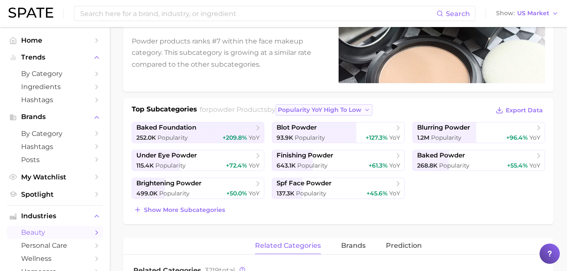
click at [340, 108] on span "Popularity YoY high to low" at bounding box center [320, 109] width 84 height 7
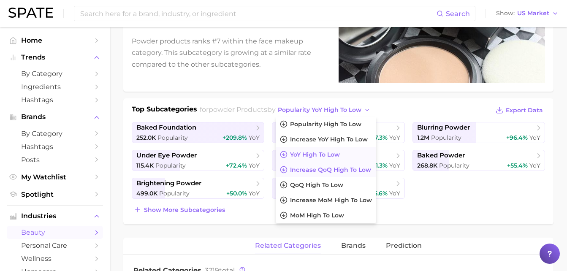
click at [320, 166] on span "Increase QoQ high to low" at bounding box center [330, 169] width 81 height 7
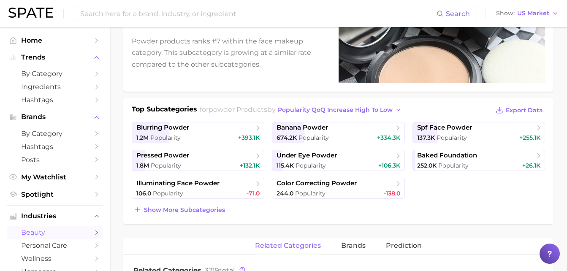
click at [336, 104] on div "Top Subcategories for powder products by Popularity QoQ increase high to low Ex…" at bounding box center [338, 161] width 430 height 126
click at [335, 110] on span "Popularity QoQ increase high to low" at bounding box center [335, 109] width 115 height 7
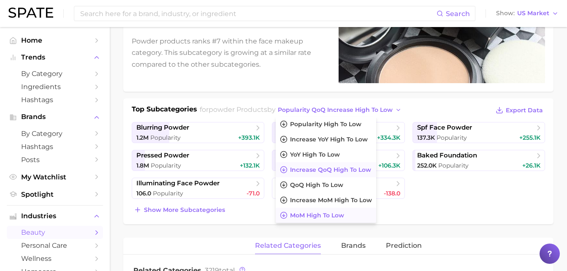
click at [332, 217] on span "MoM high to low" at bounding box center [317, 215] width 54 height 7
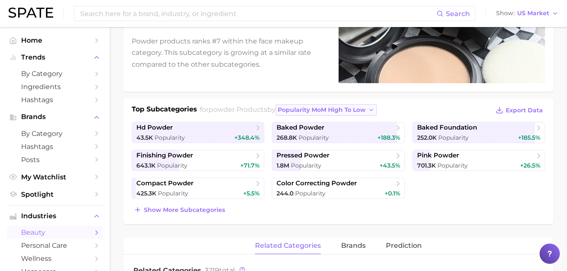
click at [308, 112] on span "Popularity MoM high to low" at bounding box center [322, 109] width 88 height 7
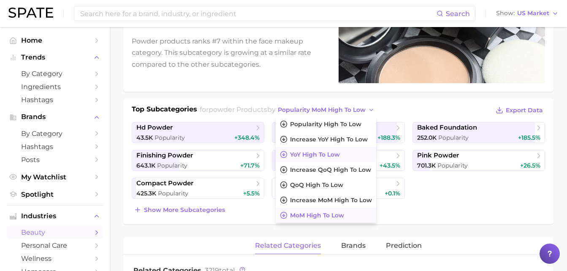
click at [313, 155] on span "YoY high to low" at bounding box center [315, 154] width 50 height 7
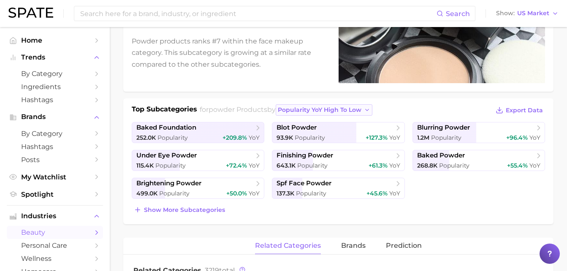
click at [342, 111] on span "Popularity YoY high to low" at bounding box center [320, 109] width 84 height 7
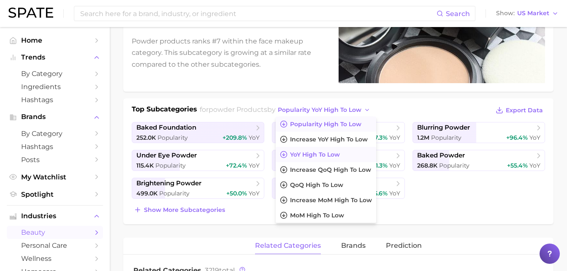
click at [342, 124] on span "Popularity high to low" at bounding box center [325, 124] width 71 height 7
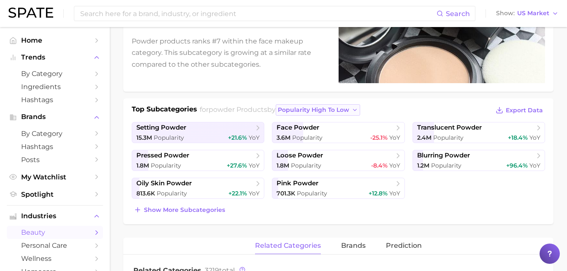
click at [339, 107] on span "popularity high to low" at bounding box center [313, 109] width 71 height 7
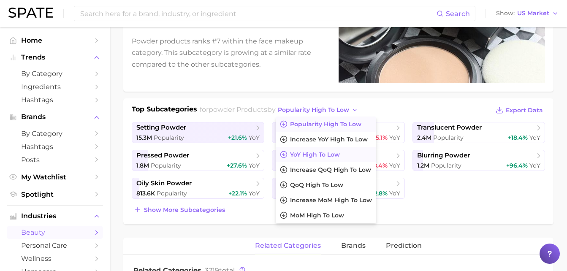
click at [328, 154] on span "YoY high to low" at bounding box center [315, 154] width 50 height 7
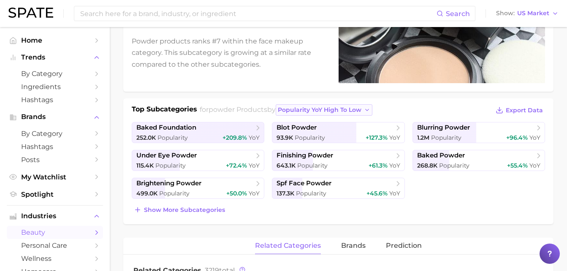
click at [341, 111] on span "Popularity YoY high to low" at bounding box center [320, 109] width 84 height 7
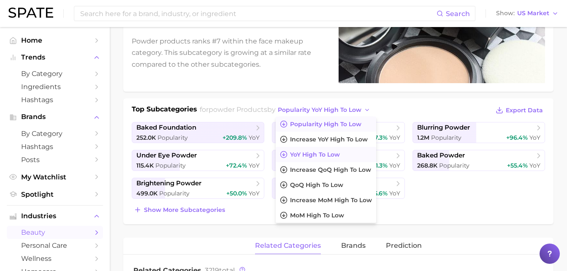
click at [332, 122] on span "Popularity high to low" at bounding box center [325, 124] width 71 height 7
